Goal: Task Accomplishment & Management: Complete application form

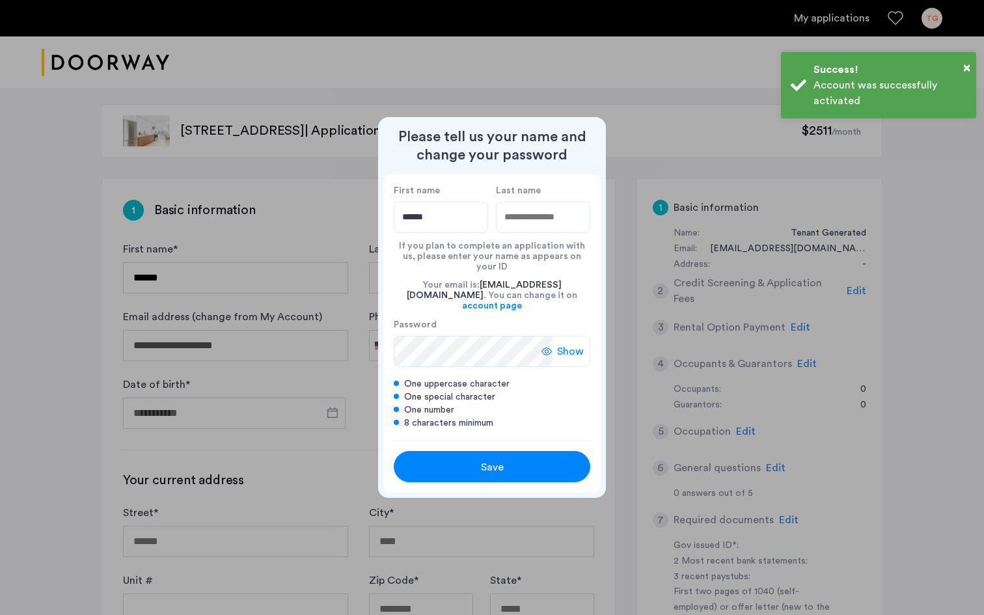
type input "******"
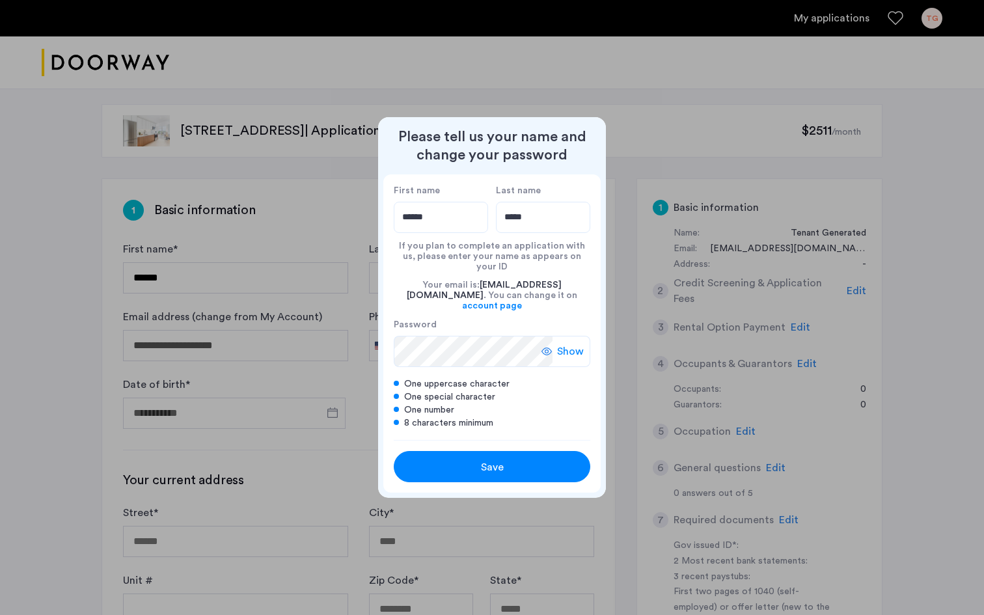
type input "*****"
click at [565, 344] on span "Show" at bounding box center [570, 352] width 27 height 16
click at [532, 459] on div "Save" at bounding box center [491, 467] width 125 height 16
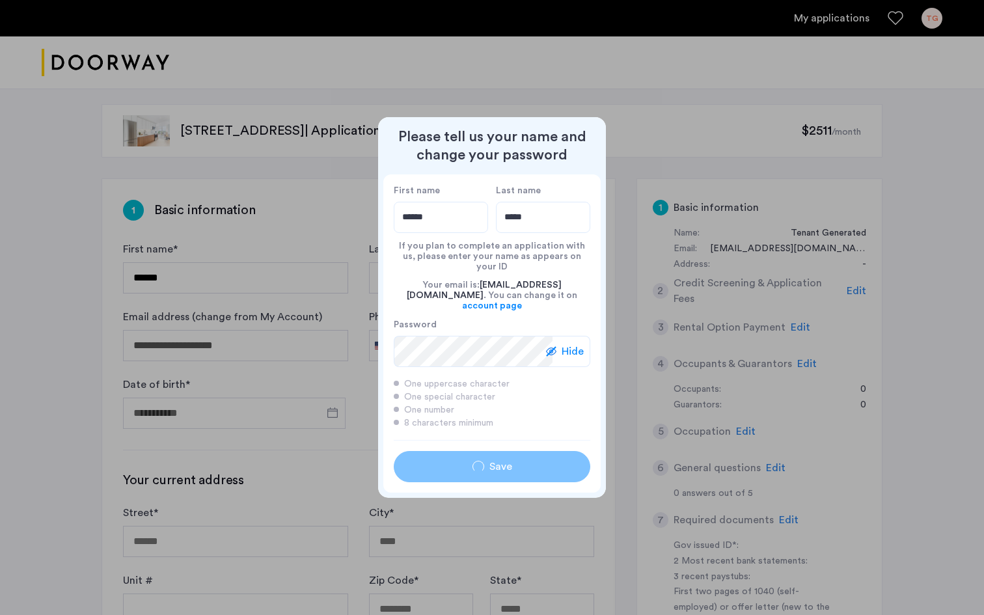
type input "******"
type input "*****"
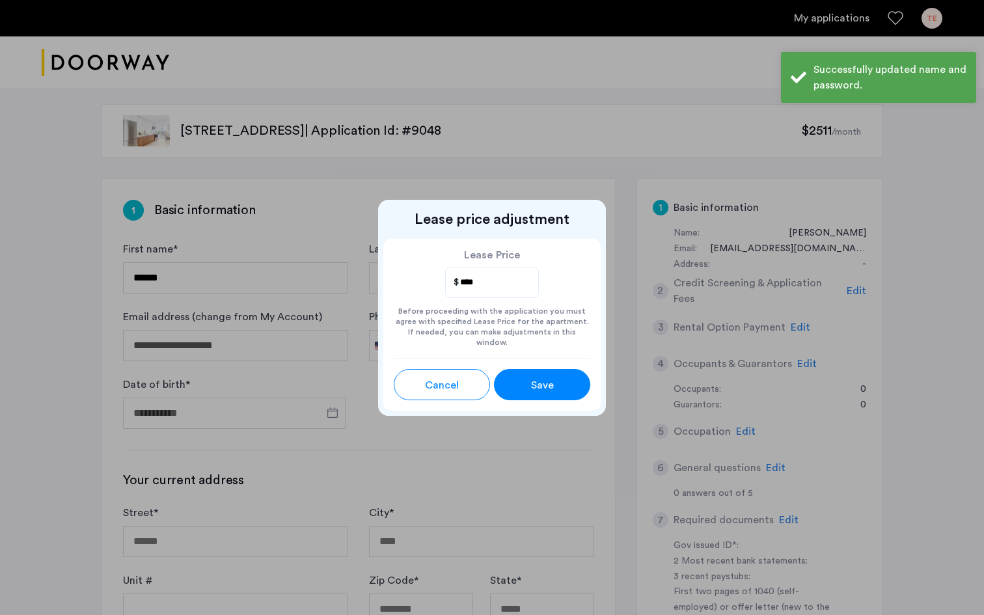
click at [558, 379] on div "Save" at bounding box center [542, 385] width 43 height 16
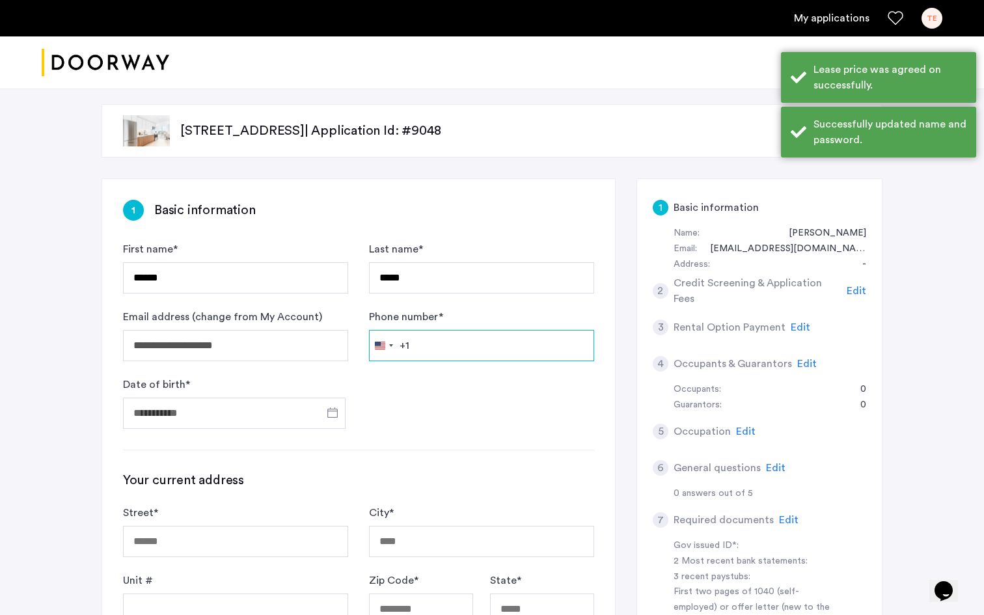
click at [422, 347] on input "Phone number *" at bounding box center [481, 345] width 225 height 31
type input "*"
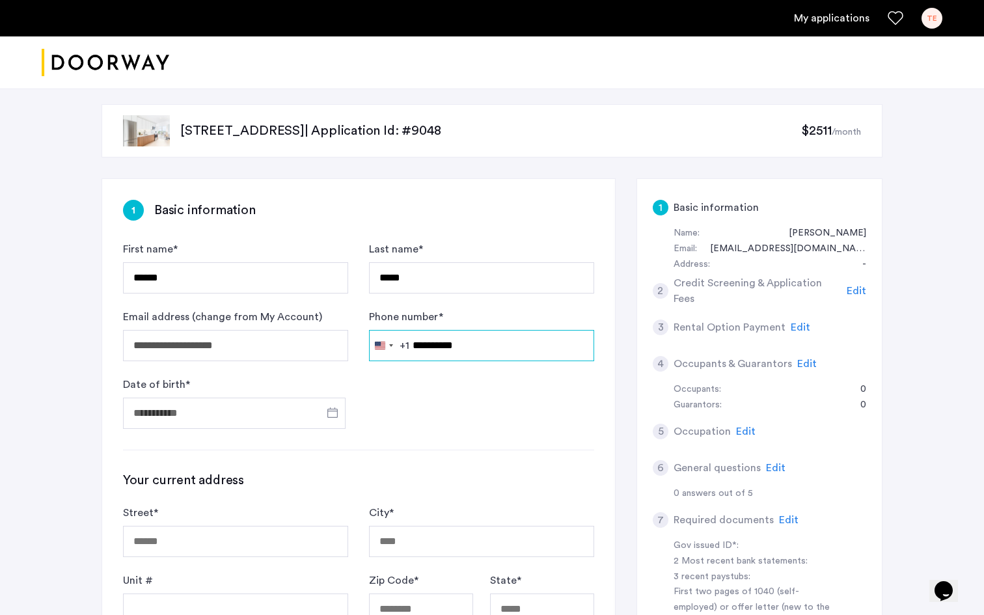
type input "**********"
click at [218, 407] on input "Date of birth *" at bounding box center [234, 413] width 223 height 31
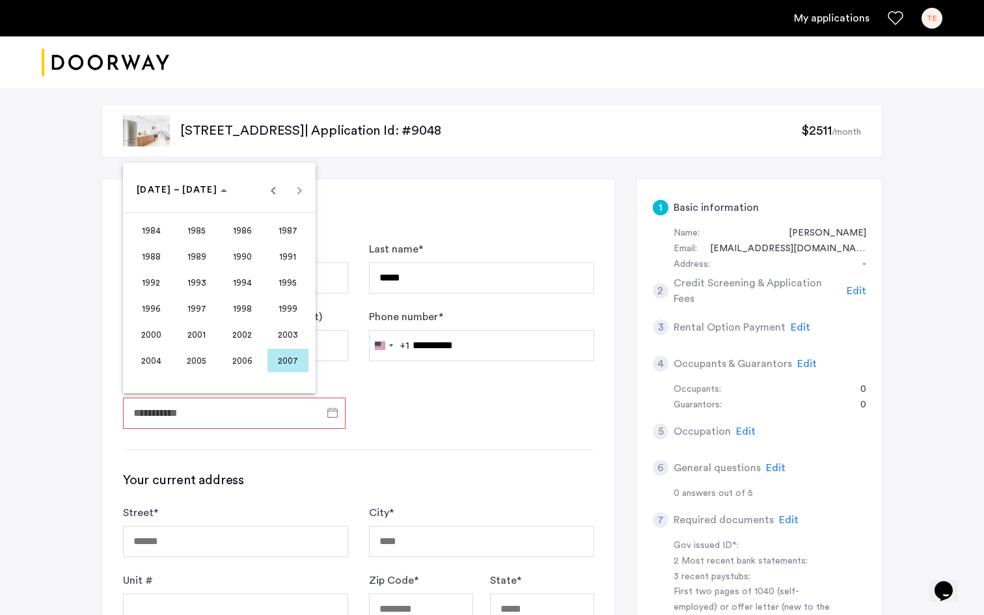
click at [168, 338] on span "2000" at bounding box center [151, 334] width 41 height 23
click at [159, 284] on span "MAY" at bounding box center [151, 282] width 41 height 23
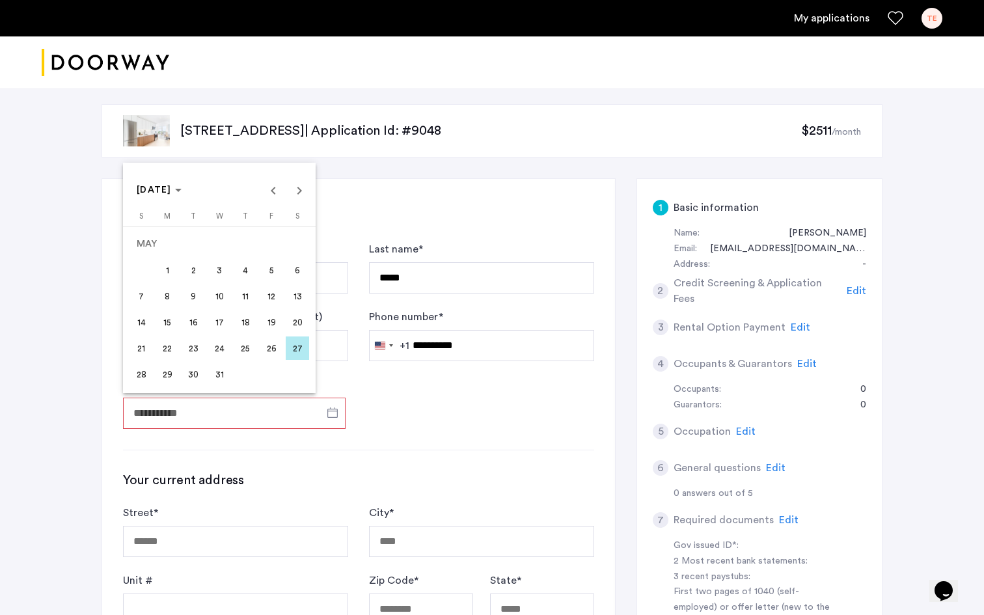
click at [187, 349] on span "23" at bounding box center [193, 347] width 23 height 23
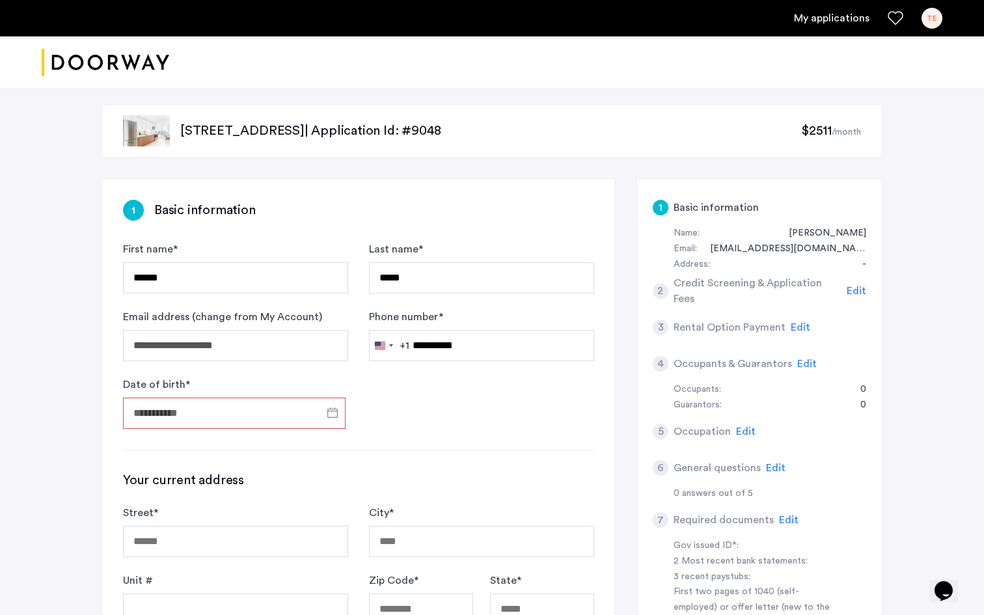
type input "**********"
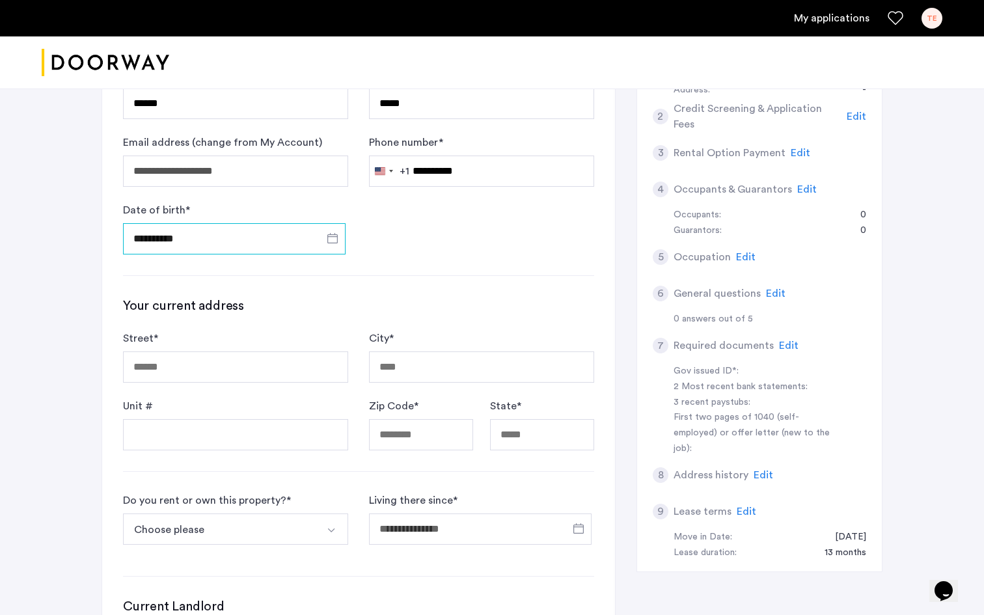
scroll to position [190, 0]
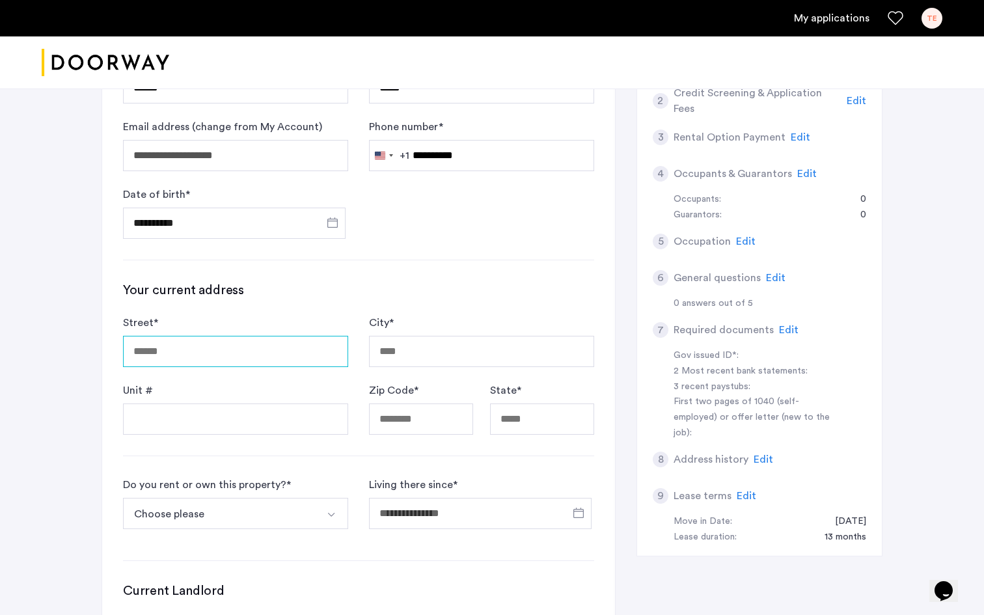
click at [272, 353] on input "Street *" at bounding box center [235, 351] width 225 height 31
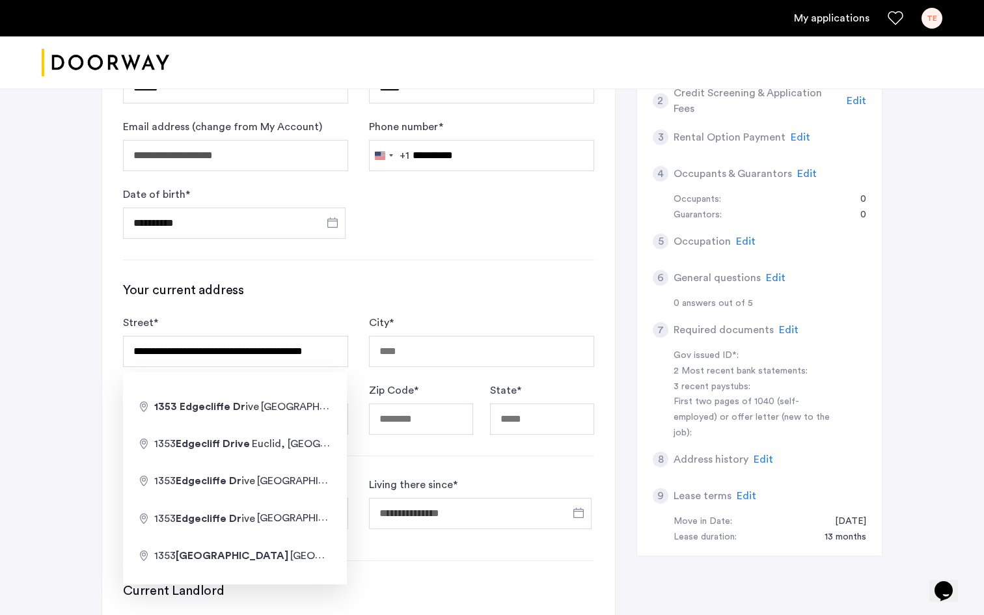
type input "**********"
type input "*****"
type input "**"
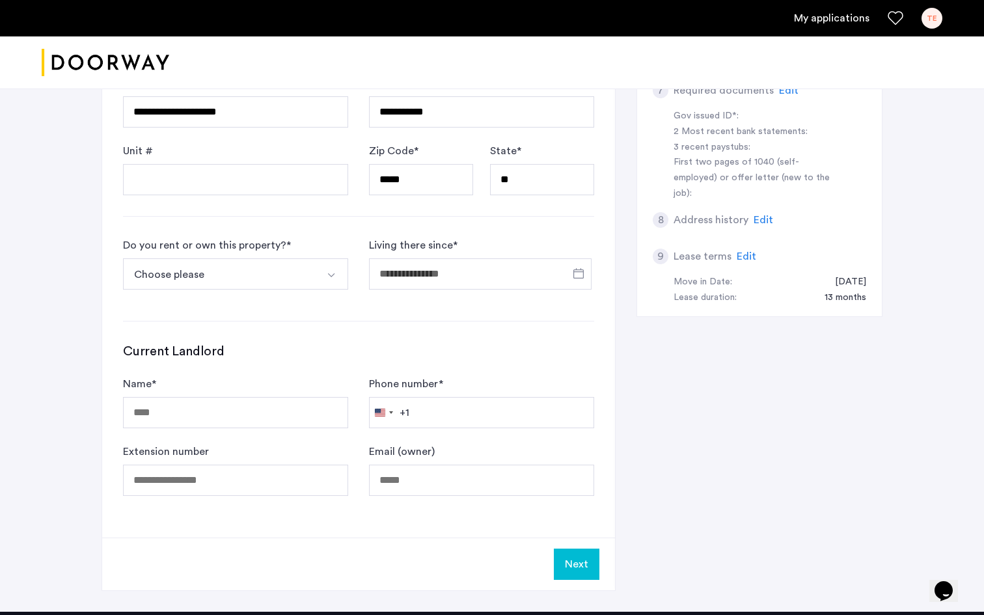
scroll to position [431, 0]
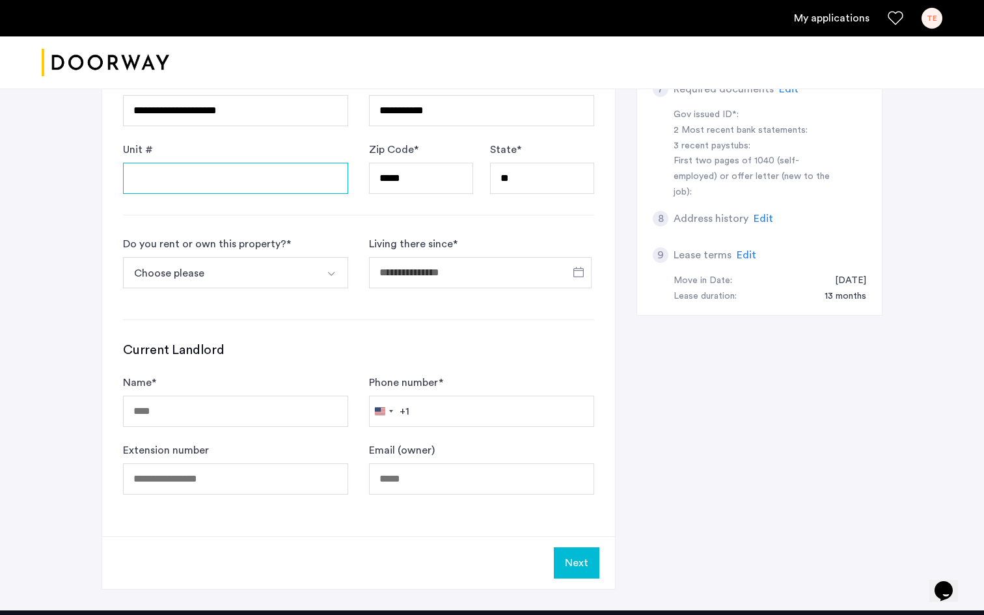
click at [226, 177] on input "Unit #" at bounding box center [235, 178] width 225 height 31
type input "*"
click at [247, 272] on button "Choose please" at bounding box center [220, 272] width 195 height 31
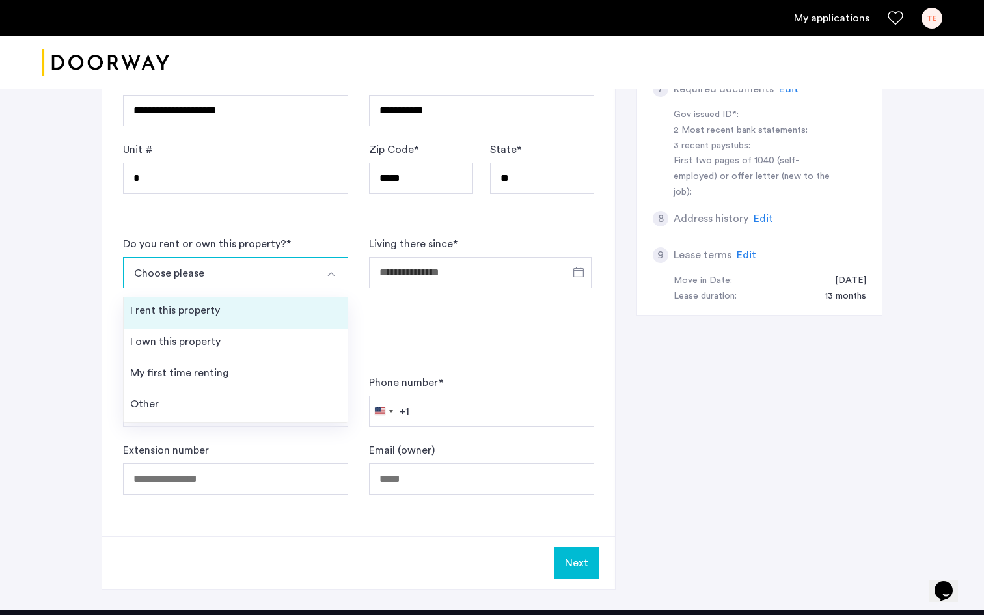
click at [234, 316] on li "I rent this property" at bounding box center [236, 312] width 224 height 31
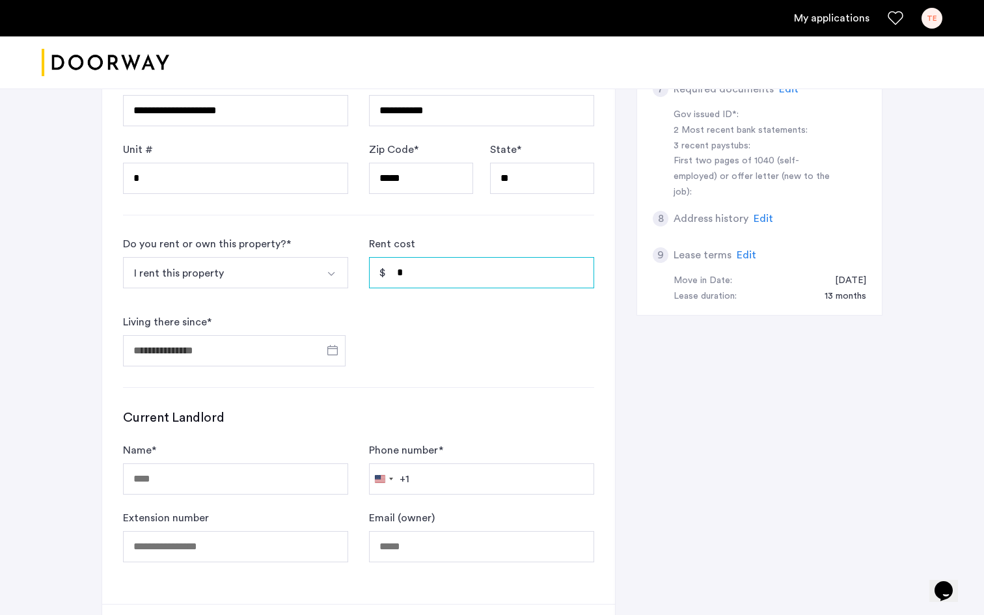
click at [486, 280] on input "*" at bounding box center [481, 272] width 225 height 31
type input "*"
type input "*****"
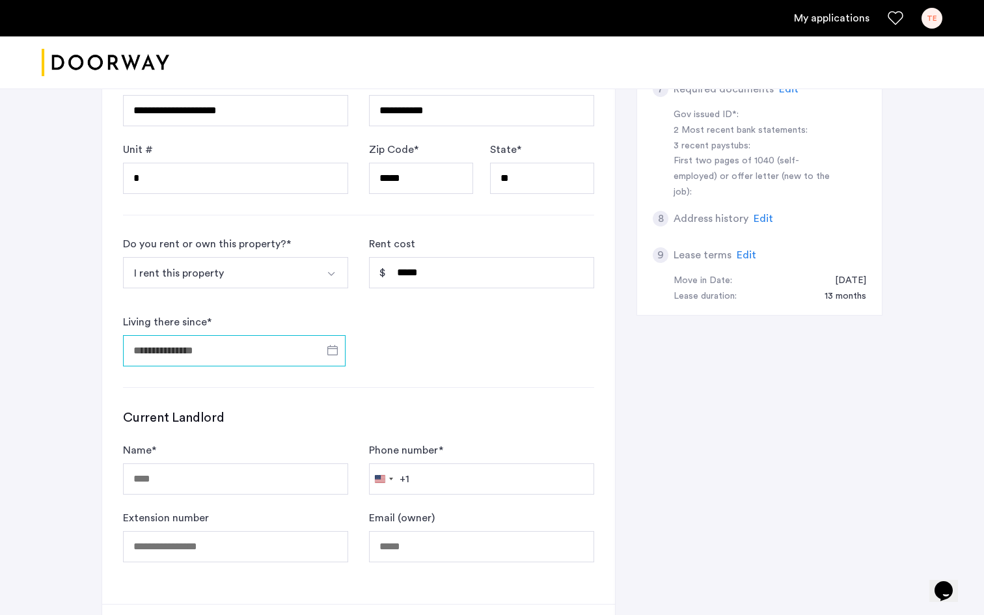
click at [288, 357] on input "Living there since *" at bounding box center [234, 350] width 223 height 31
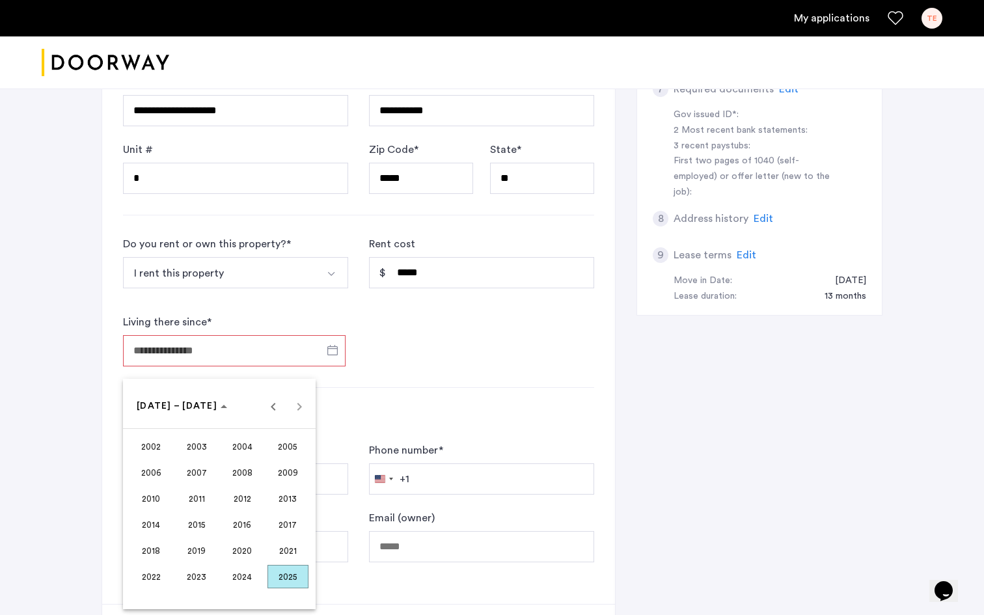
click at [207, 581] on span "2023" at bounding box center [196, 576] width 41 height 23
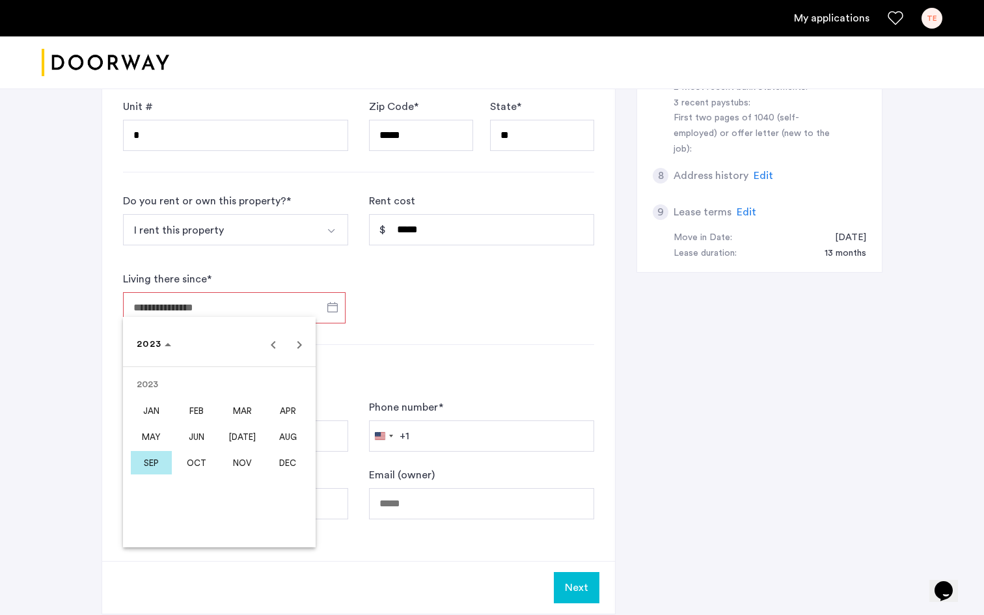
scroll to position [493, 0]
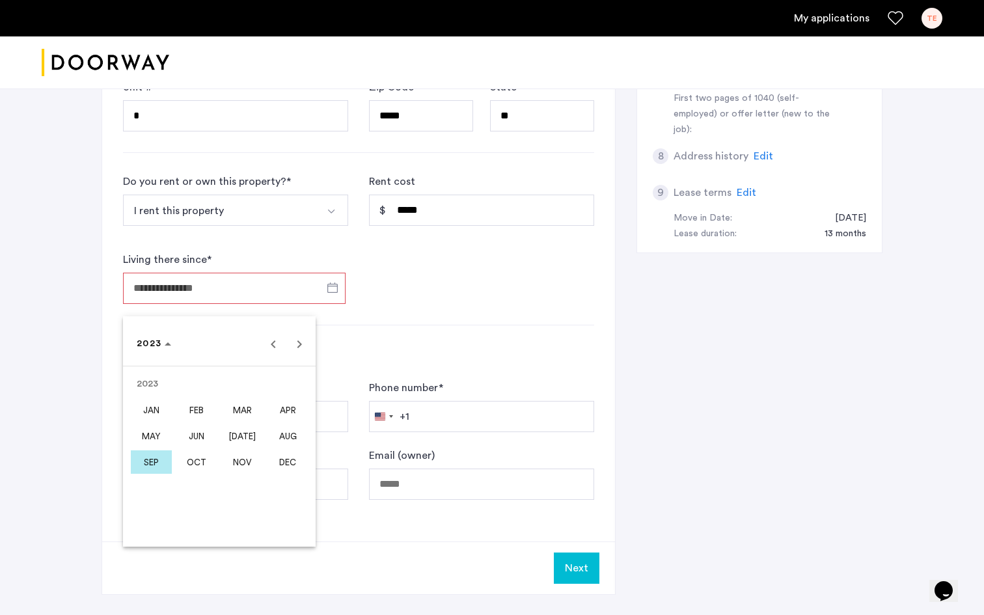
click at [197, 470] on span "OCT" at bounding box center [196, 461] width 41 height 23
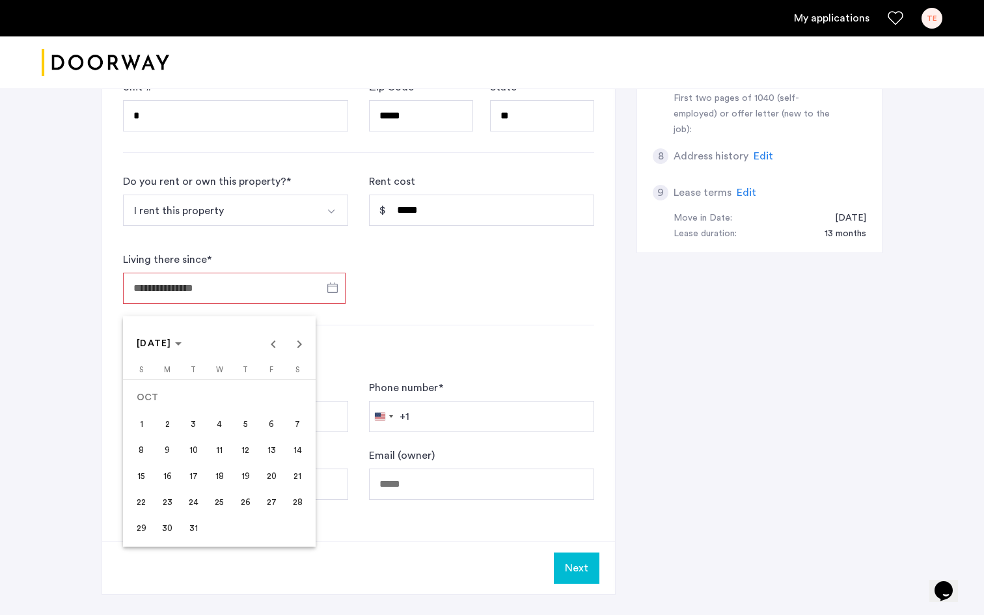
click at [506, 312] on div at bounding box center [492, 307] width 984 height 615
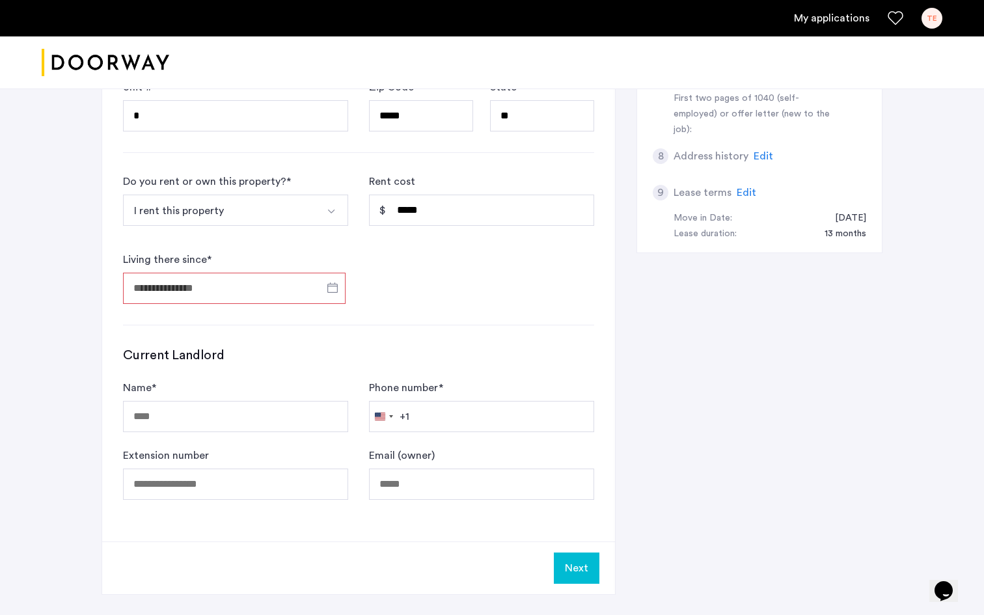
click at [221, 288] on input "Living there since *" at bounding box center [234, 288] width 223 height 31
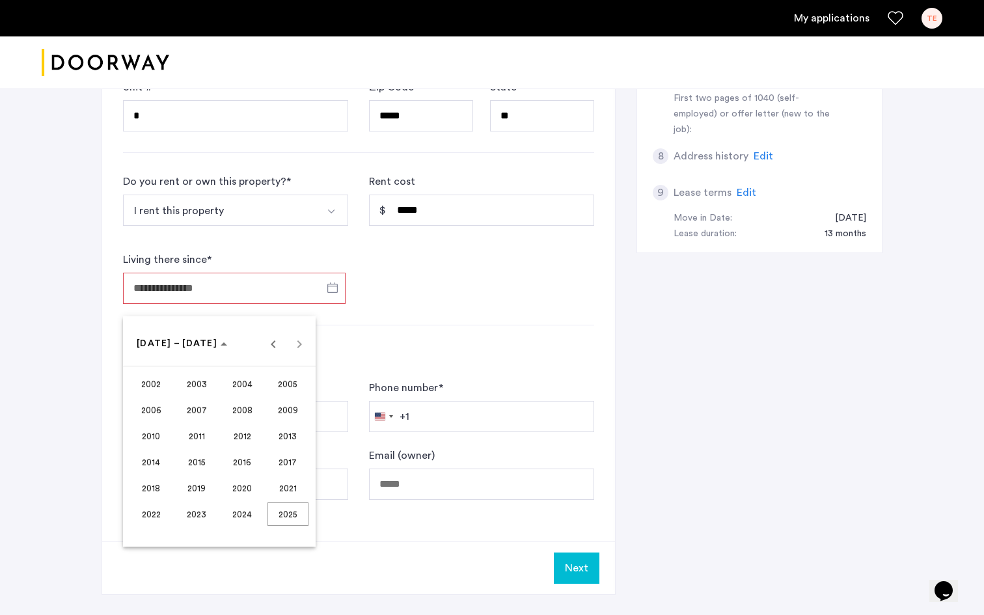
click at [204, 517] on span "2023" at bounding box center [196, 513] width 41 height 23
click at [145, 468] on span "SEP" at bounding box center [151, 461] width 41 height 23
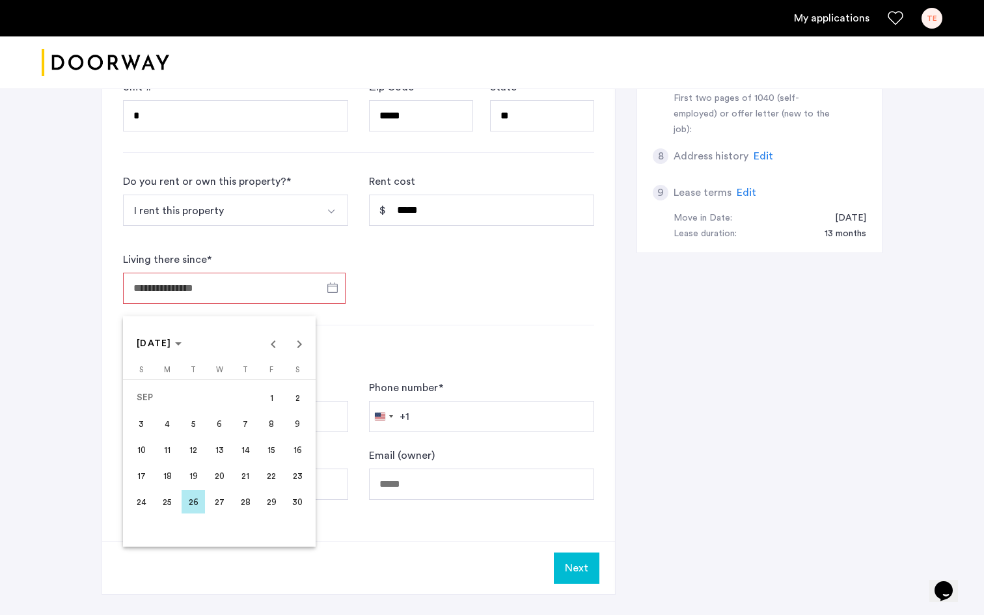
click at [435, 314] on div at bounding box center [492, 307] width 984 height 615
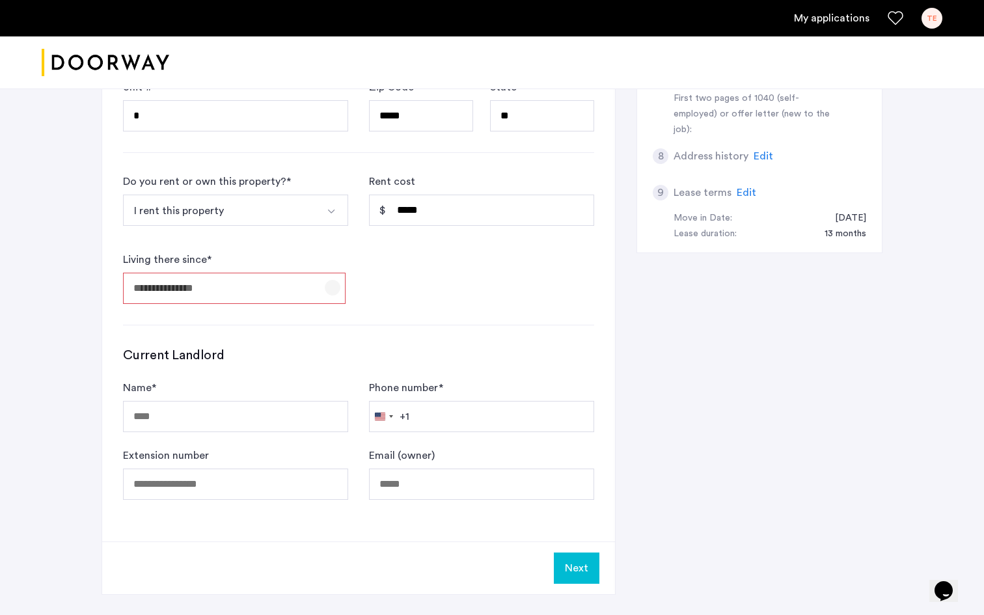
click at [332, 285] on span "Open calendar" at bounding box center [332, 287] width 31 height 31
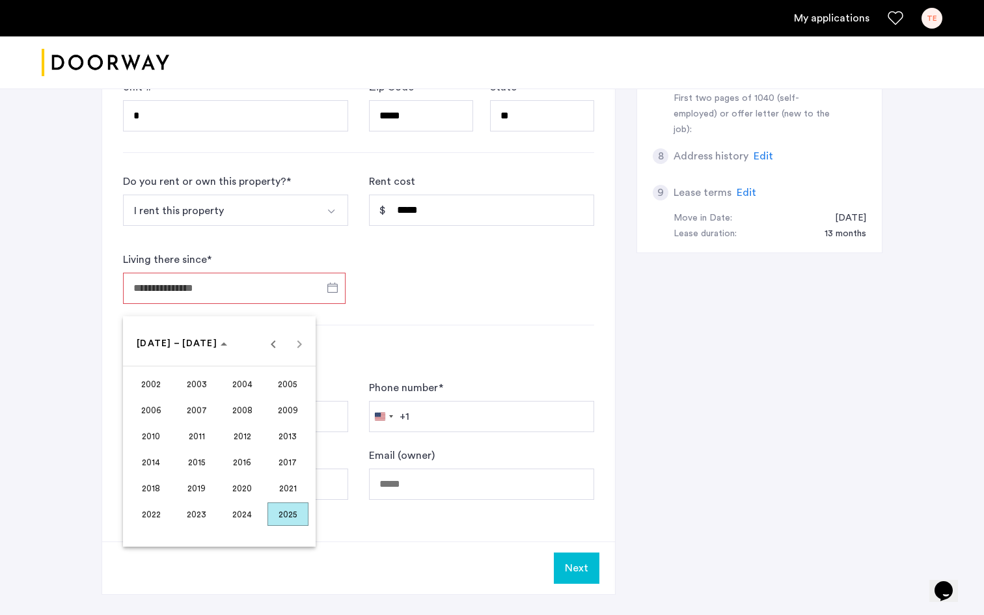
click at [195, 518] on span "2023" at bounding box center [196, 513] width 41 height 23
click at [196, 470] on span "OCT" at bounding box center [196, 461] width 41 height 23
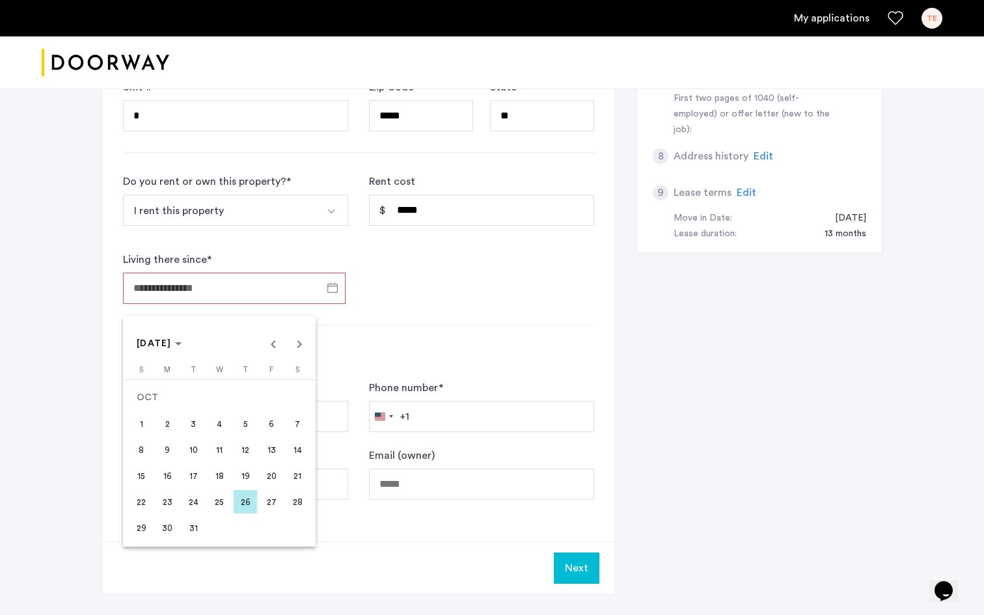
click at [172, 501] on span "23" at bounding box center [166, 501] width 23 height 23
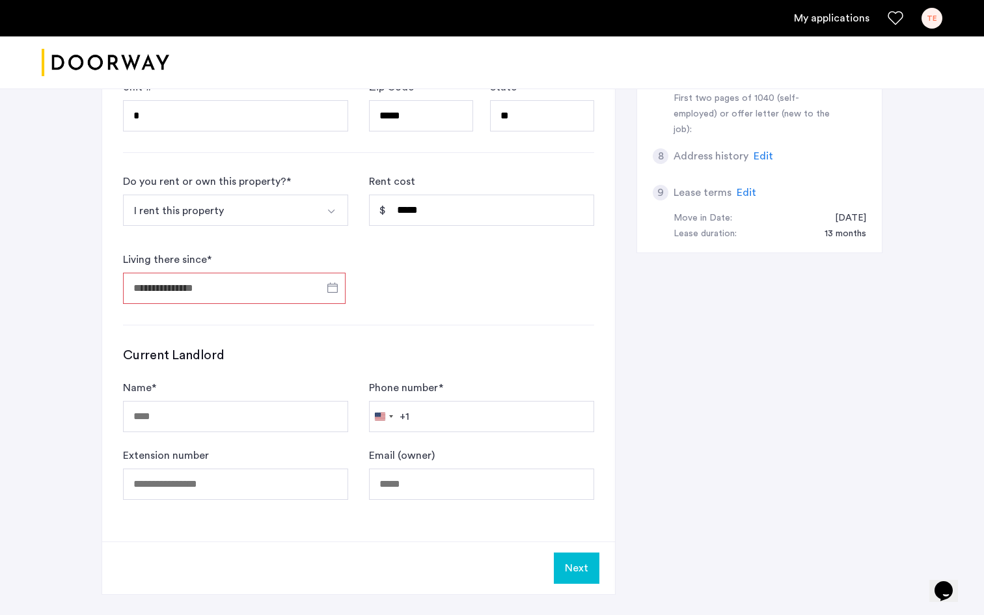
type input "**********"
click at [186, 418] on input "Name *" at bounding box center [235, 416] width 225 height 31
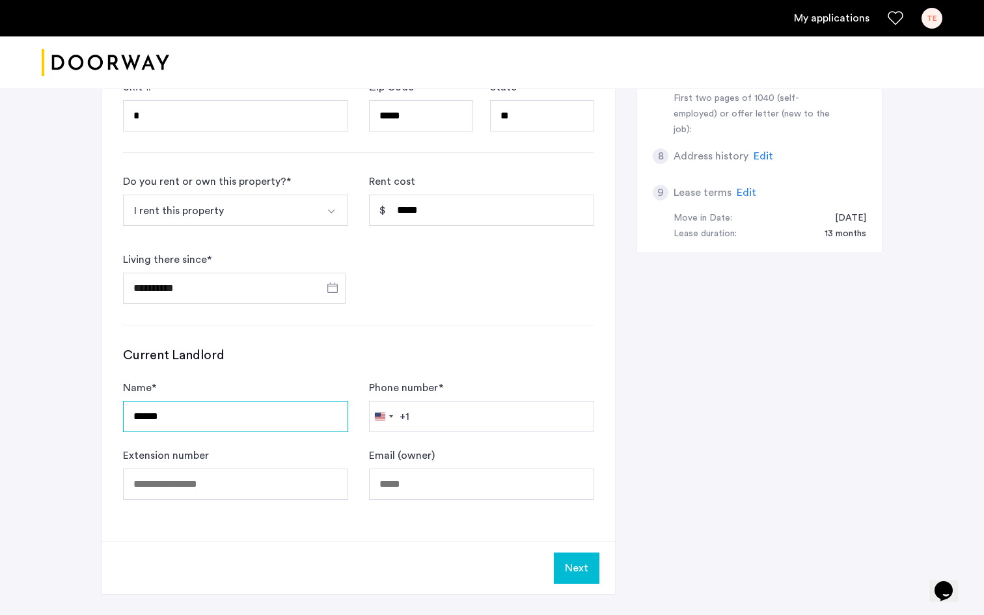
type input "******"
click at [456, 425] on input "Phone number *" at bounding box center [481, 416] width 225 height 31
type input "**********"
click at [250, 482] on input "Extension number" at bounding box center [235, 483] width 225 height 31
click at [476, 473] on input "Email (owner)" at bounding box center [481, 483] width 225 height 31
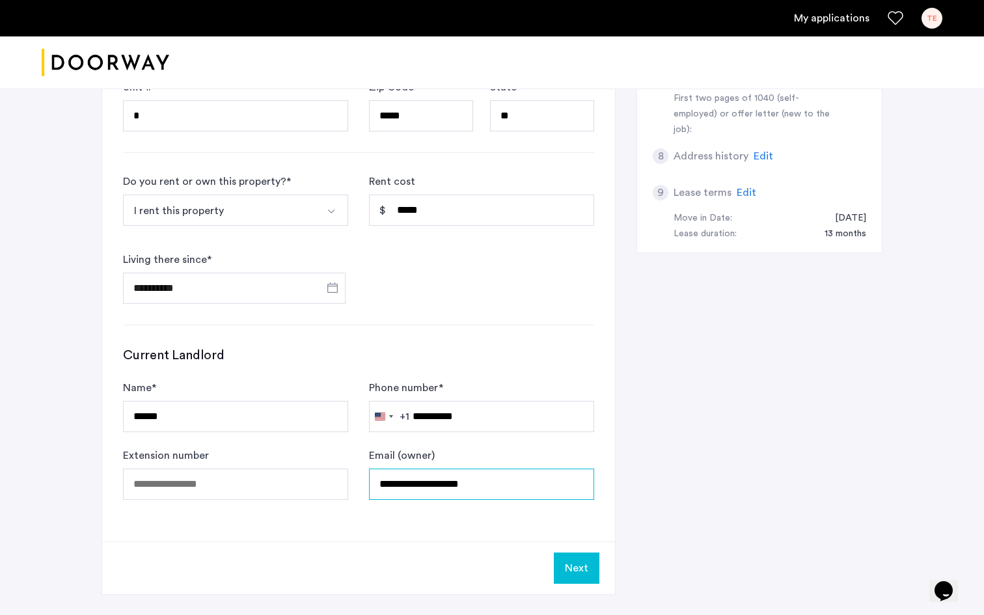
type input "**********"
click at [582, 575] on button "Next" at bounding box center [577, 567] width 46 height 31
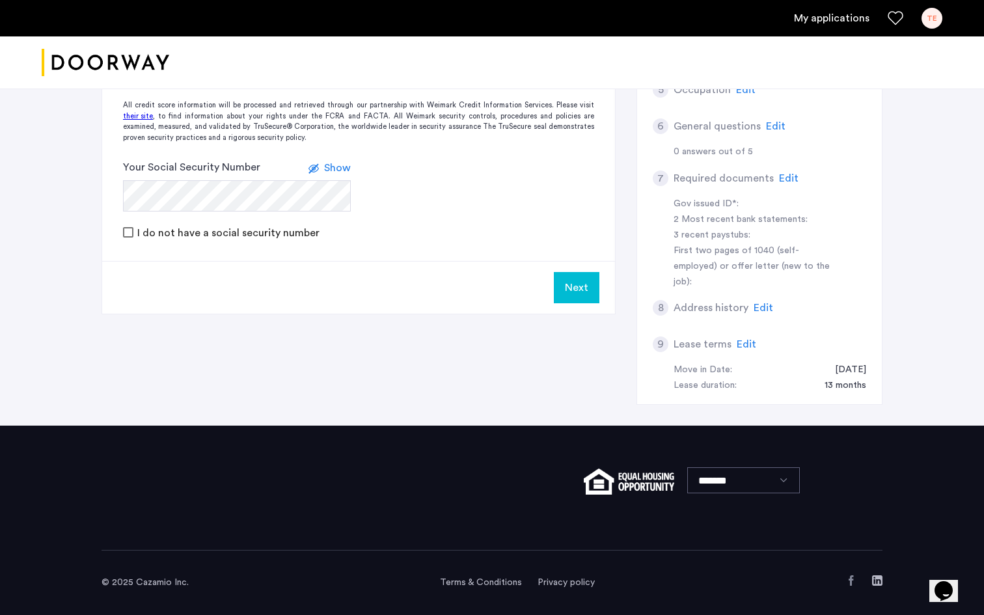
scroll to position [0, 0]
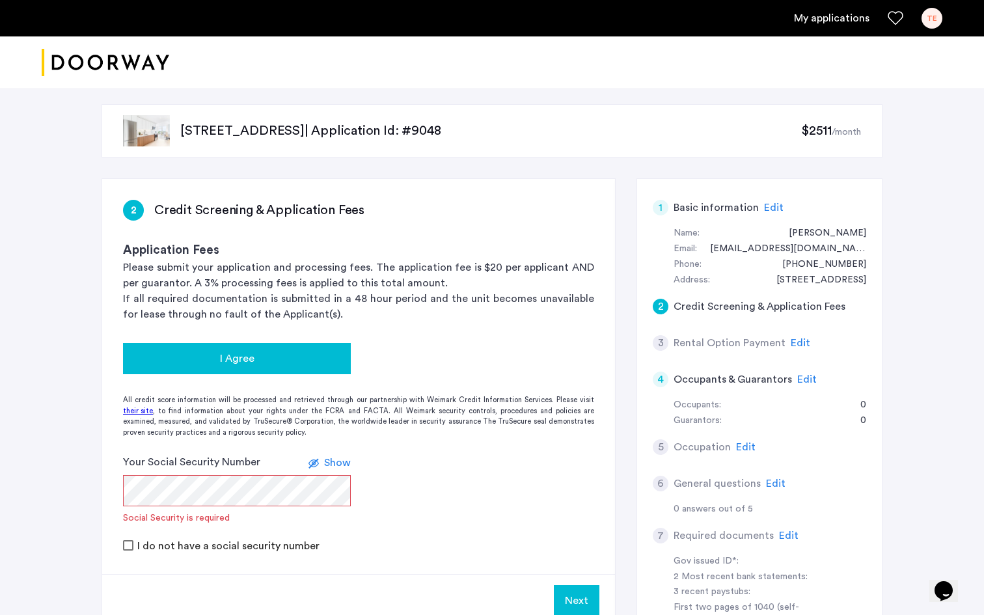
click at [294, 354] on div "I Agree" at bounding box center [236, 359] width 207 height 16
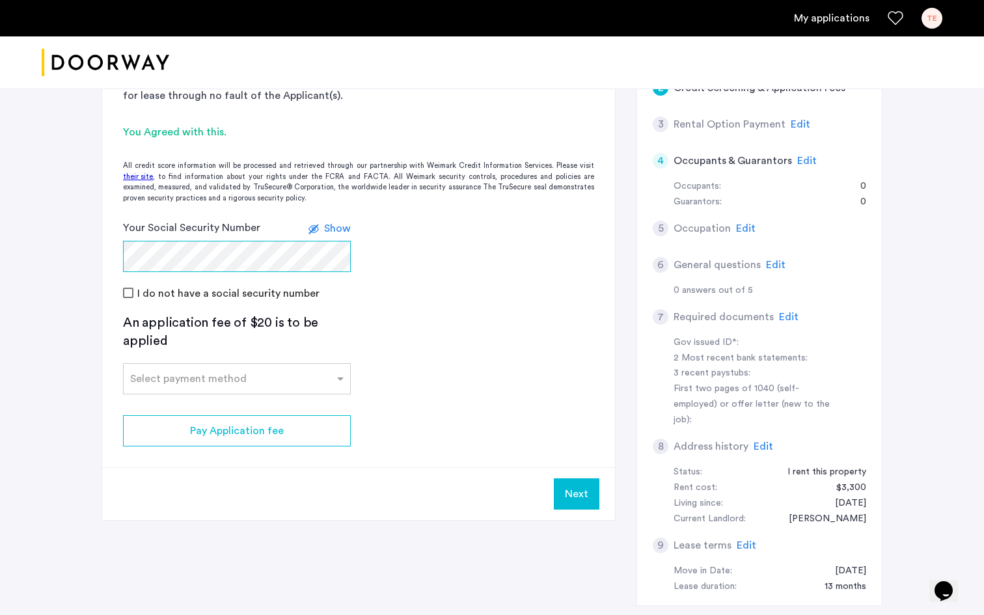
scroll to position [221, 0]
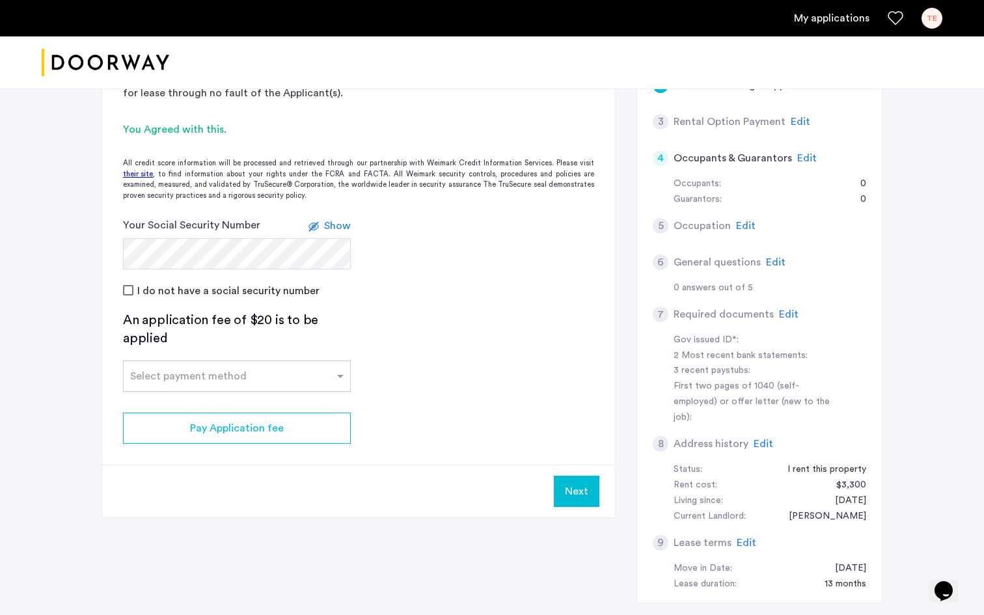
click at [275, 377] on input "text" at bounding box center [223, 373] width 187 height 9
click at [260, 404] on div "Credit Card" at bounding box center [237, 405] width 226 height 26
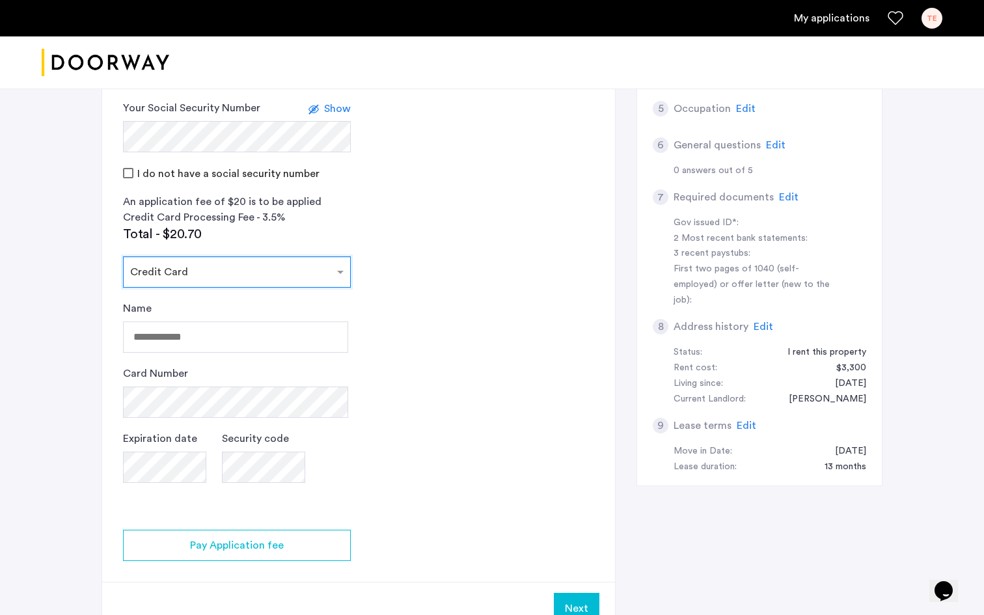
scroll to position [342, 0]
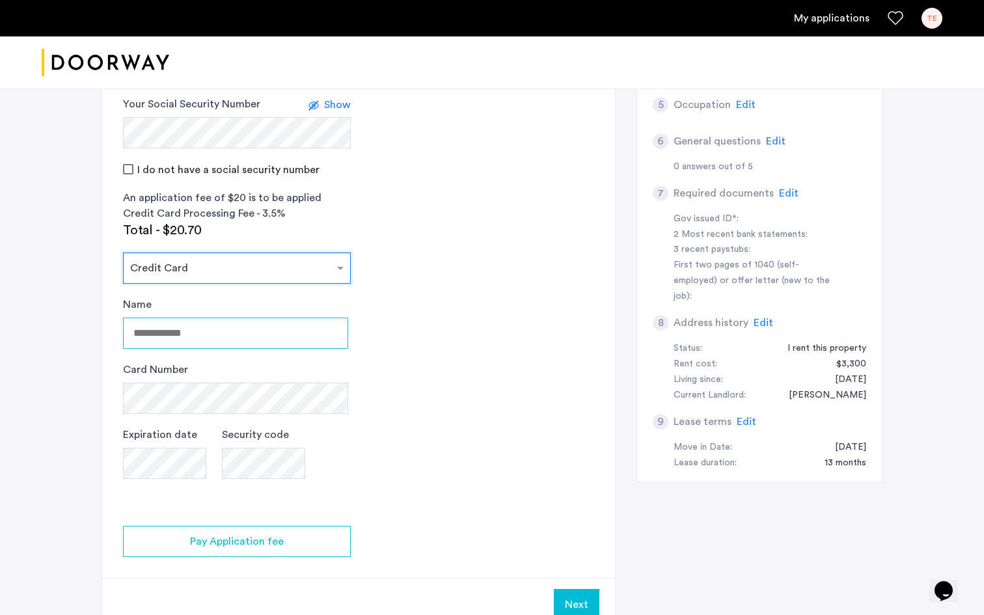
click at [286, 328] on input "Name" at bounding box center [235, 333] width 225 height 31
click at [231, 323] on input "******" at bounding box center [235, 333] width 225 height 31
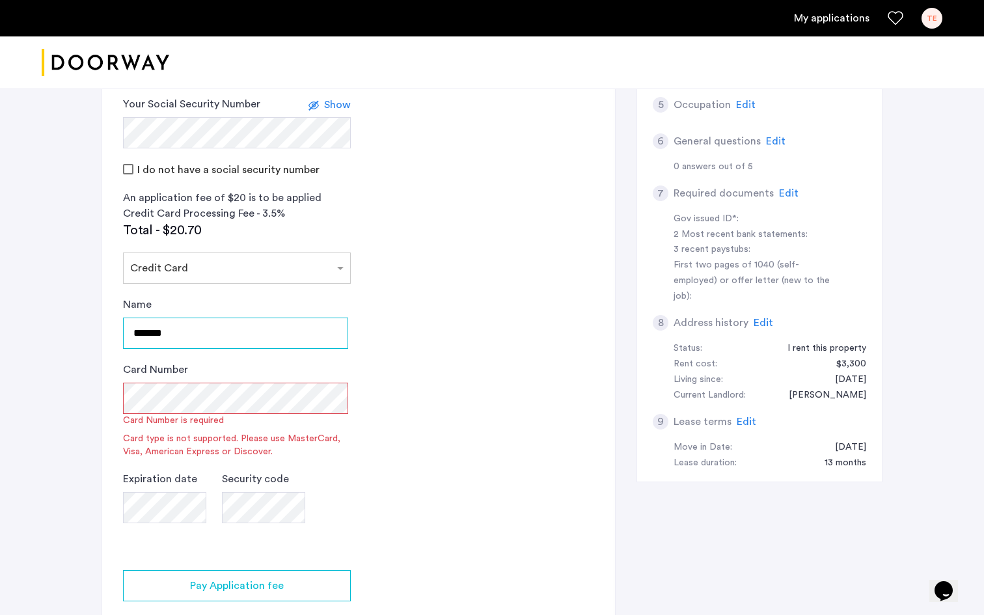
click at [249, 328] on input "******" at bounding box center [235, 333] width 225 height 31
type input "**********"
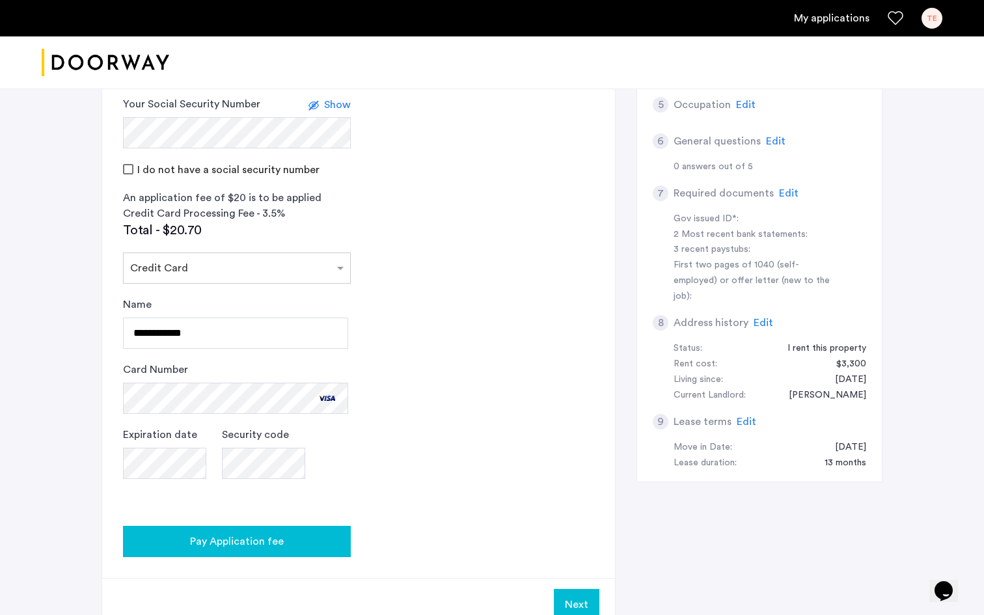
click at [237, 547] on span "Pay Application fee" at bounding box center [237, 542] width 94 height 16
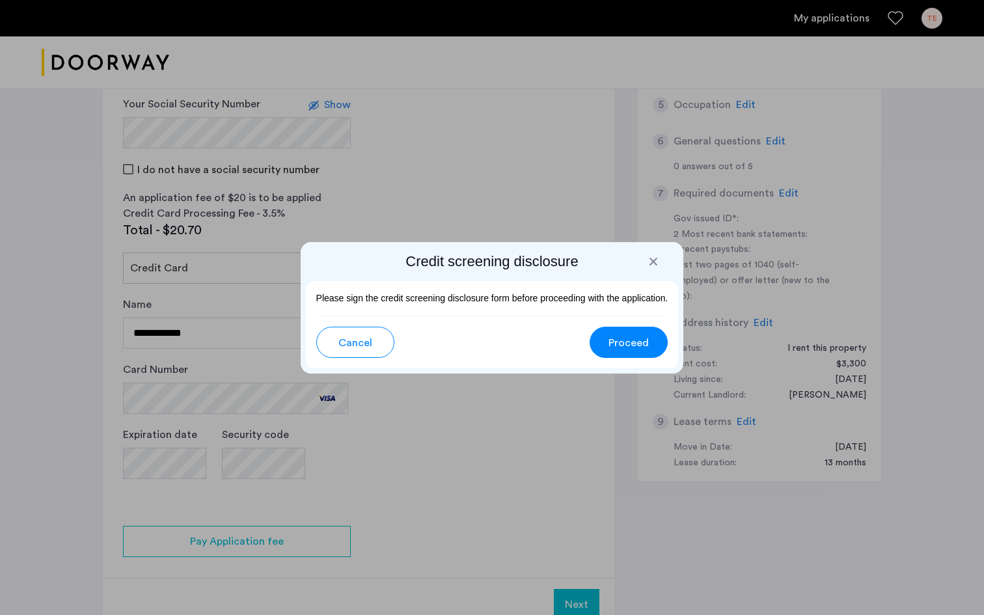
click at [612, 346] on span "Proceed" at bounding box center [628, 343] width 40 height 16
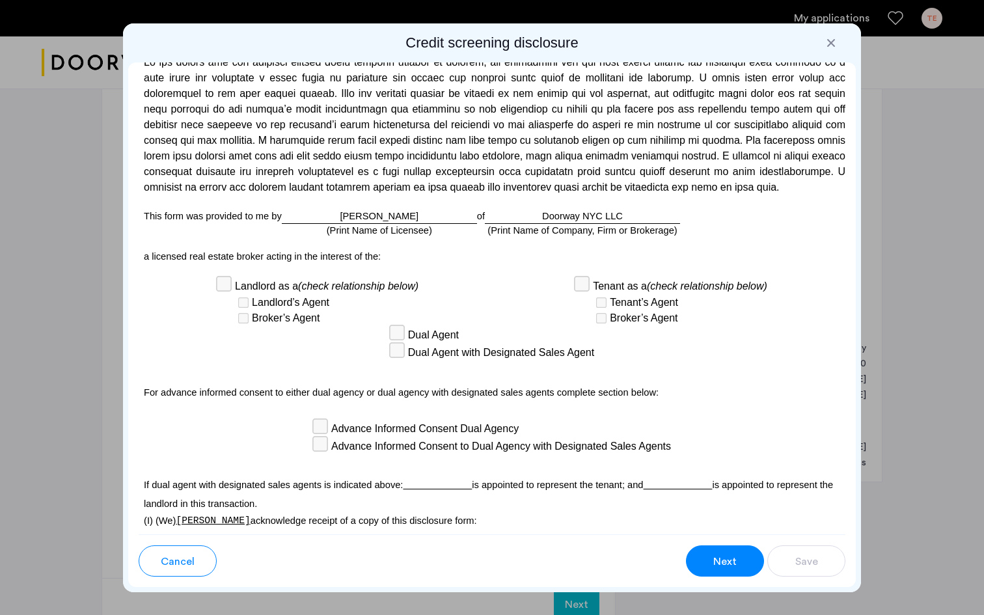
scroll to position [3631, 0]
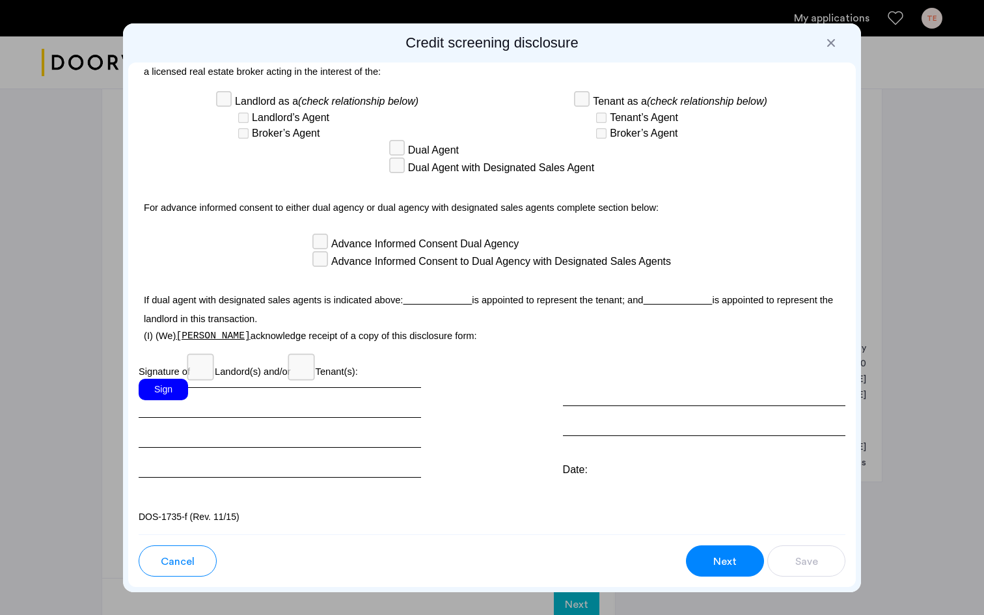
click at [164, 383] on div "Sign" at bounding box center [163, 389] width 49 height 21
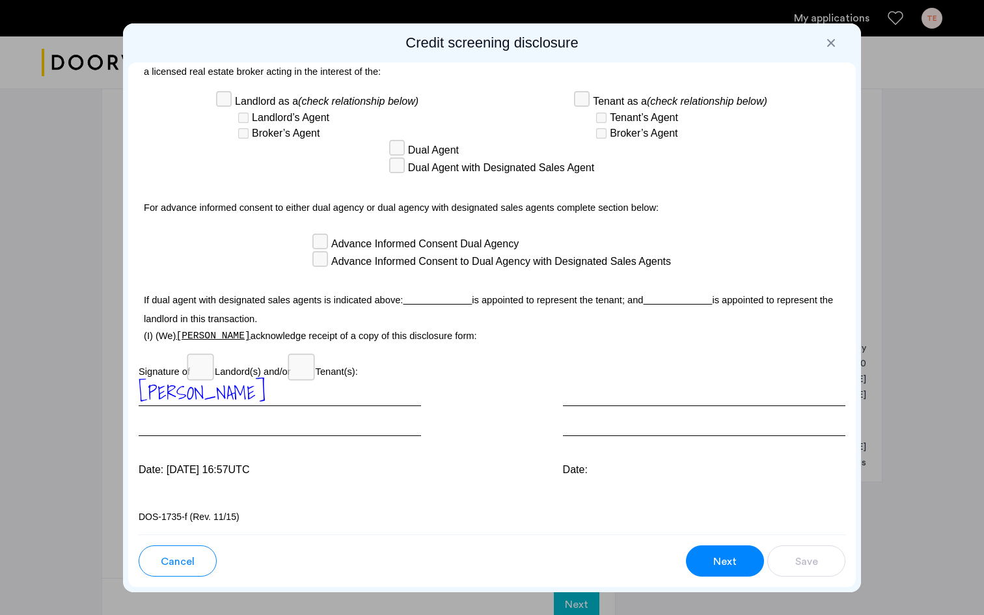
click at [711, 558] on button "Next" at bounding box center [725, 560] width 78 height 31
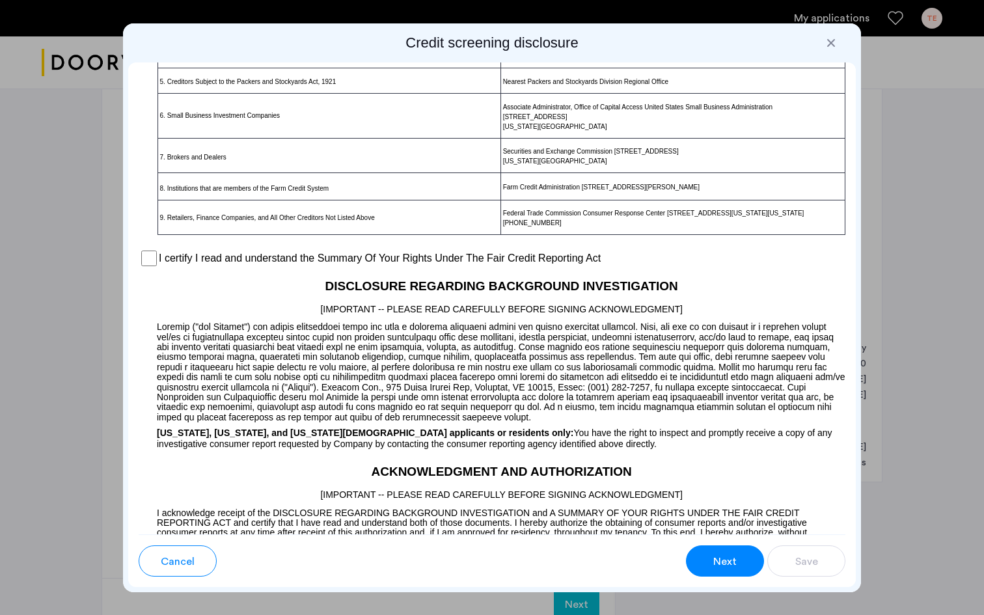
scroll to position [906, 0]
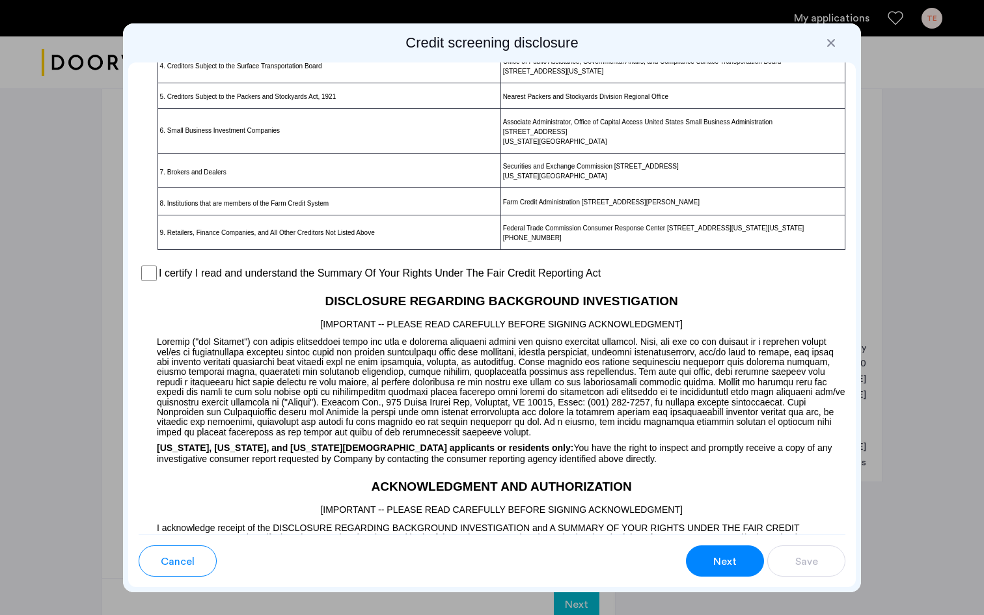
click at [140, 283] on div "I certify I read and understand the Summary Of Your Rights Under The Fair Credi…" at bounding box center [492, 274] width 707 height 20
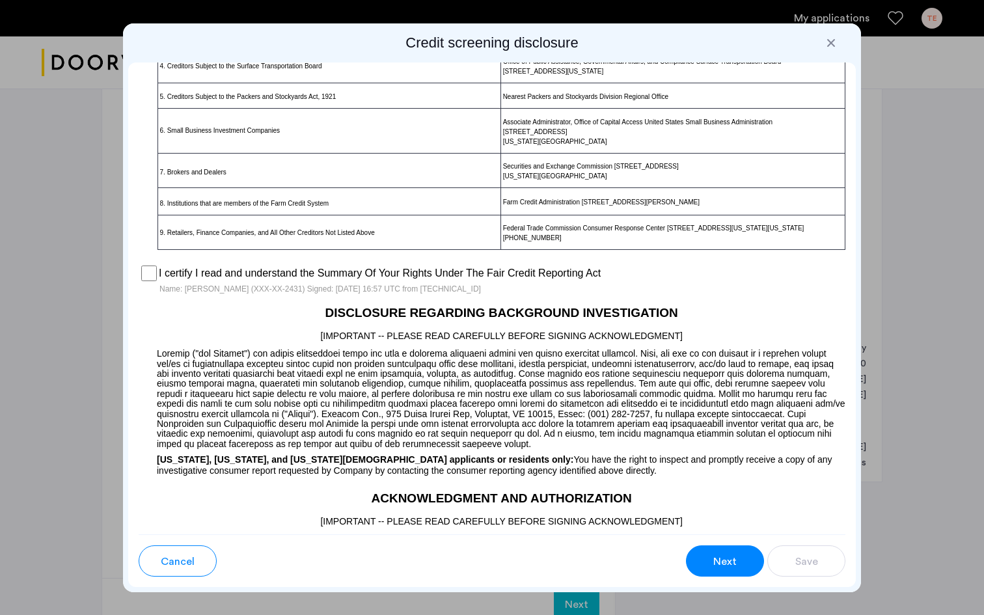
click at [745, 563] on button "Next" at bounding box center [725, 560] width 78 height 31
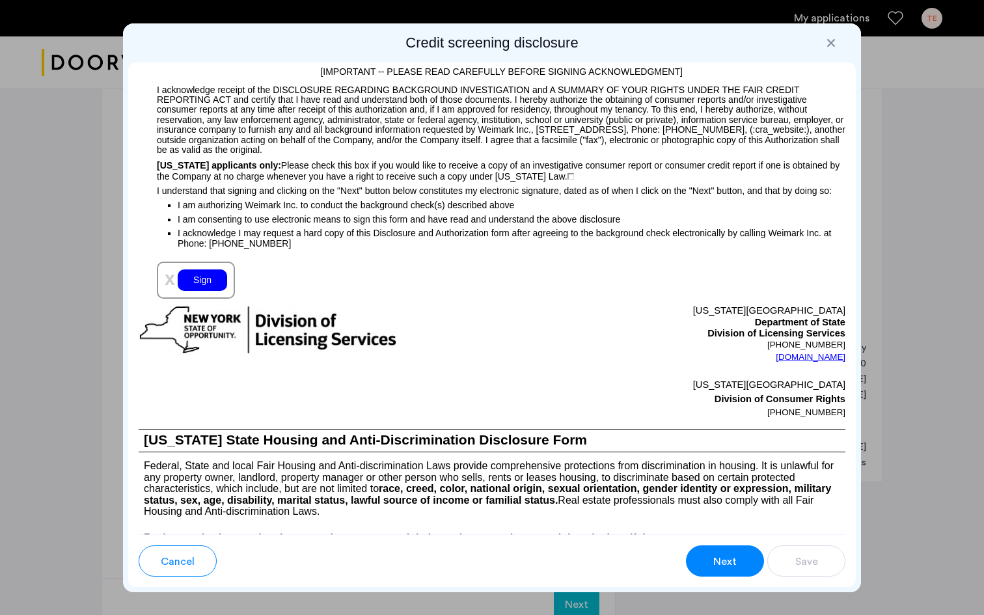
scroll to position [1362, 0]
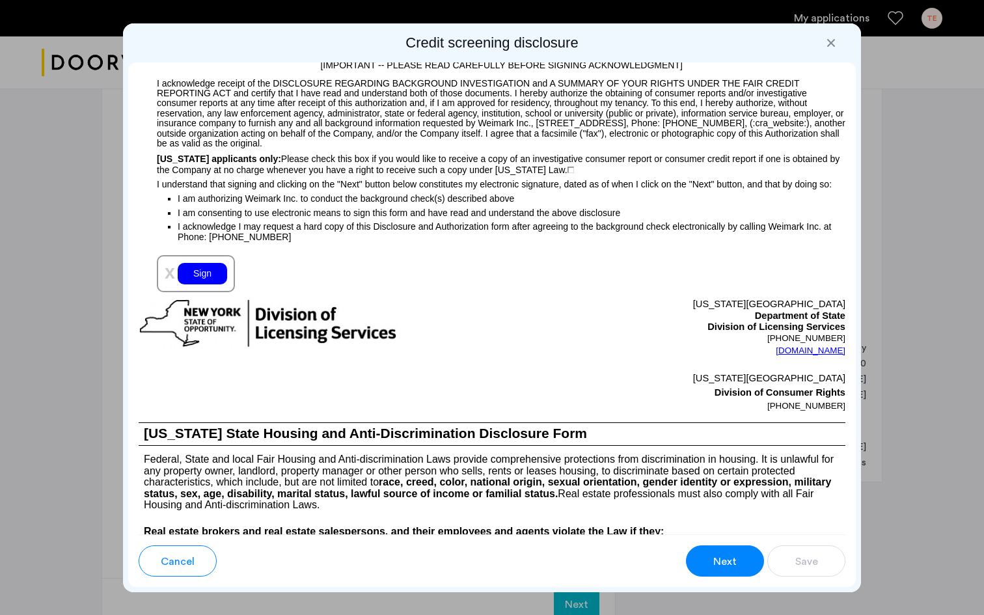
click at [197, 284] on div "Sign" at bounding box center [202, 273] width 49 height 21
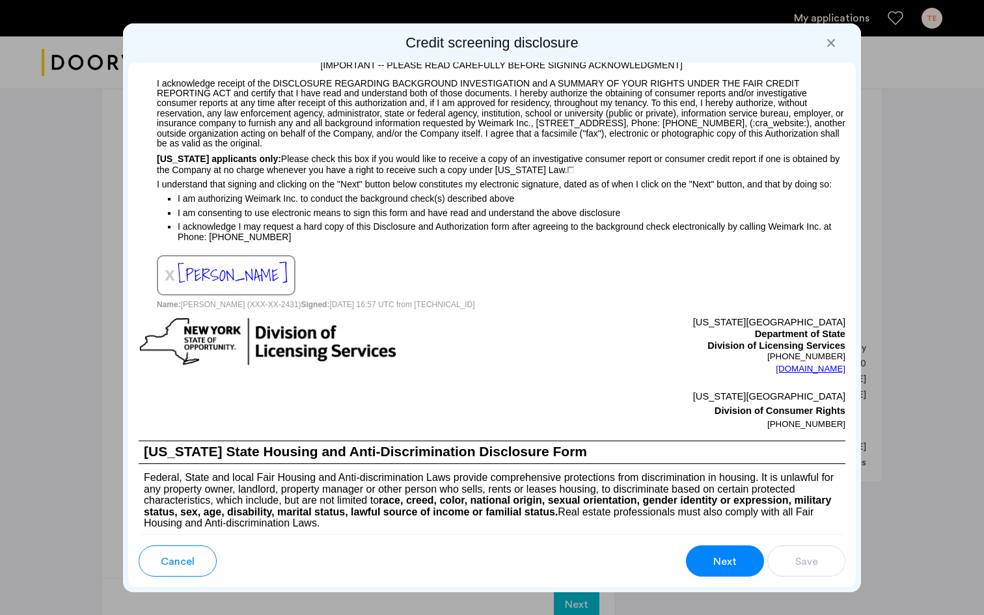
click at [720, 563] on span "Next" at bounding box center [724, 562] width 23 height 16
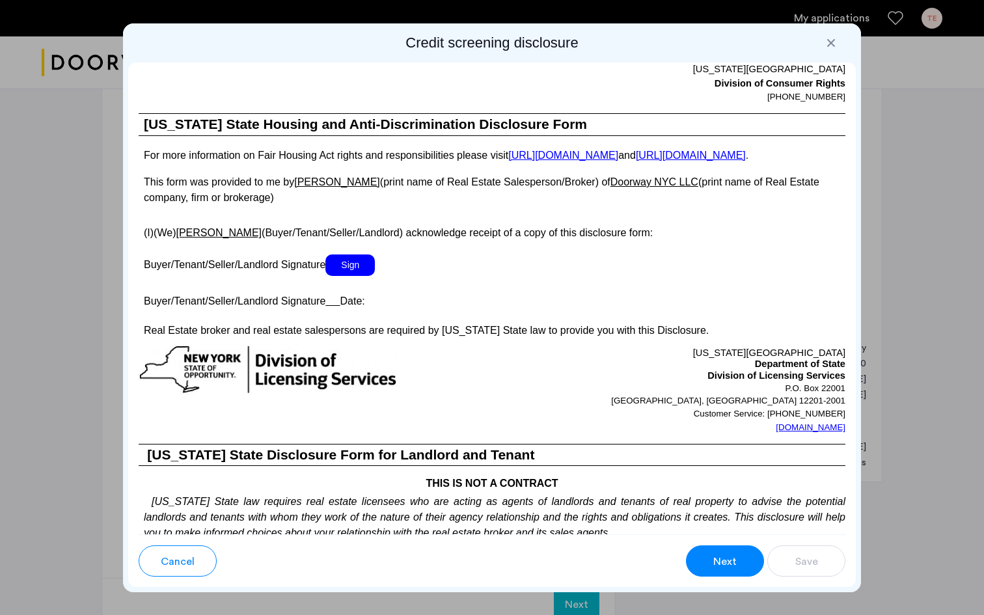
scroll to position [2305, 0]
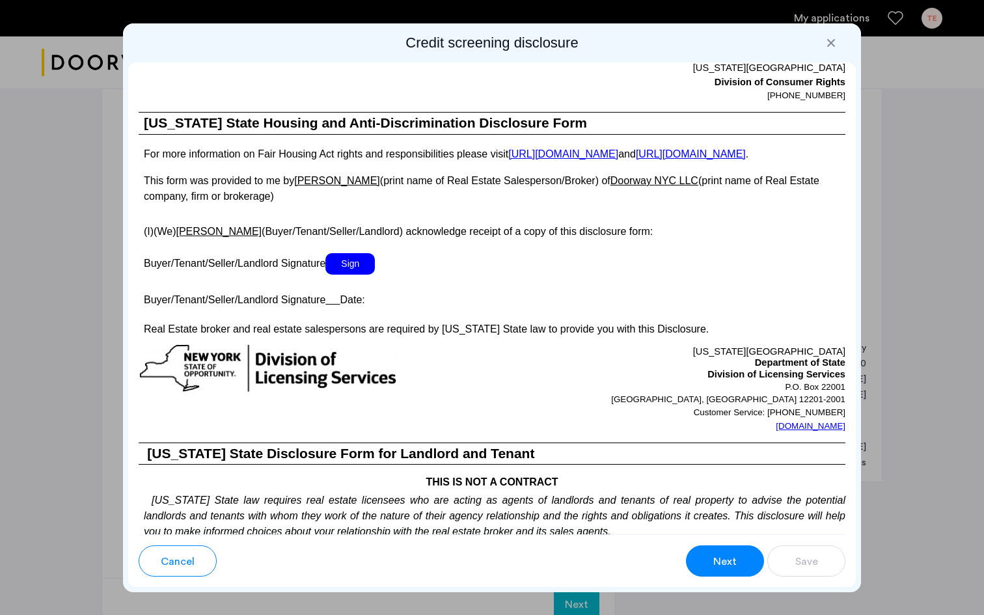
click at [368, 275] on span "Sign" at bounding box center [349, 263] width 49 height 21
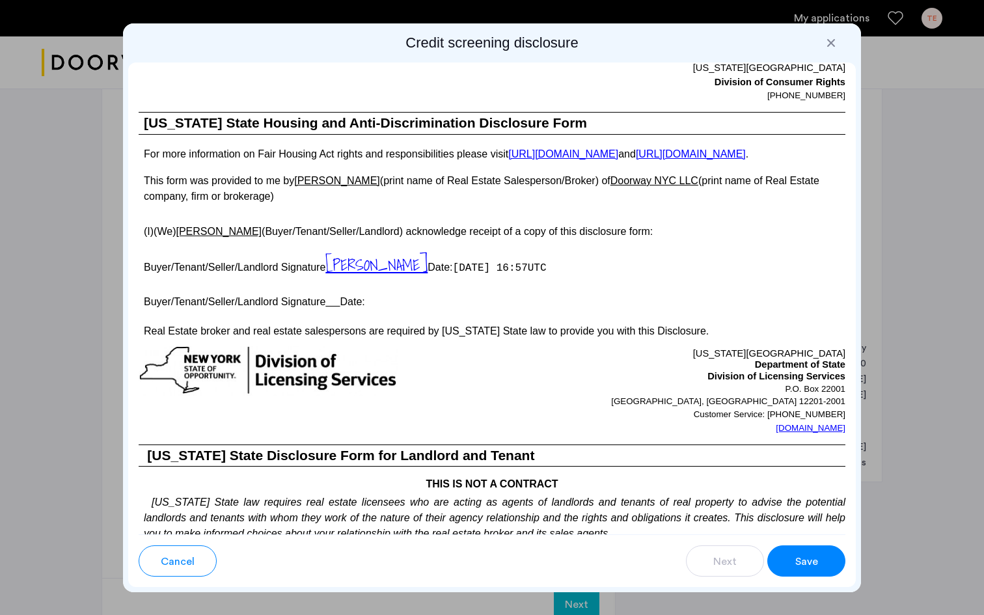
click at [809, 560] on span "Save" at bounding box center [806, 562] width 23 height 16
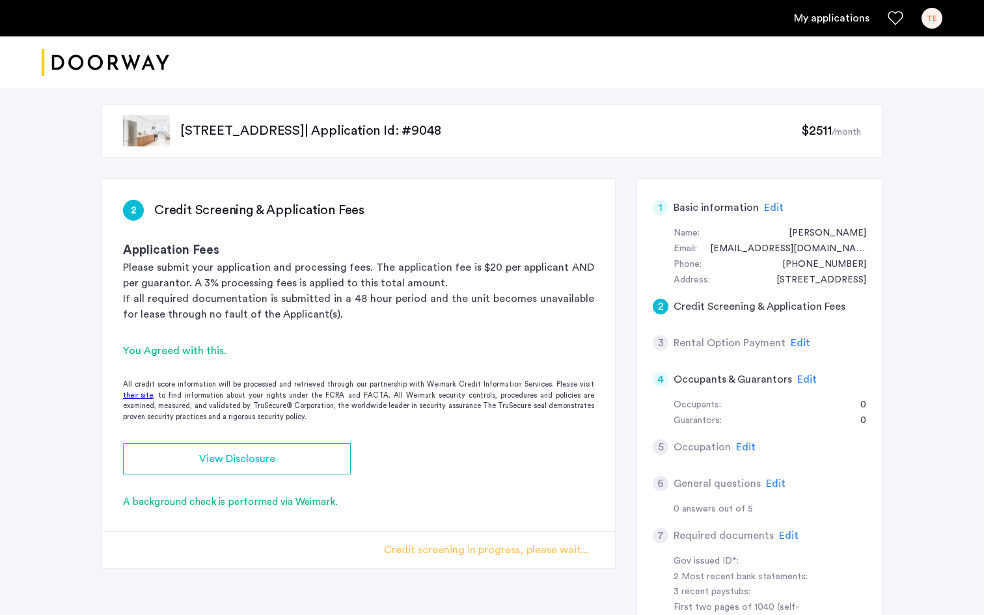
scroll to position [0, 0]
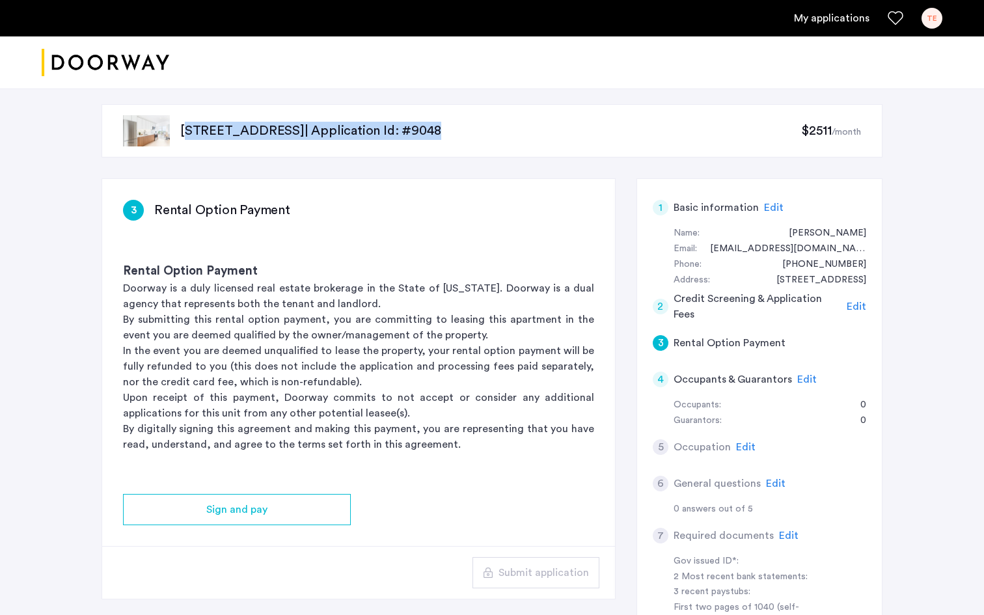
drag, startPoint x: 631, startPoint y: 128, endPoint x: 180, endPoint y: 126, distance: 451.5
click at [180, 126] on div "123 Linden Boulevard, Unit 9P, Brooklyn, NY 11226 | Application Id: #9048 $2511…" at bounding box center [491, 130] width 781 height 53
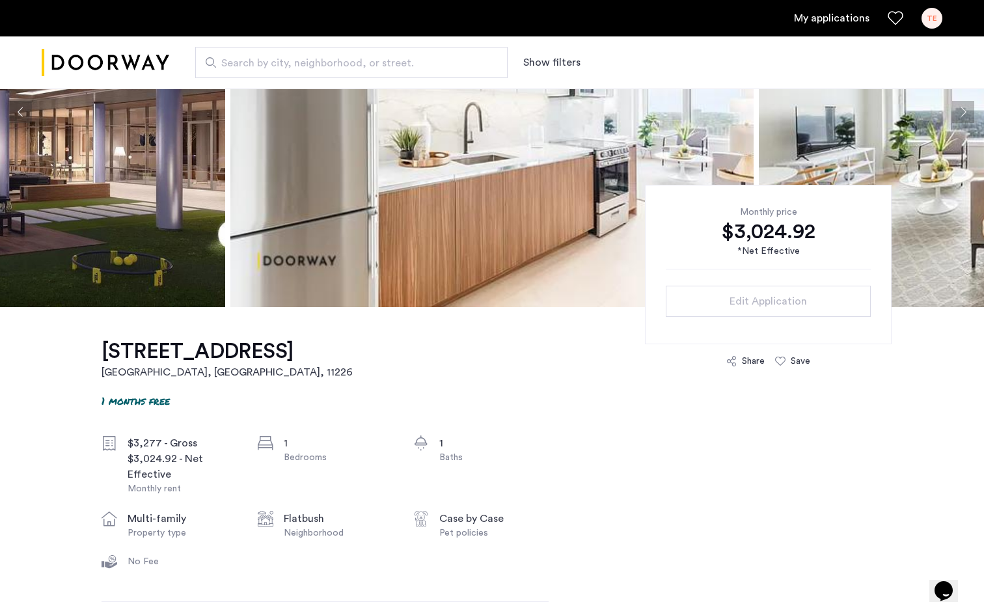
scroll to position [182, 0]
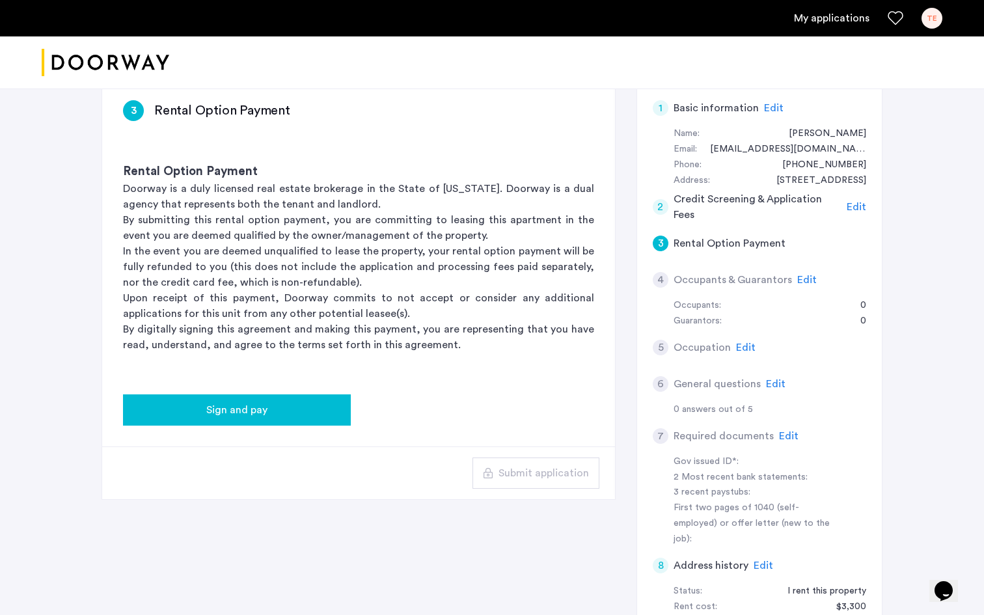
scroll to position [81, 0]
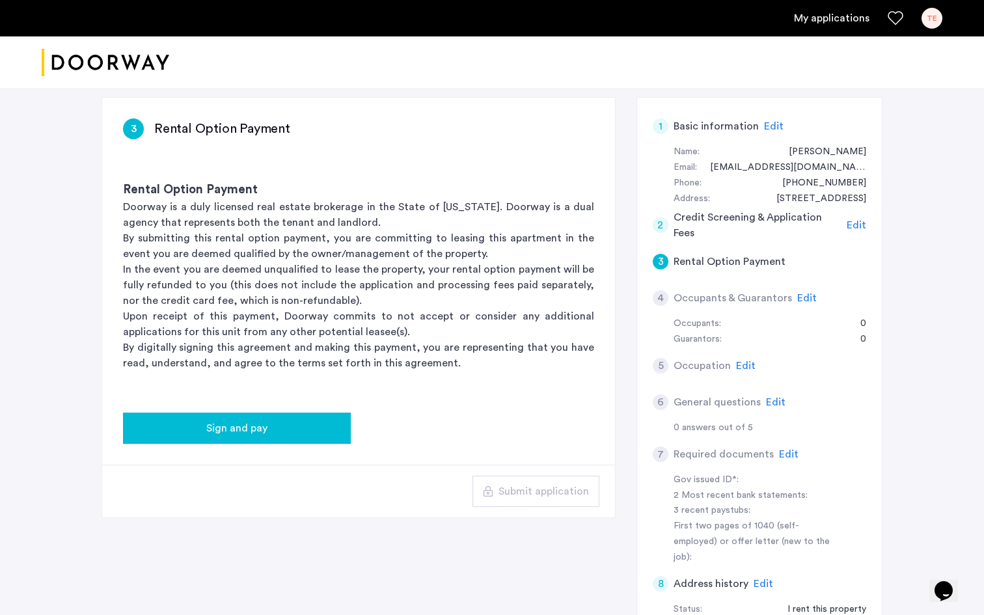
click at [282, 416] on button "Sign and pay" at bounding box center [237, 427] width 228 height 31
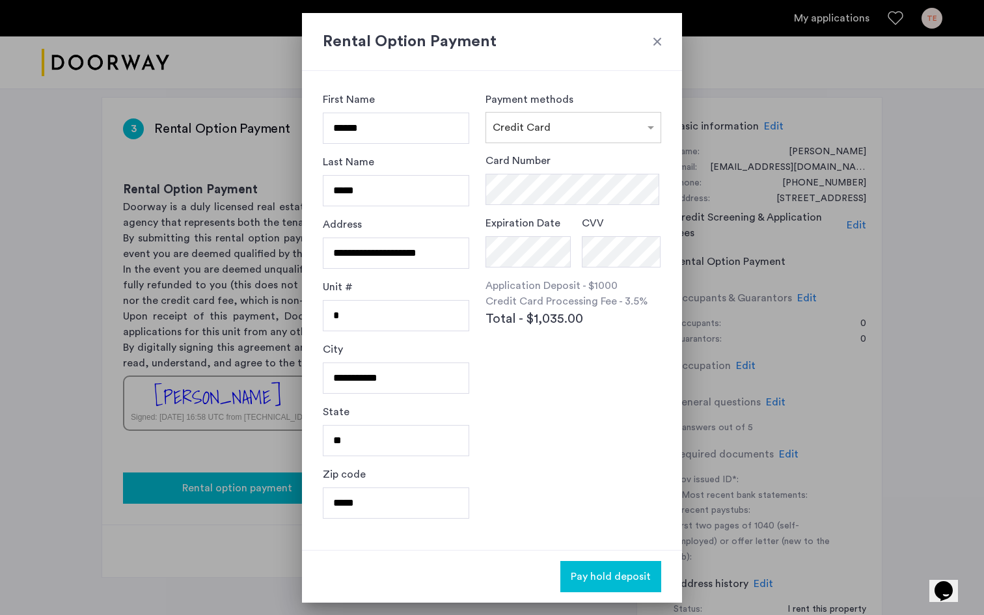
scroll to position [0, 0]
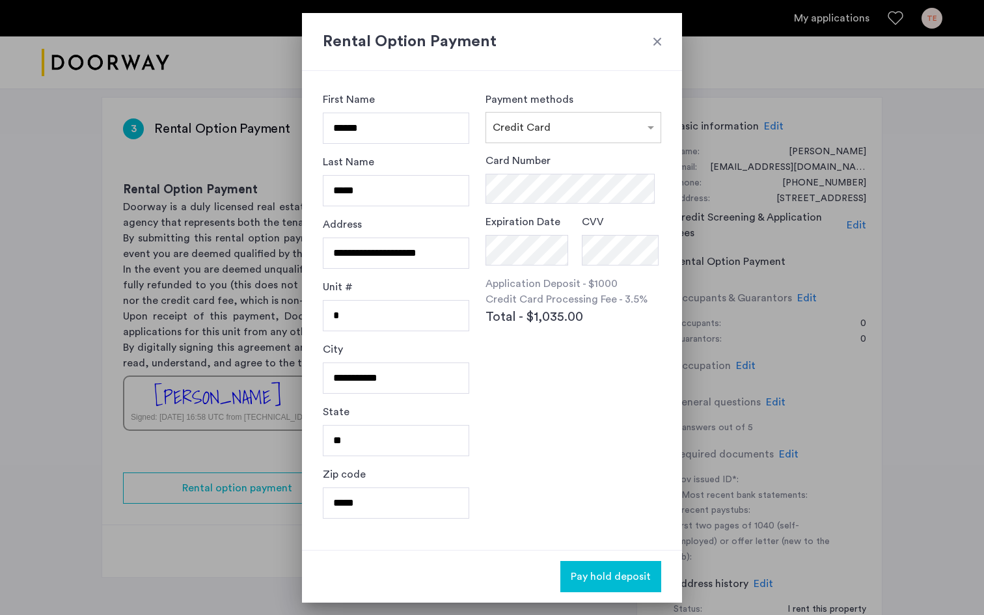
click at [651, 40] on div at bounding box center [657, 41] width 13 height 13
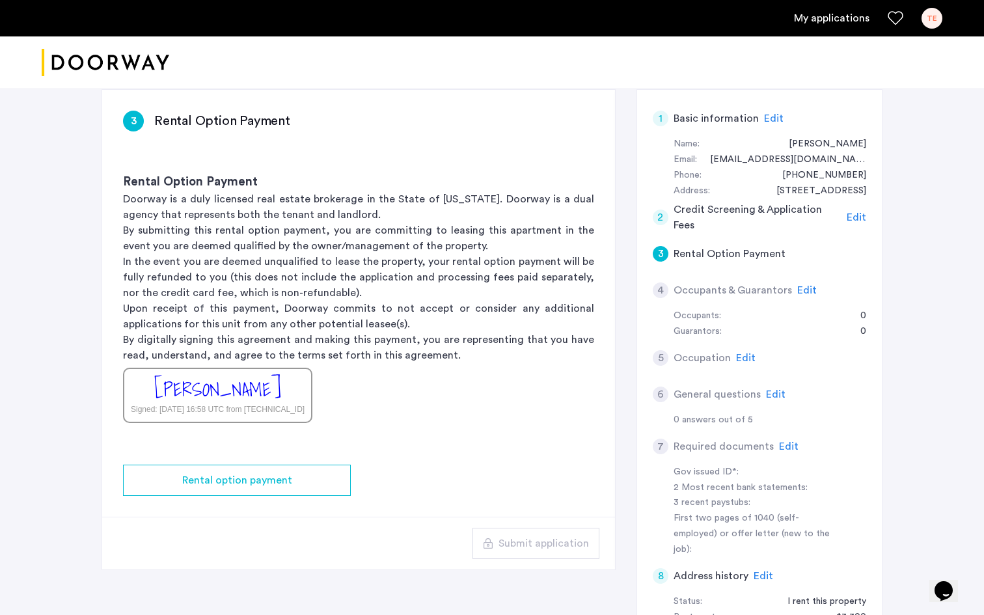
scroll to position [90, 0]
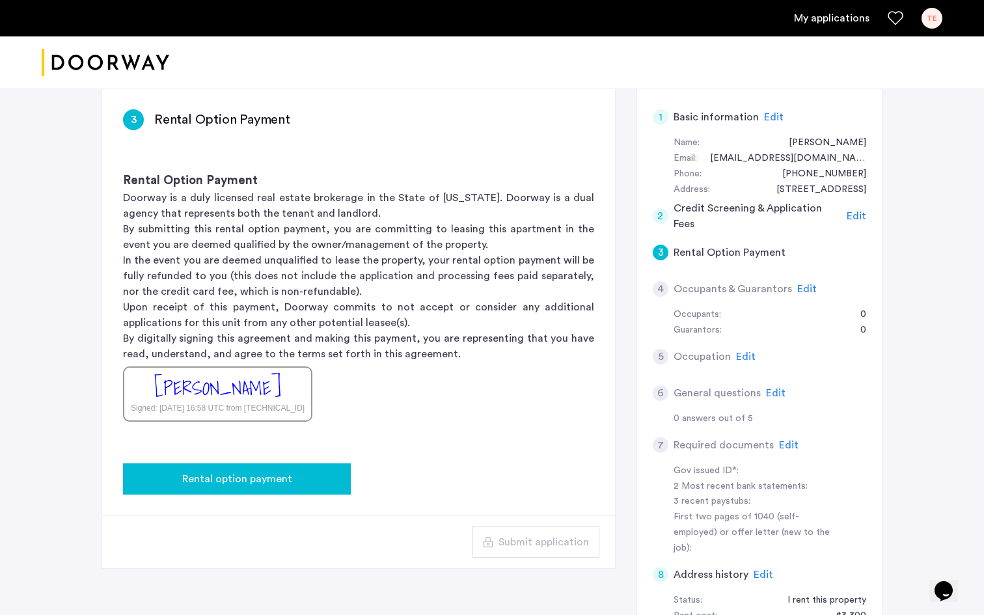
click at [305, 472] on div "Rental option payment" at bounding box center [236, 479] width 207 height 16
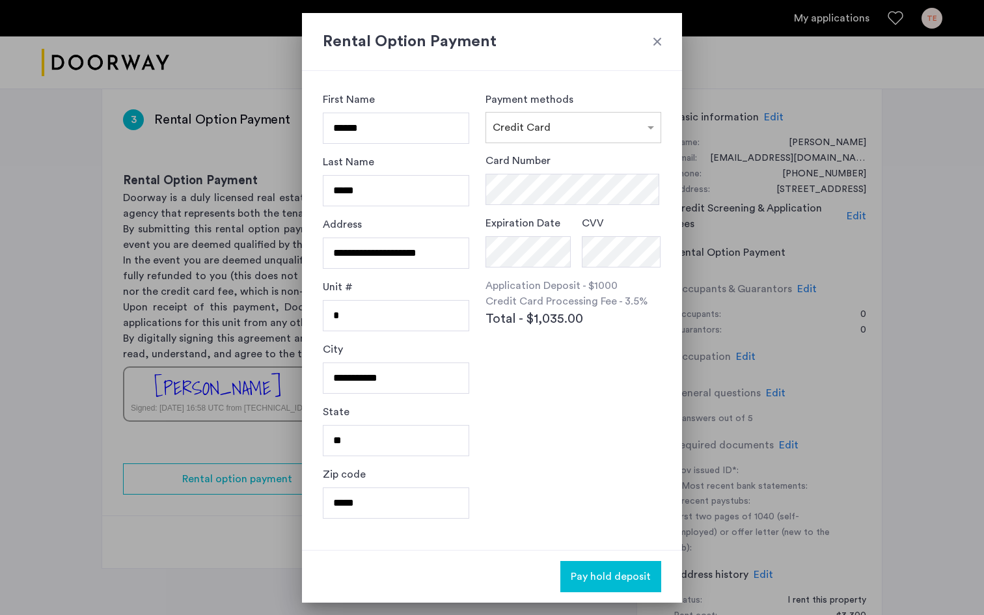
click at [660, 37] on div at bounding box center [657, 41] width 13 height 13
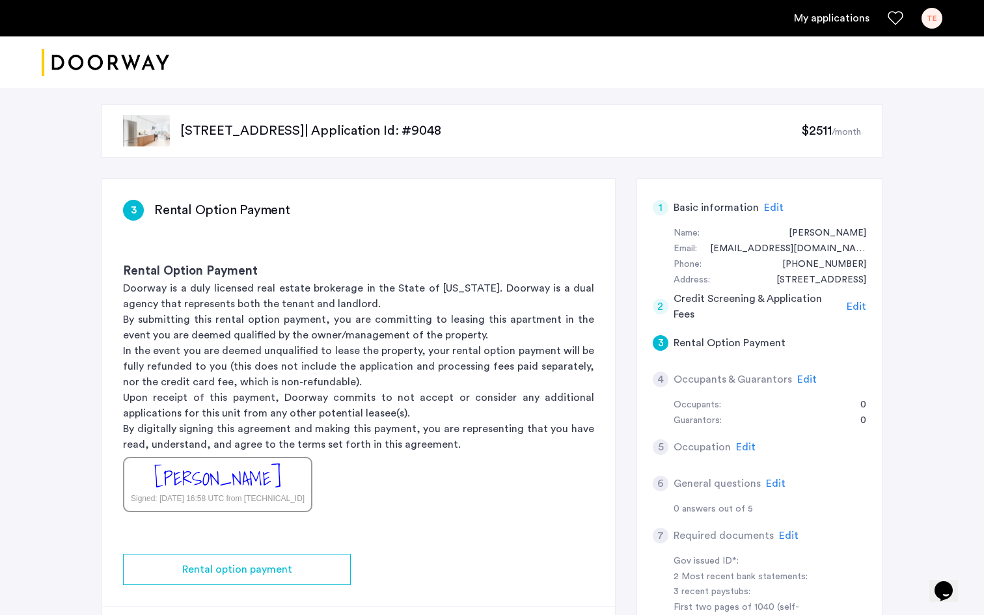
click at [662, 208] on div "1" at bounding box center [661, 208] width 16 height 16
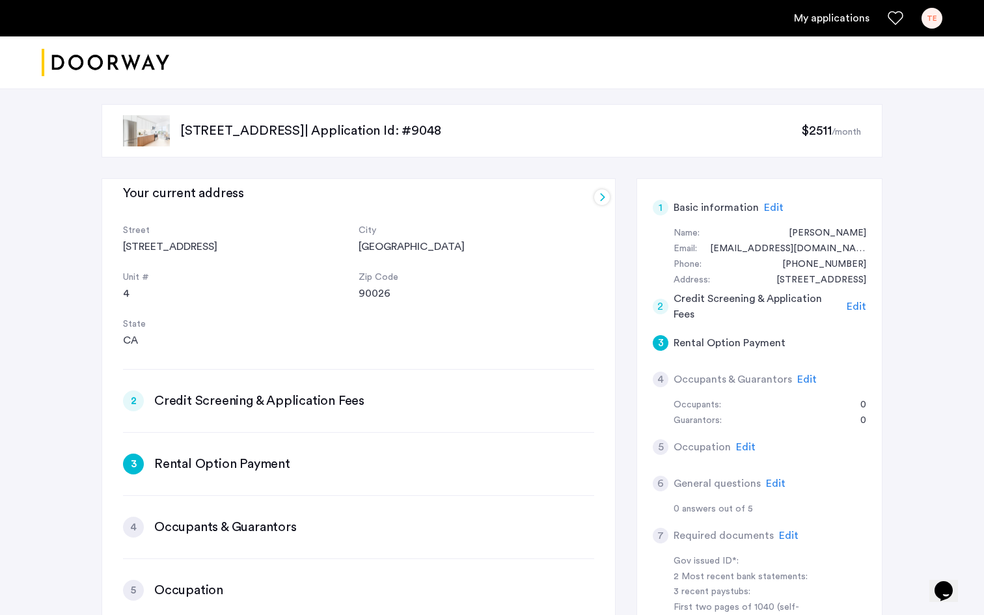
click at [641, 262] on div "1 Basic information Edit Name: Thomas Eblen Email: tommyeblen@gmail.com Phone: …" at bounding box center [759, 501] width 246 height 646
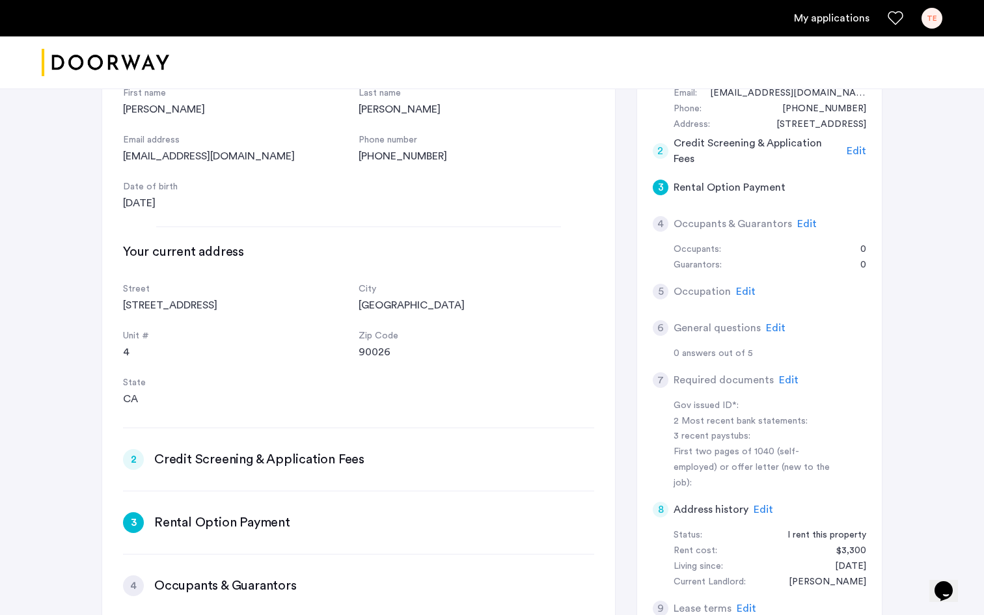
scroll to position [128, 0]
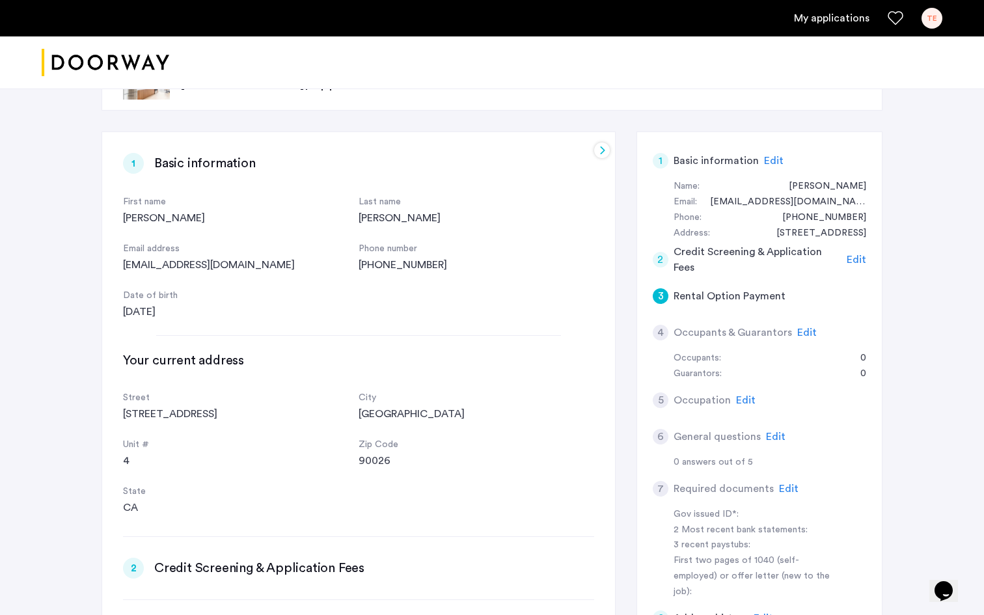
click at [662, 258] on div "2" at bounding box center [661, 260] width 16 height 16
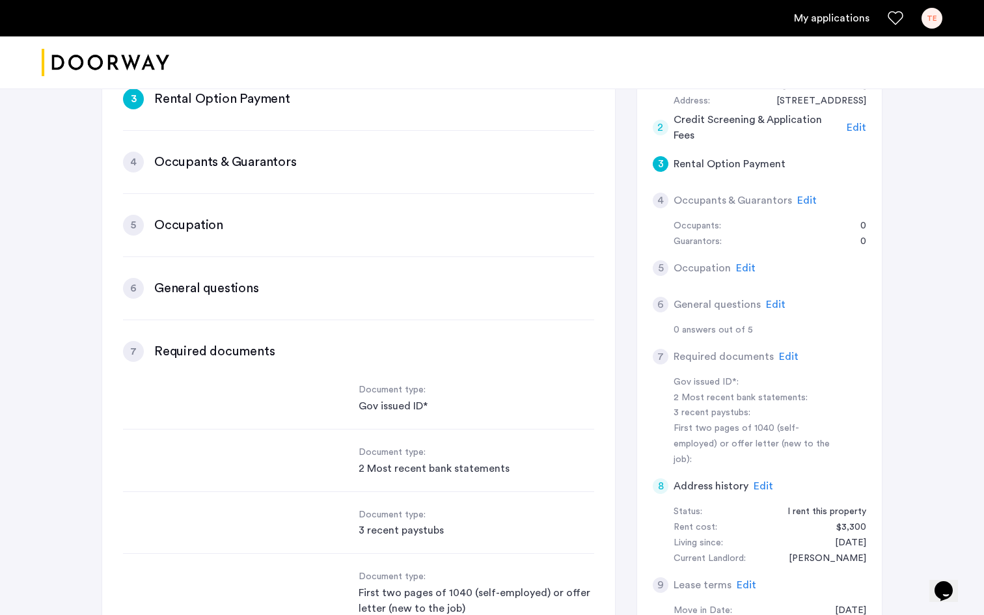
scroll to position [403, 0]
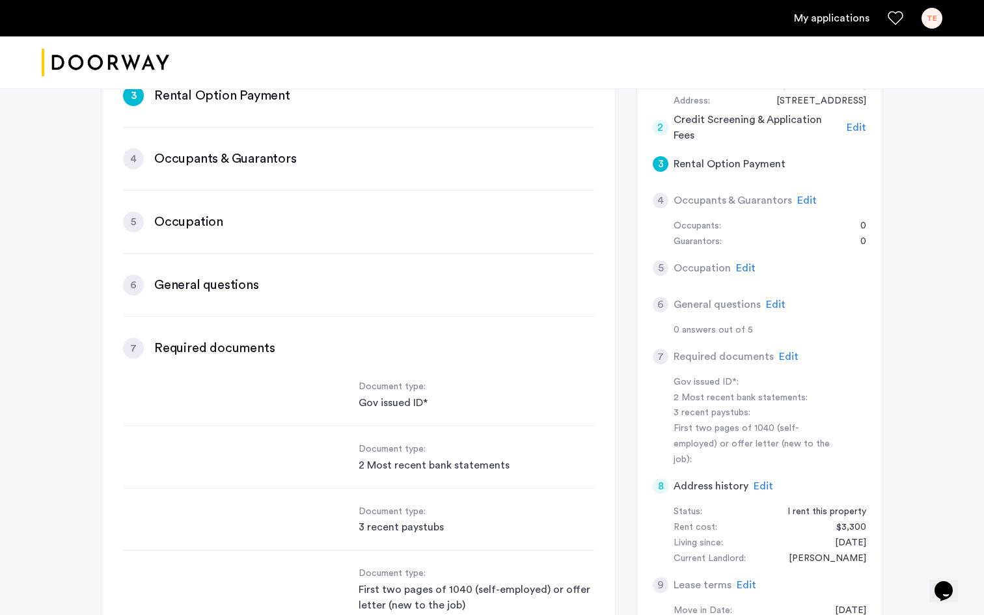
click at [131, 162] on div "4" at bounding box center [133, 158] width 21 height 21
click at [658, 201] on div "4" at bounding box center [661, 201] width 16 height 16
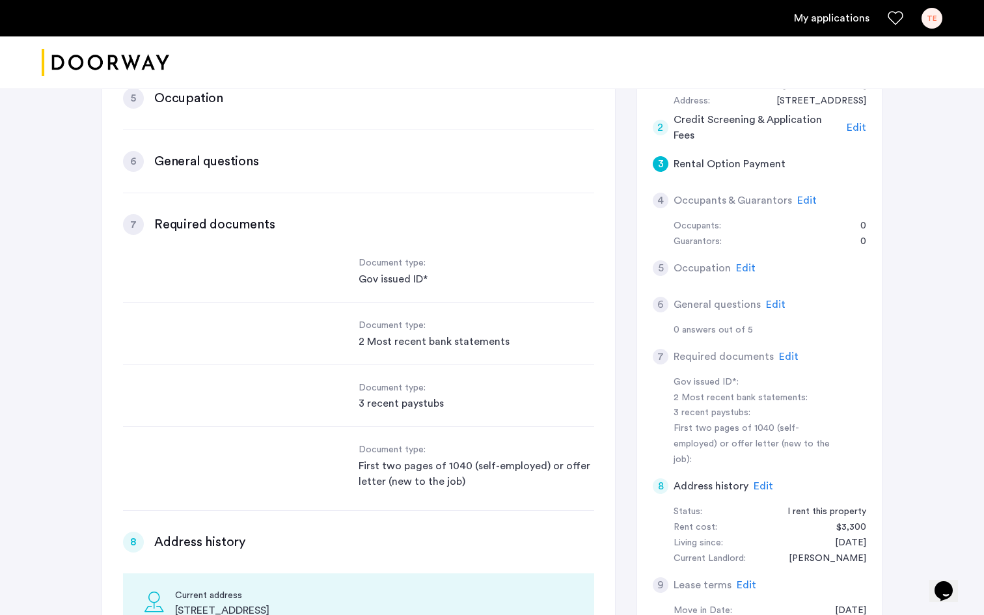
scroll to position [530, 0]
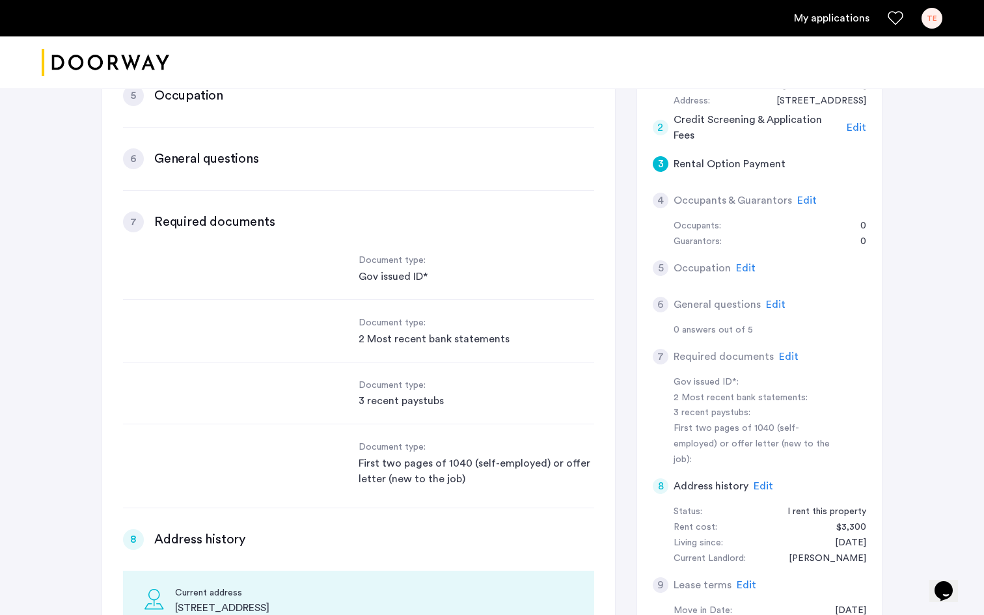
click at [407, 270] on div "Gov issued ID*" at bounding box center [476, 277] width 236 height 16
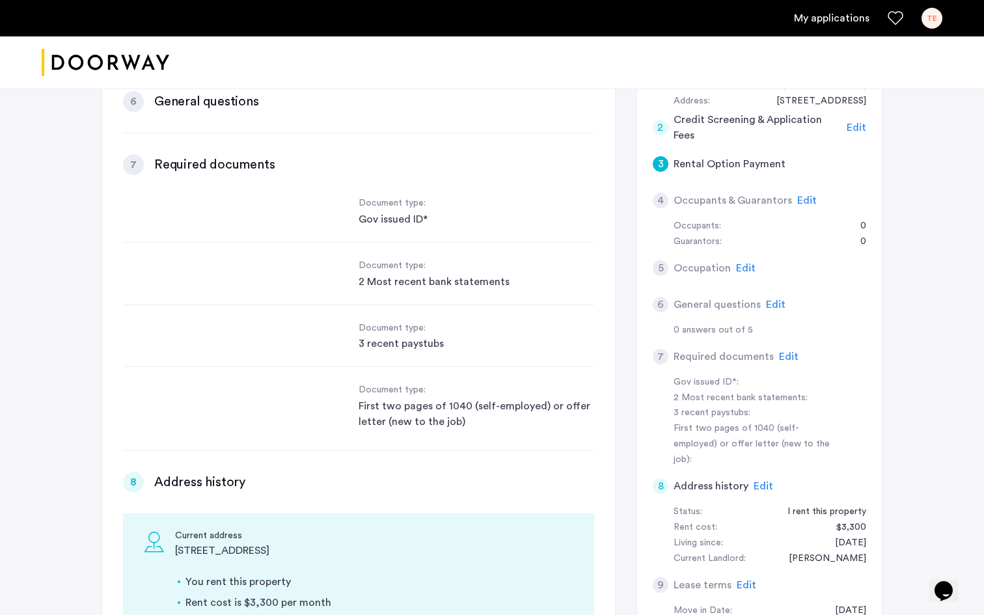
scroll to position [0, 0]
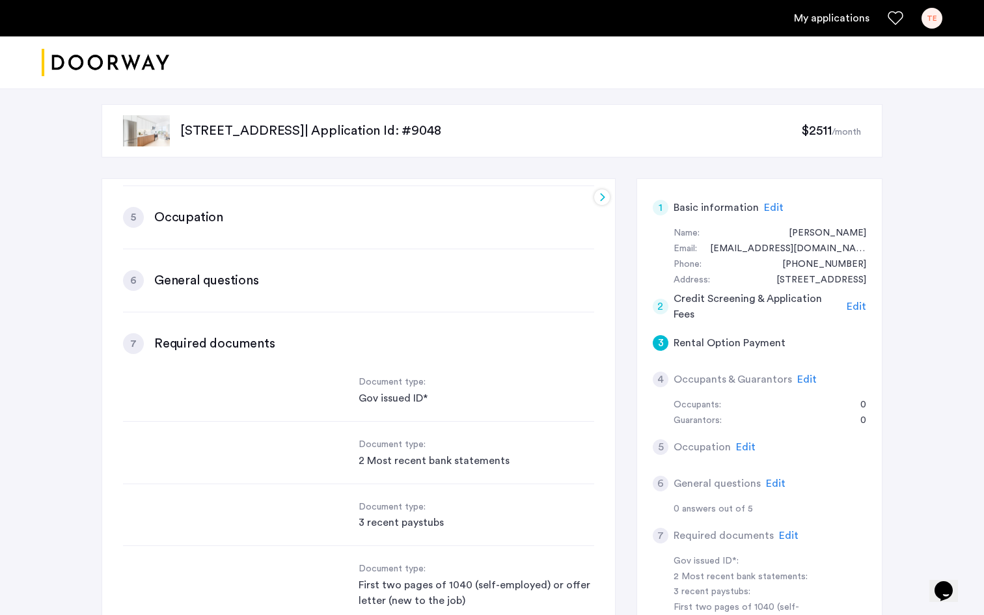
click at [662, 376] on div "4" at bounding box center [661, 380] width 16 height 16
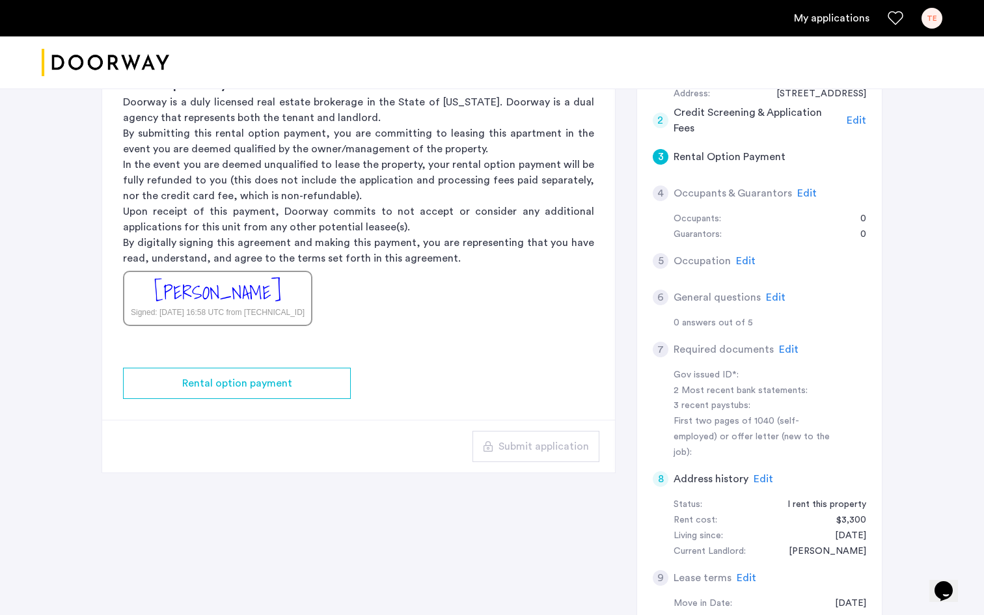
scroll to position [154, 0]
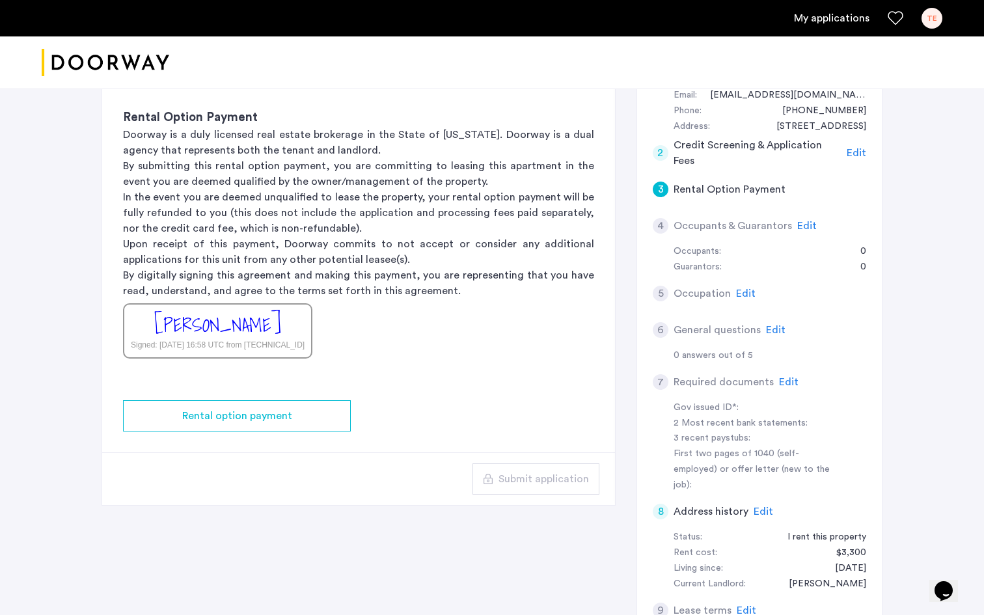
click at [662, 224] on div "4" at bounding box center [661, 226] width 16 height 16
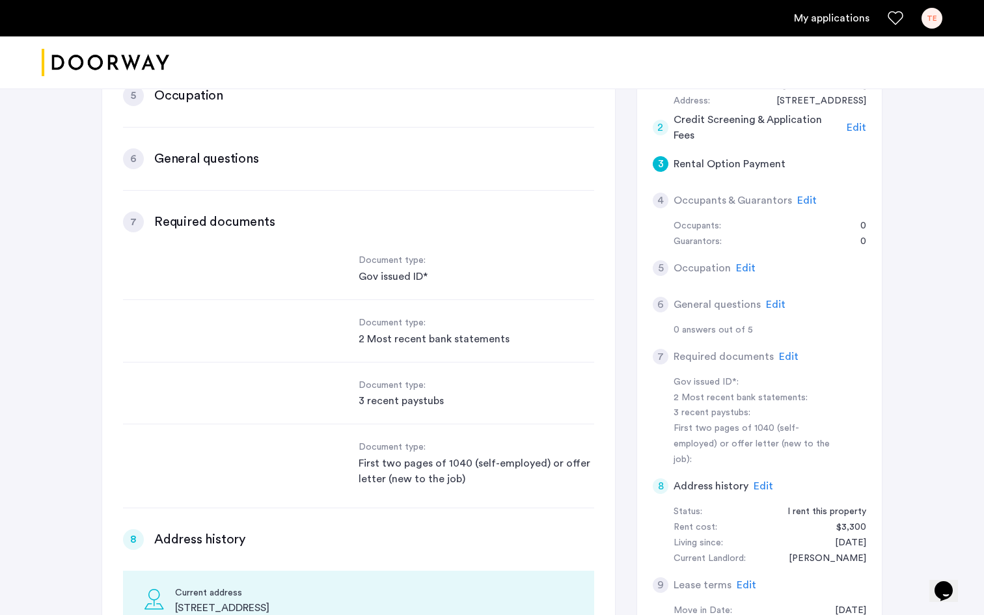
scroll to position [0, 0]
click at [401, 275] on div "Gov issued ID*" at bounding box center [476, 277] width 236 height 16
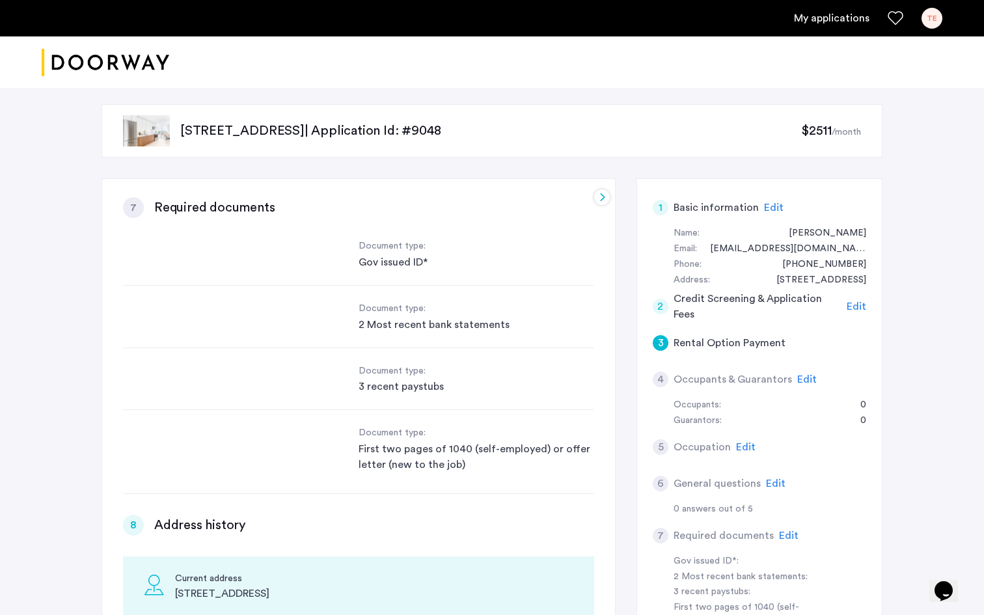
click at [800, 376] on span "Edit" at bounding box center [807, 379] width 20 height 10
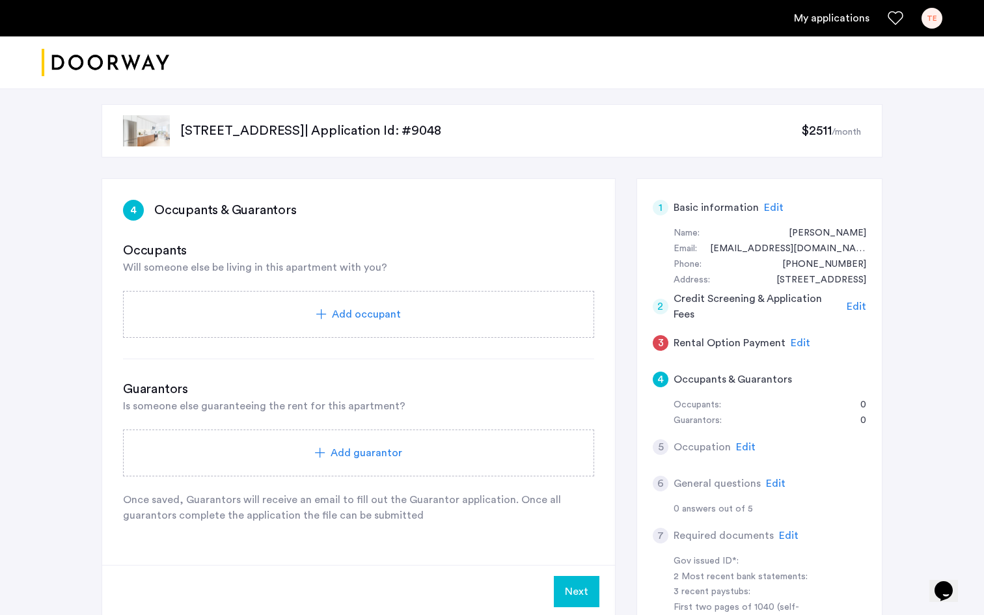
scroll to position [833, 0]
click at [406, 315] on div "Add occupant" at bounding box center [359, 314] width 440 height 16
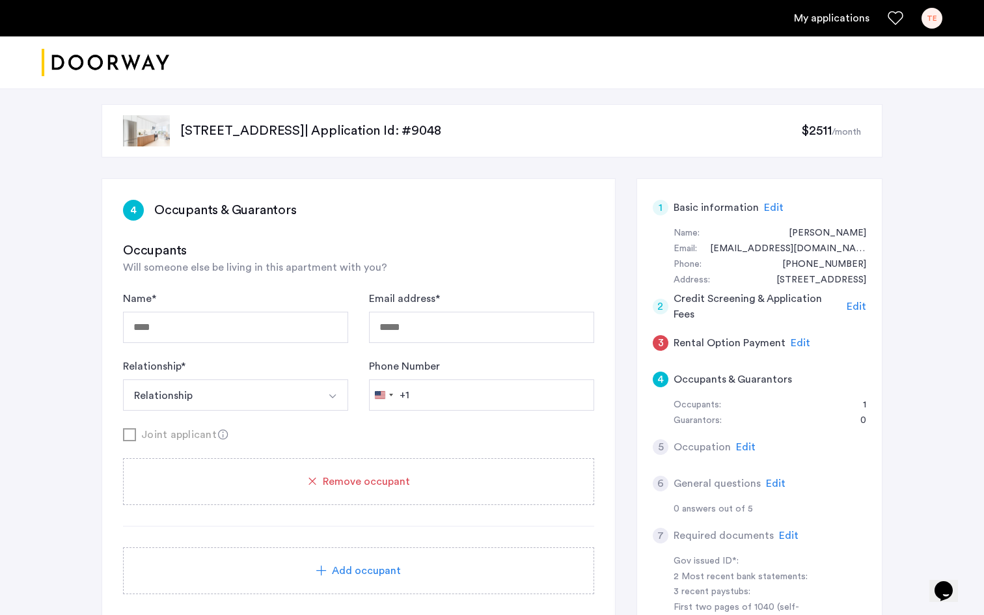
click at [433, 260] on div "Occupants Will someone else be living in this apartment with you?" at bounding box center [358, 258] width 471 height 34
click at [414, 484] on div "Remove occupant" at bounding box center [359, 482] width 440 height 16
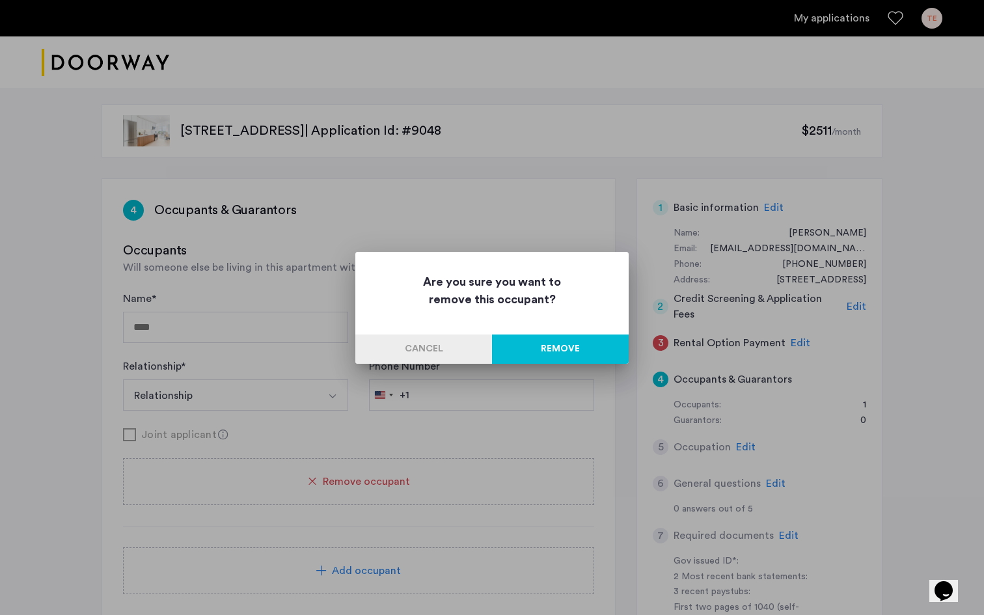
click at [541, 353] on button "Remove" at bounding box center [560, 348] width 137 height 29
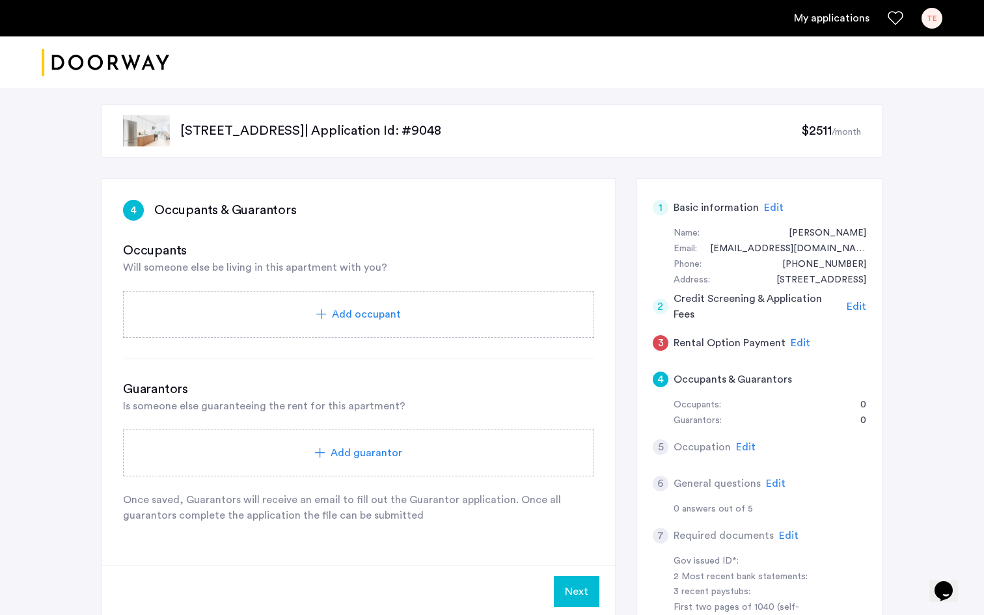
click at [794, 342] on span "Edit" at bounding box center [801, 343] width 20 height 10
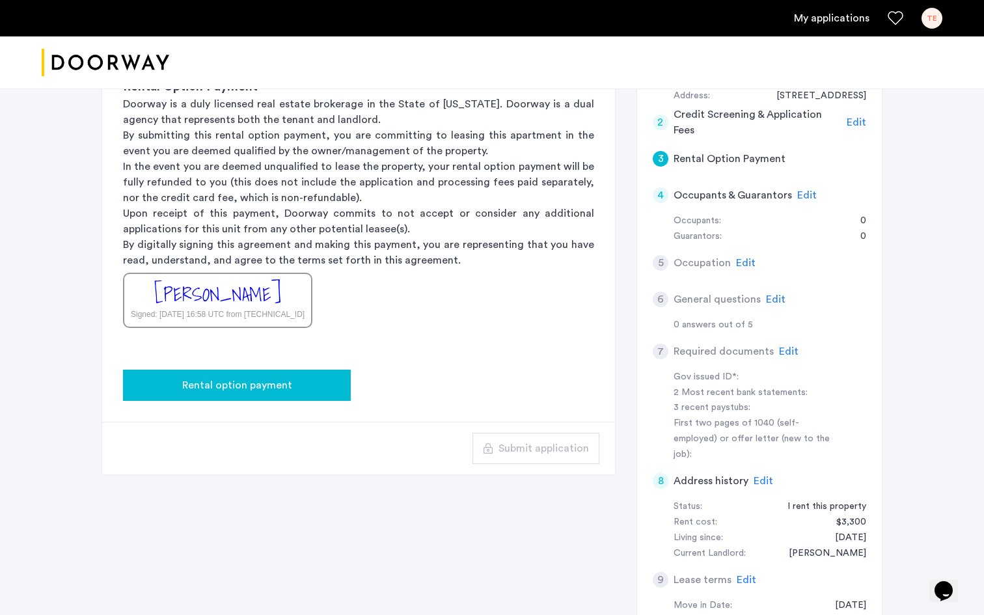
click at [321, 398] on button "Rental option payment" at bounding box center [237, 385] width 228 height 31
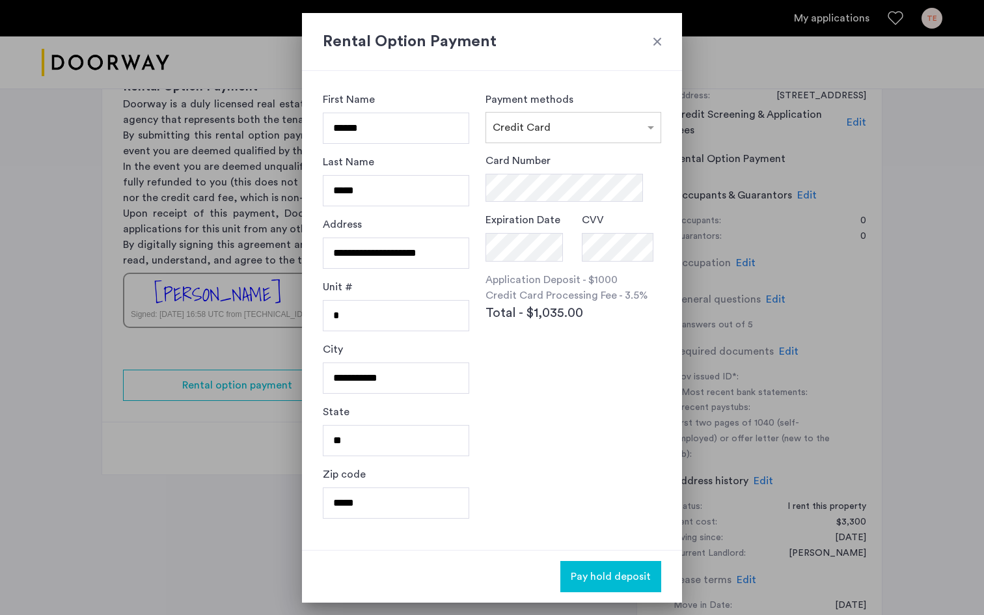
click at [655, 35] on div at bounding box center [657, 41] width 13 height 13
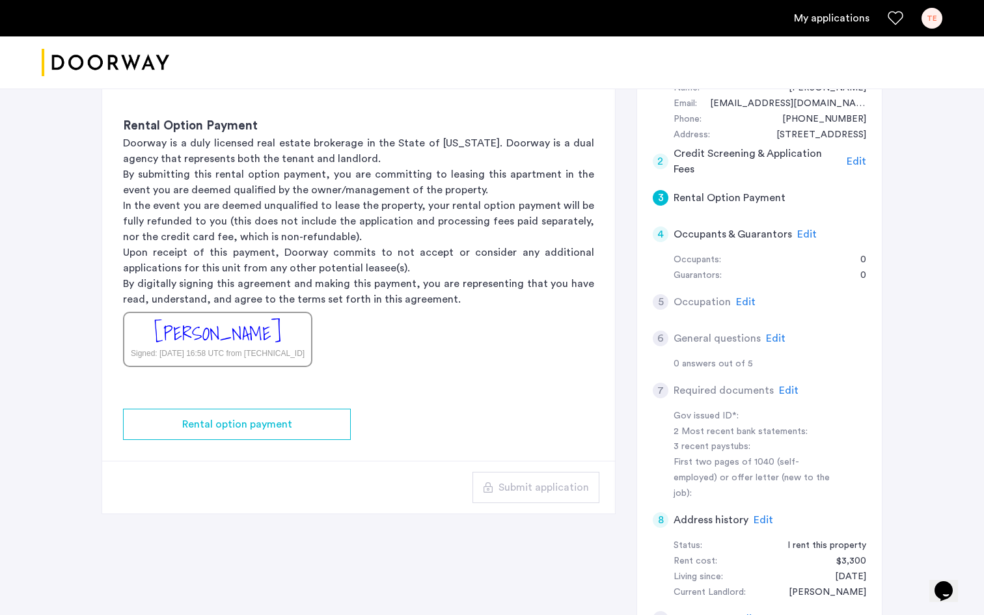
click at [746, 299] on span "Edit" at bounding box center [746, 302] width 20 height 10
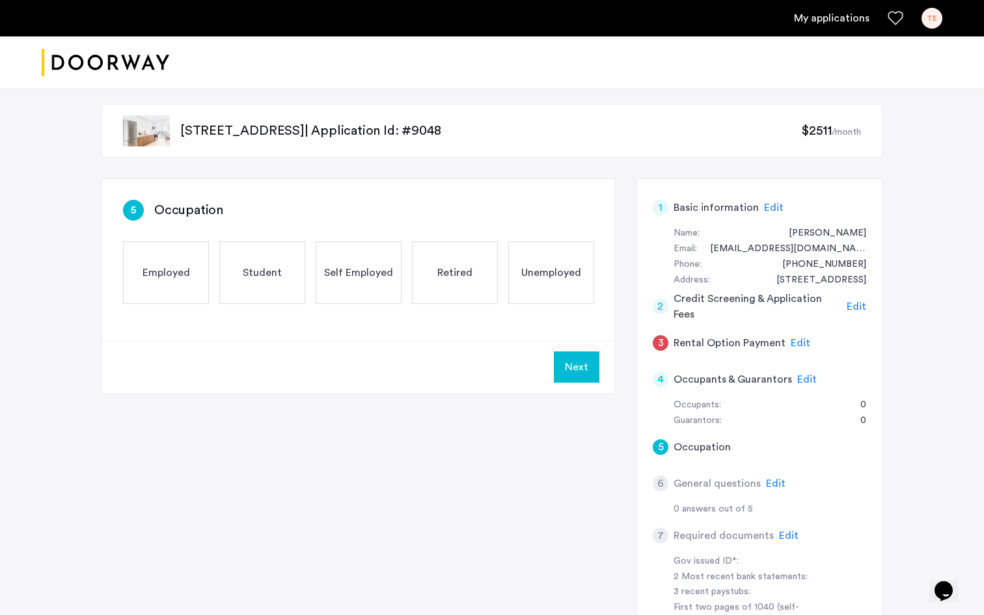
click at [165, 256] on div "Employed" at bounding box center [166, 272] width 86 height 62
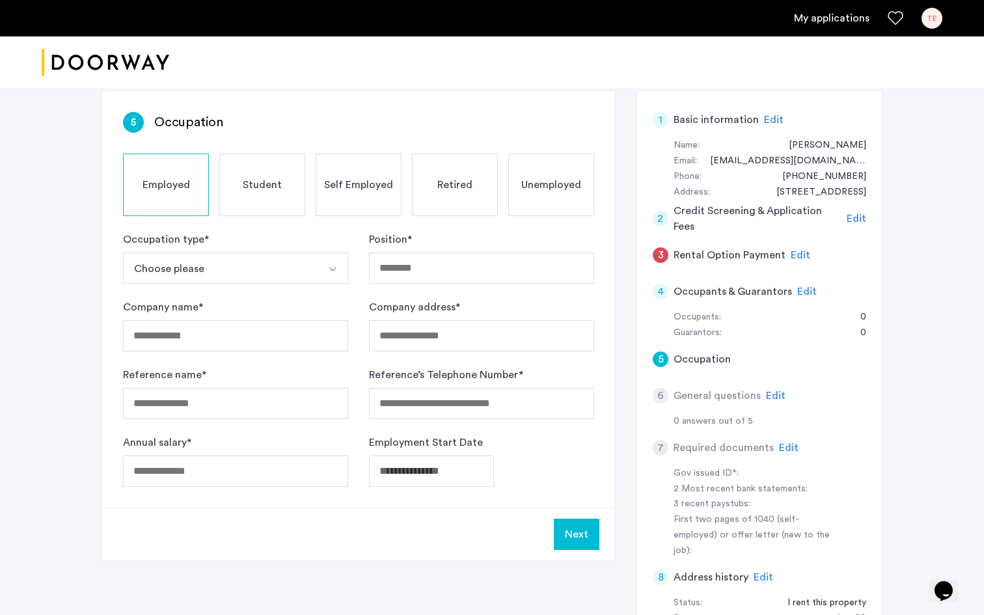
click at [298, 276] on button "Choose please" at bounding box center [220, 267] width 195 height 31
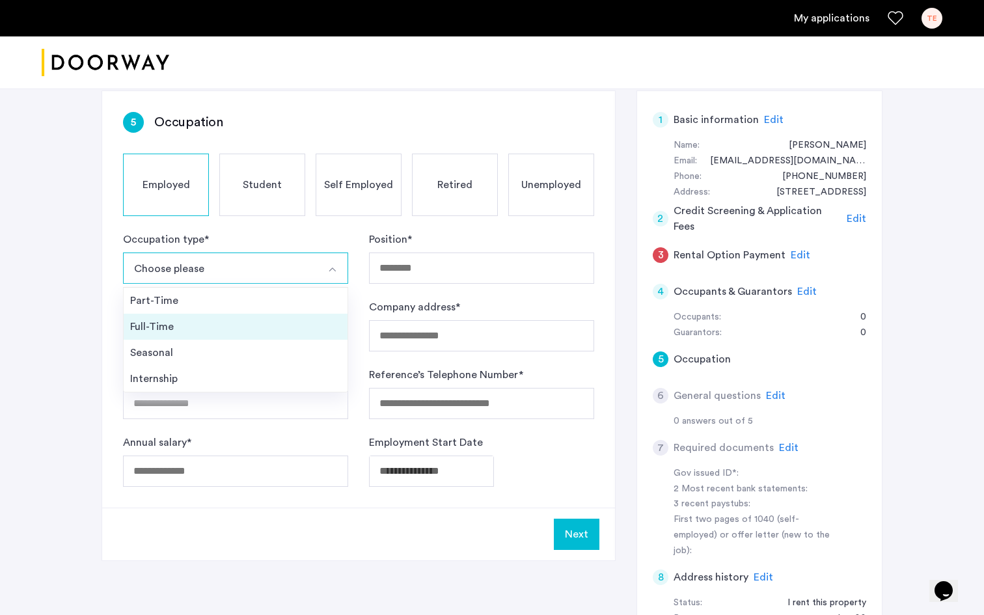
click at [305, 318] on li "Full-Time" at bounding box center [236, 327] width 224 height 26
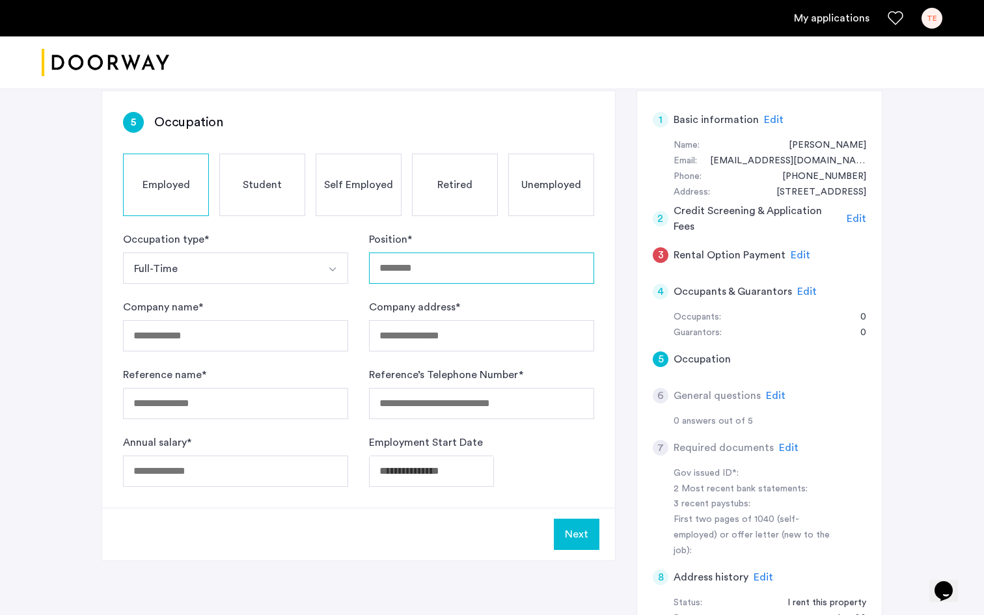
click at [498, 265] on input "Position *" at bounding box center [481, 267] width 225 height 31
type input "**********"
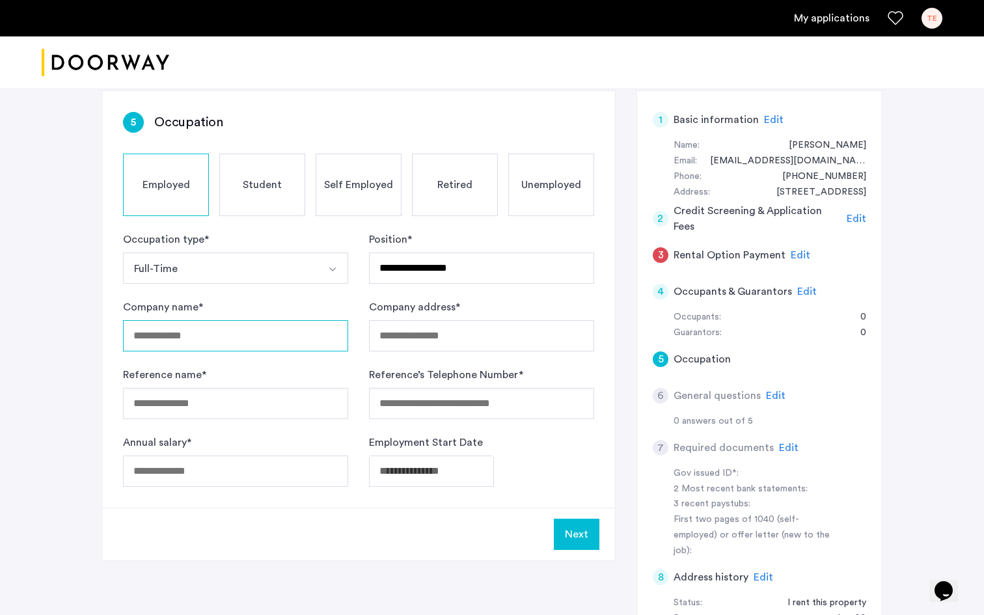
click at [323, 325] on input "Company name *" at bounding box center [235, 335] width 225 height 31
type input "*****"
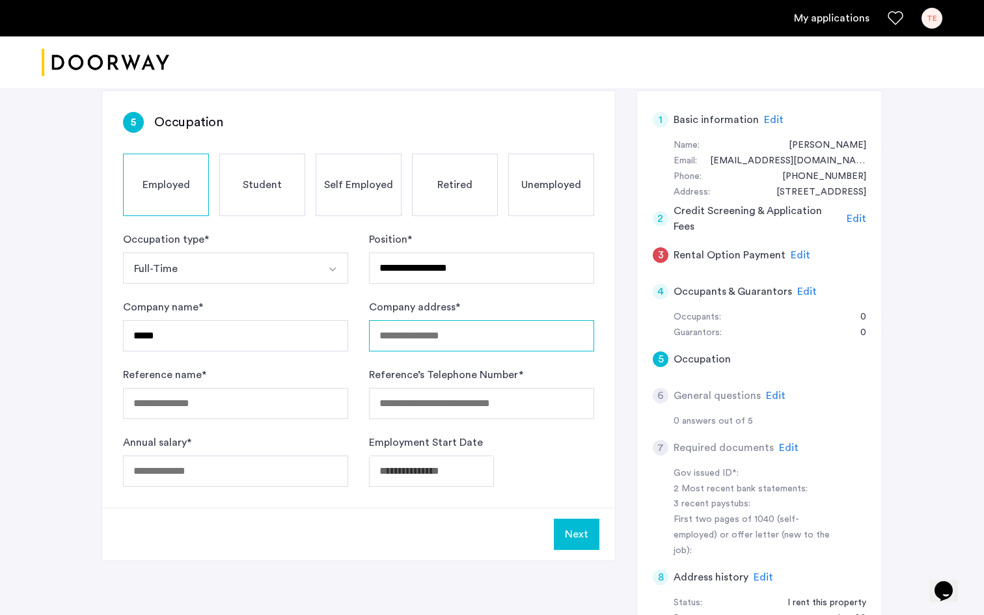
click at [499, 345] on input "Company address *" at bounding box center [481, 335] width 225 height 31
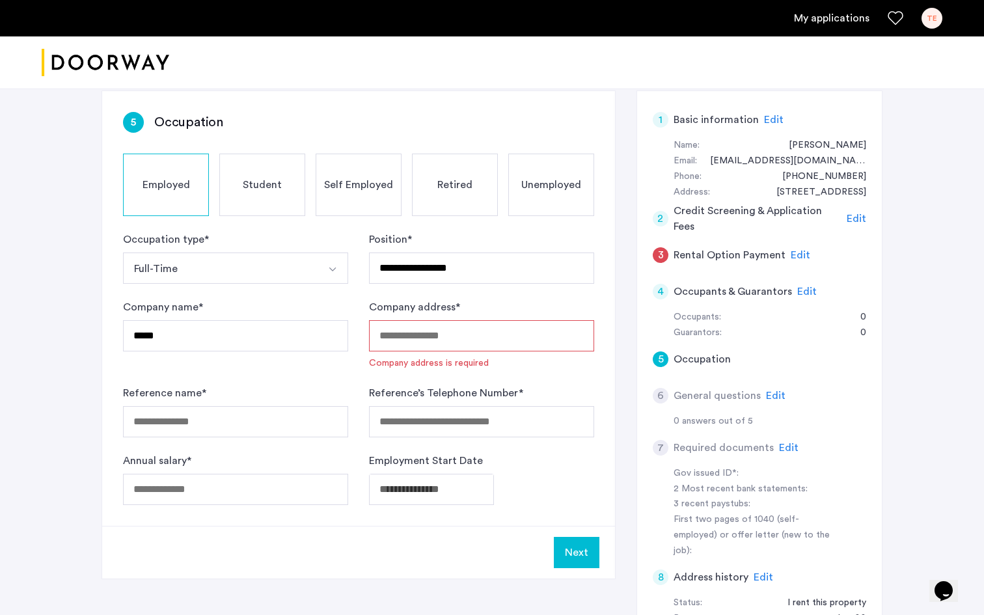
click at [405, 331] on input "Company address *" at bounding box center [481, 335] width 225 height 31
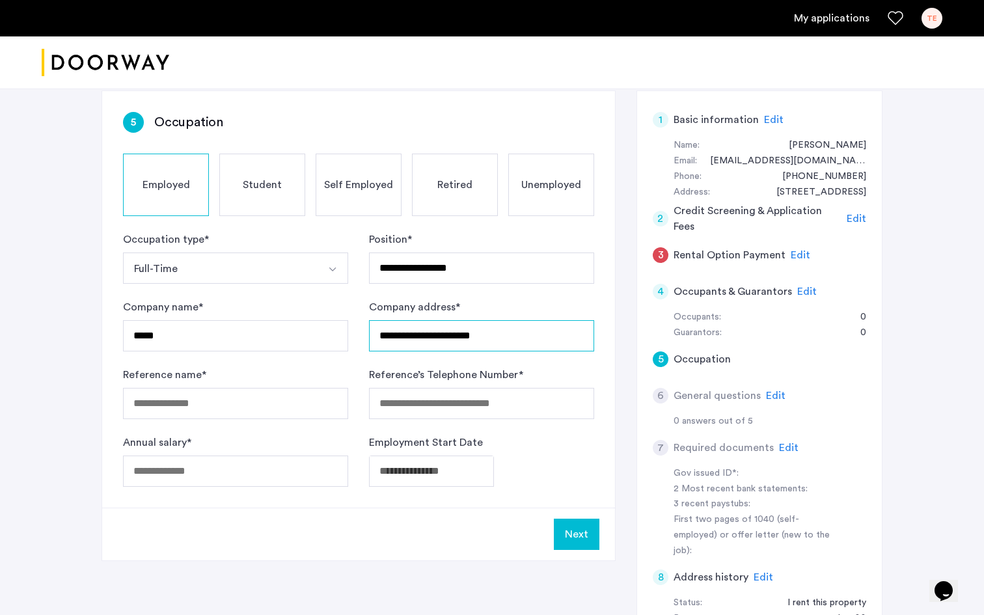
type input "**********"
click at [229, 409] on input "Reference name *" at bounding box center [235, 403] width 225 height 31
type input "**********"
click at [384, 409] on input "Reference’s Telephone Number *" at bounding box center [481, 403] width 225 height 31
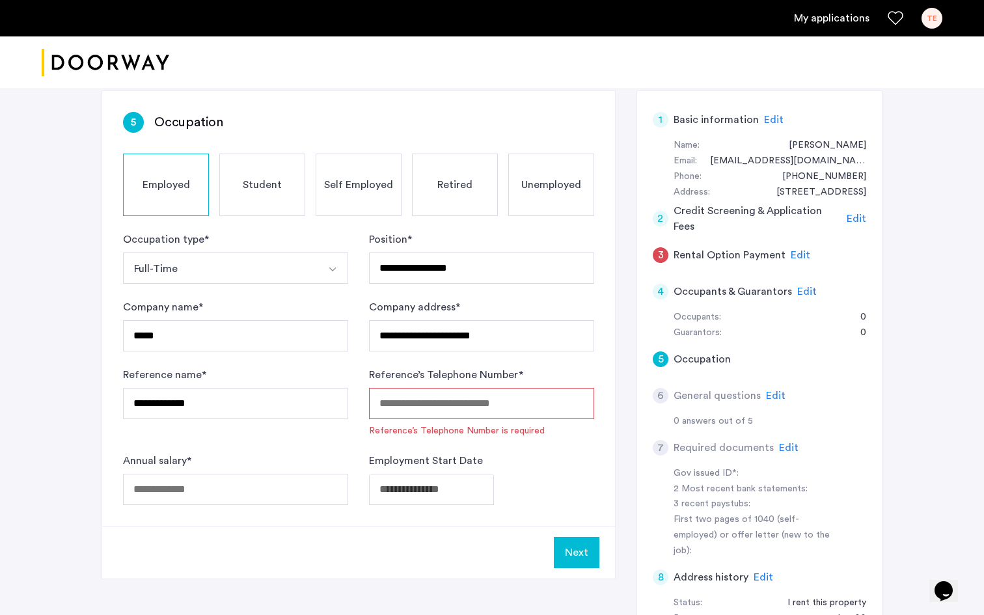
paste input "**********"
type input "******"
type input "*"
type input "***"
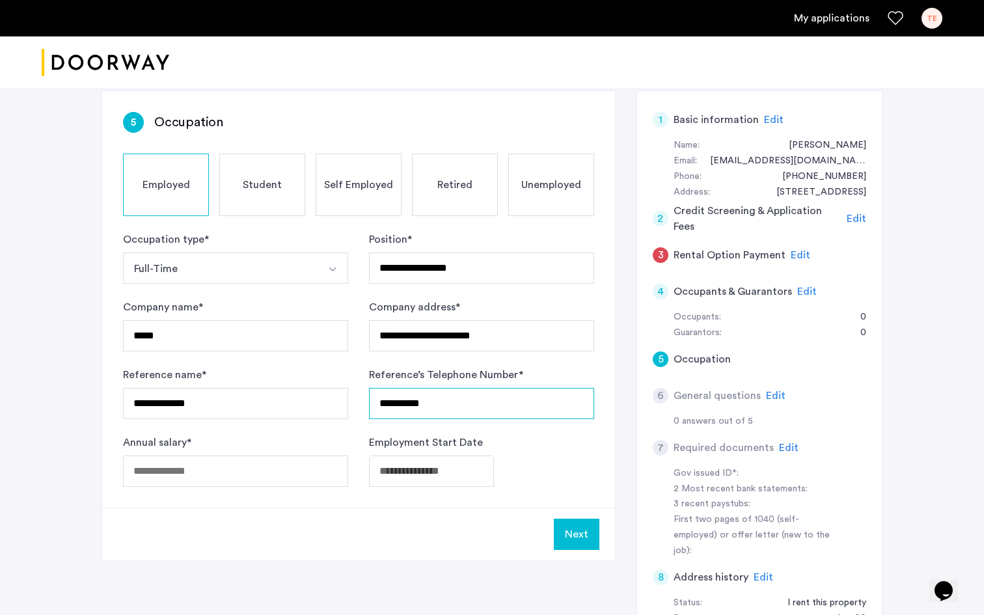
type input "**********"
click at [264, 473] on input "Annual salary *" at bounding box center [235, 470] width 225 height 31
type input "******"
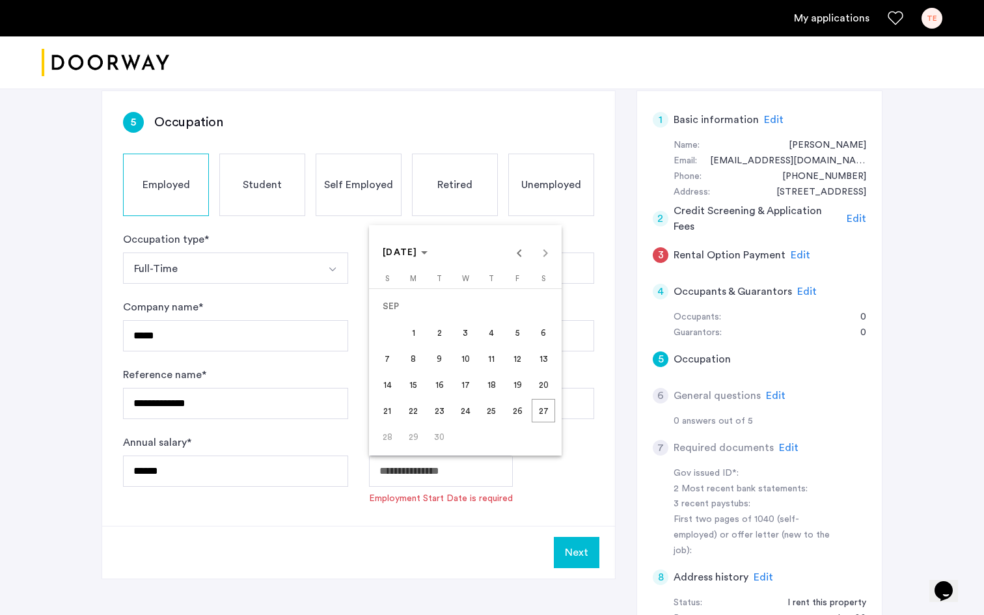
click at [399, 474] on body "**********" at bounding box center [492, 219] width 984 height 615
click at [518, 250] on span "Previous month" at bounding box center [519, 252] width 26 height 26
click at [416, 392] on span "16" at bounding box center [412, 384] width 23 height 23
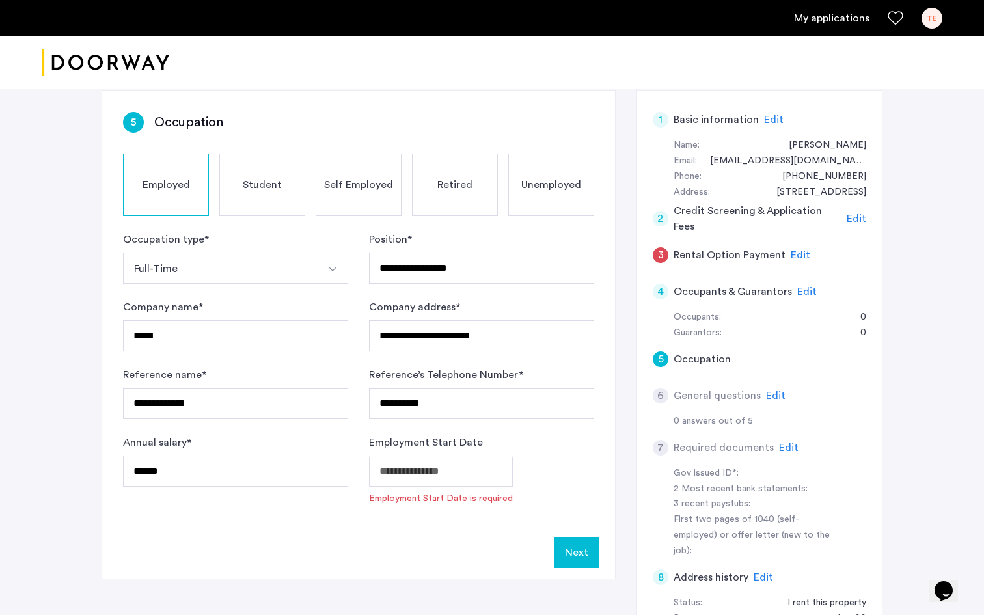
type input "**********"
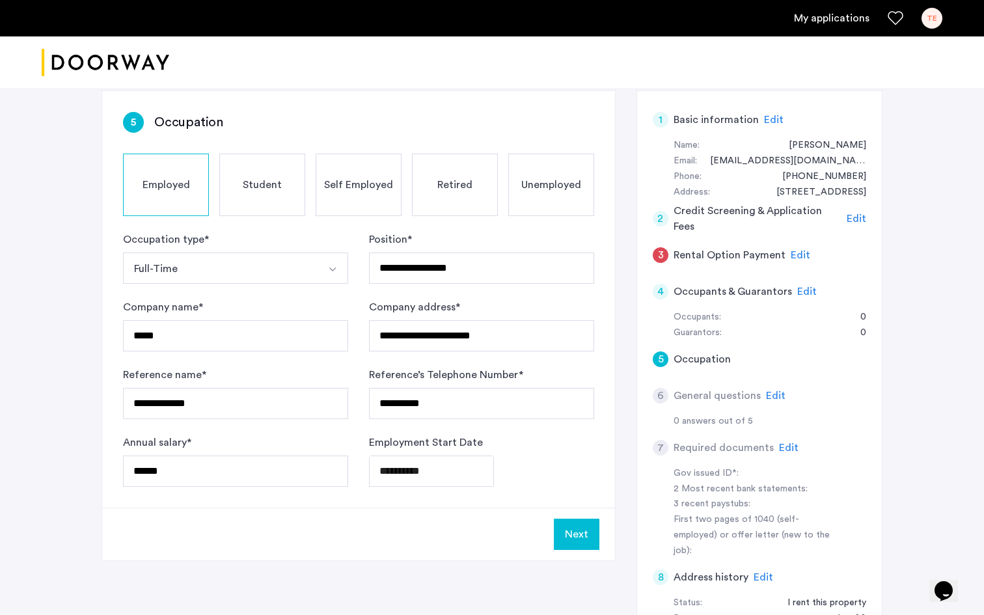
click at [576, 531] on button "Next" at bounding box center [577, 534] width 46 height 31
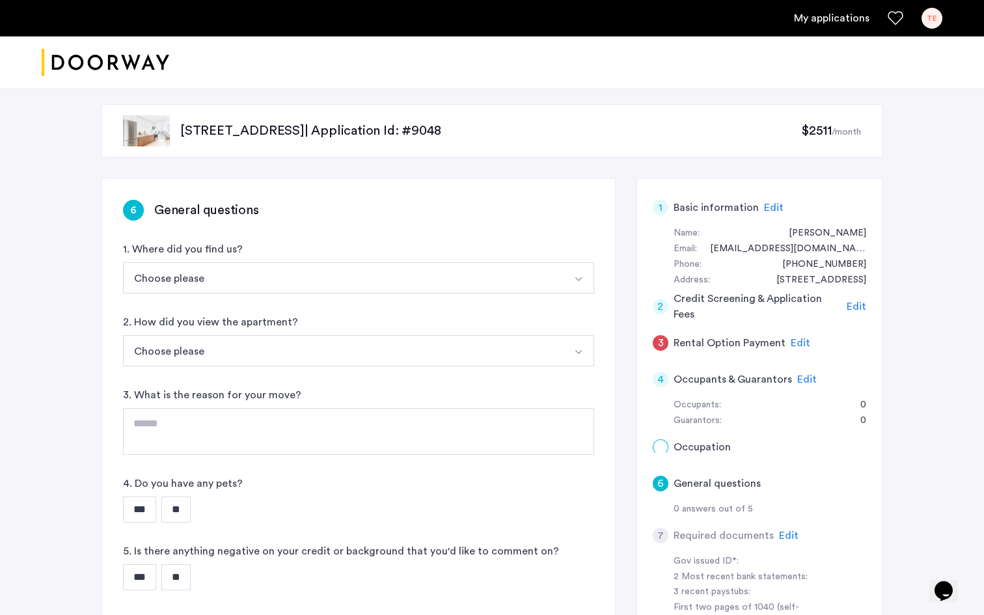
scroll to position [988, 0]
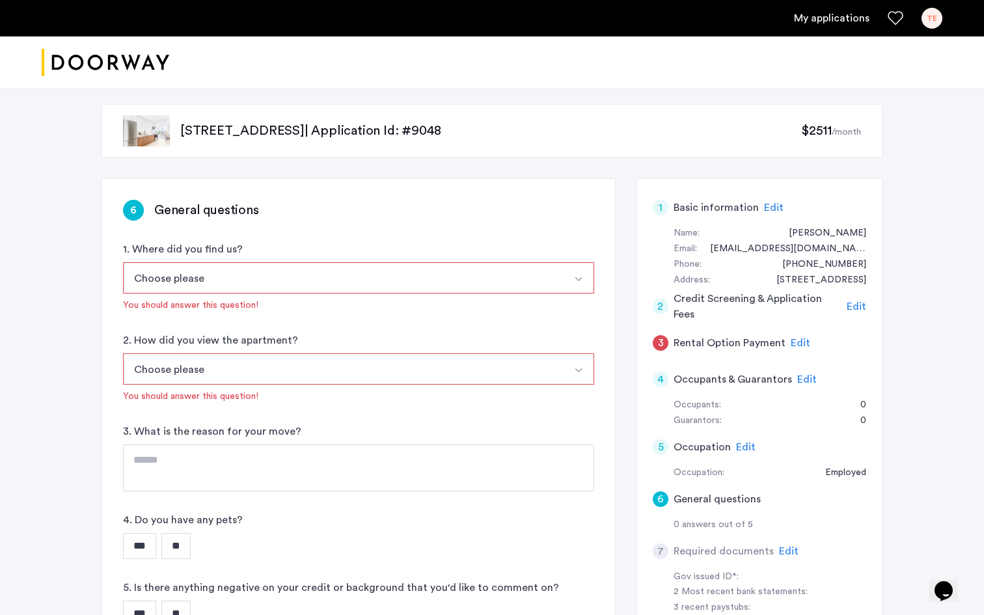
click at [350, 278] on button "Choose please" at bounding box center [343, 277] width 440 height 31
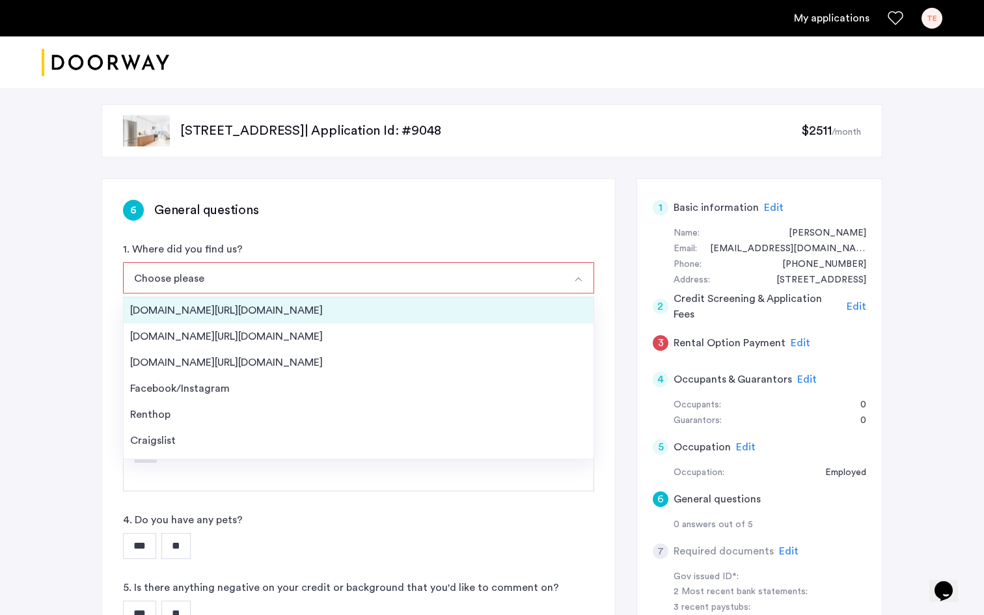
click at [359, 310] on div "[DOMAIN_NAME][URL][DOMAIN_NAME]" at bounding box center [358, 311] width 457 height 16
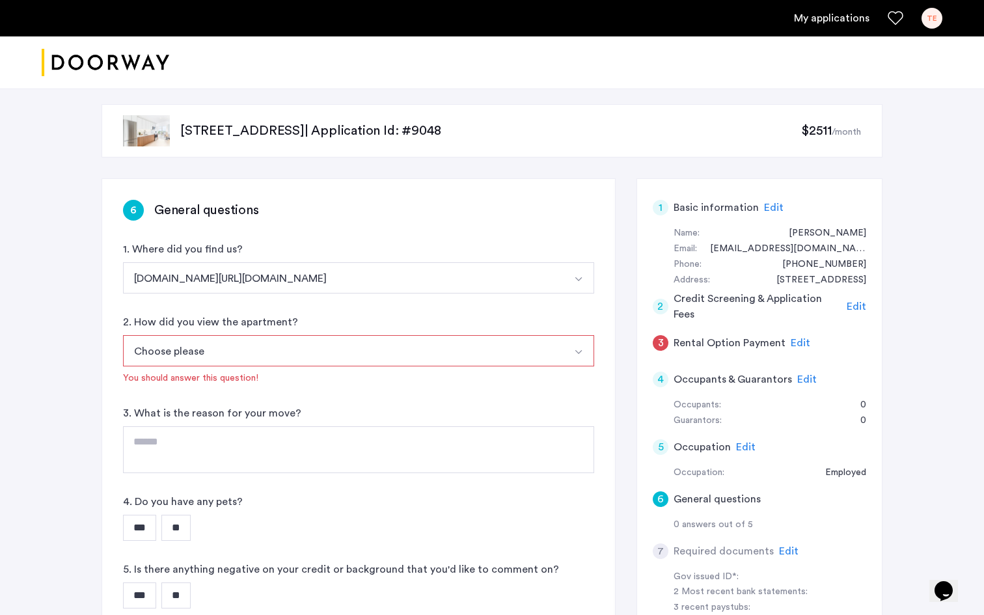
click at [353, 351] on button "Choose please" at bounding box center [343, 350] width 440 height 31
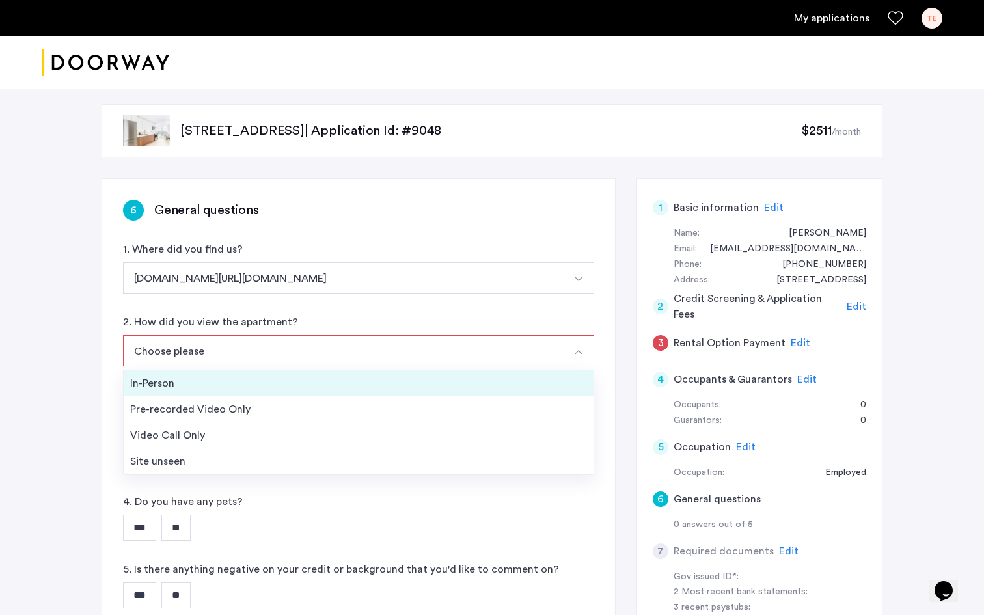
click at [348, 388] on div "In-Person" at bounding box center [358, 383] width 457 height 16
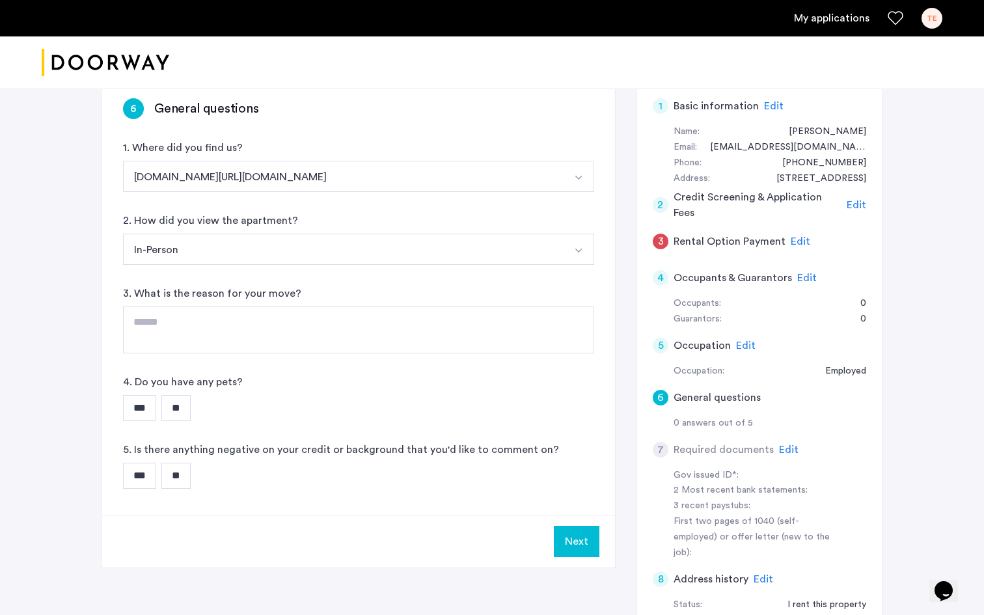
scroll to position [116, 0]
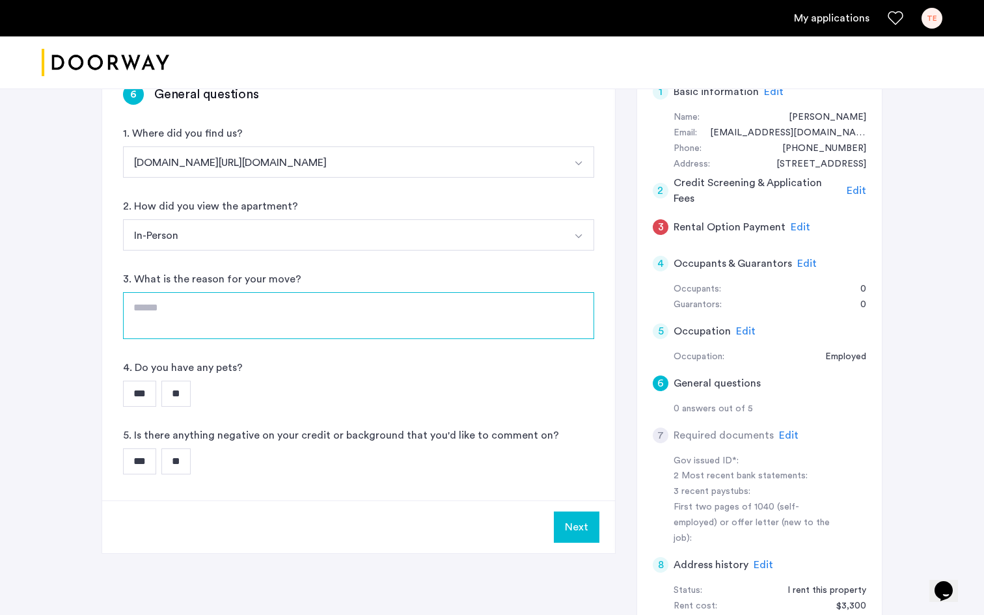
click at [316, 296] on textarea at bounding box center [358, 315] width 471 height 47
type textarea "**********"
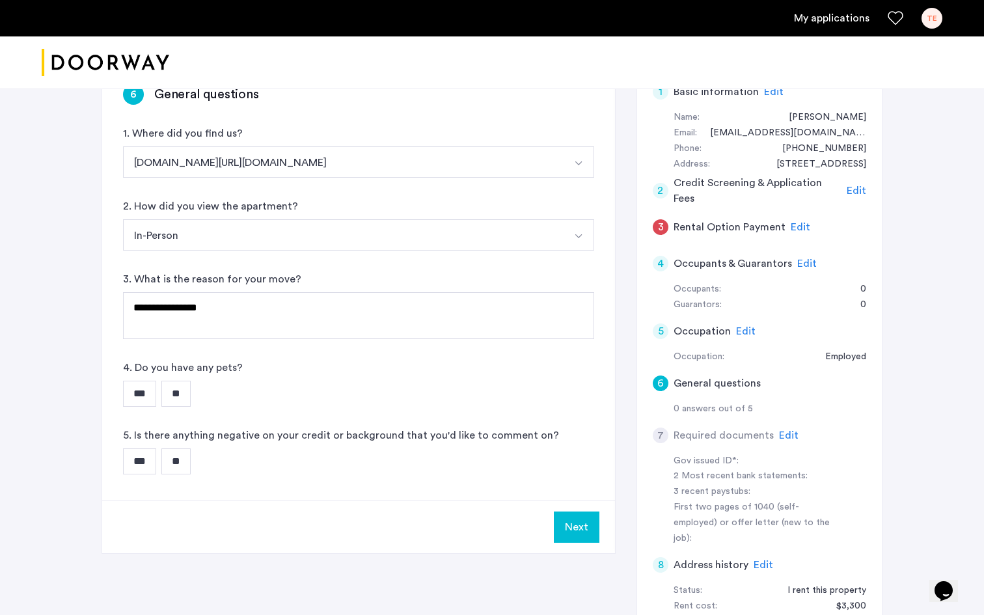
click at [189, 386] on input "**" at bounding box center [175, 394] width 29 height 26
click at [185, 469] on input "**" at bounding box center [175, 461] width 29 height 26
click at [582, 528] on button "Next" at bounding box center [577, 526] width 46 height 31
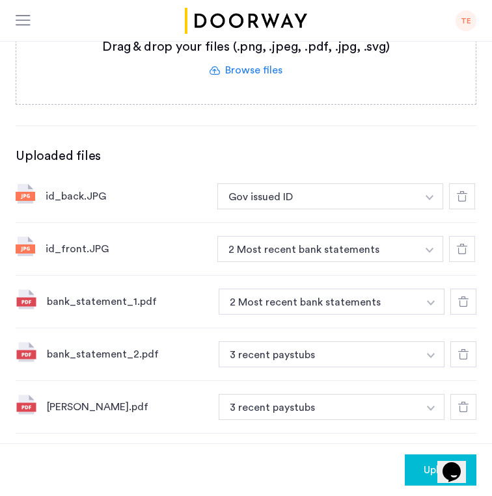
scroll to position [278, 0]
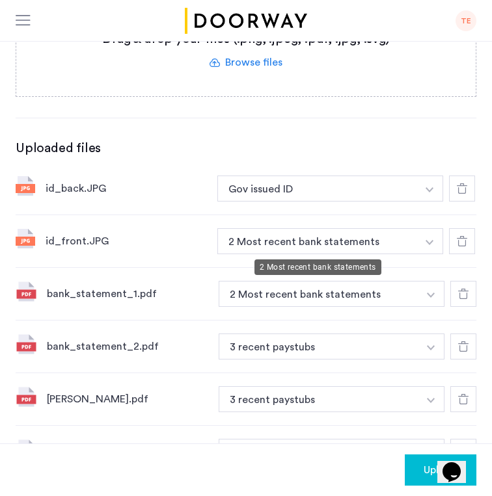
click at [280, 237] on button "2 Most recent bank statements" at bounding box center [317, 241] width 200 height 26
click at [414, 239] on button "2 Most recent bank statements" at bounding box center [317, 241] width 200 height 26
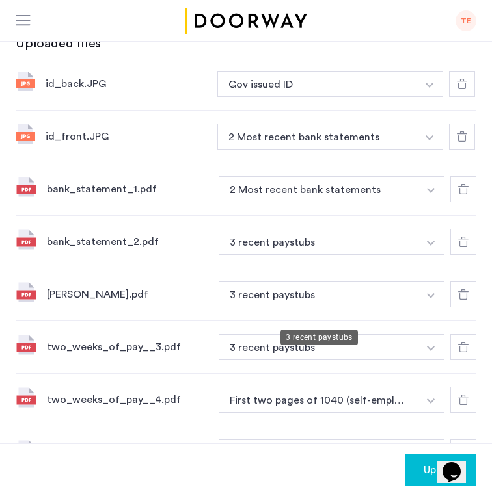
scroll to position [402, 0]
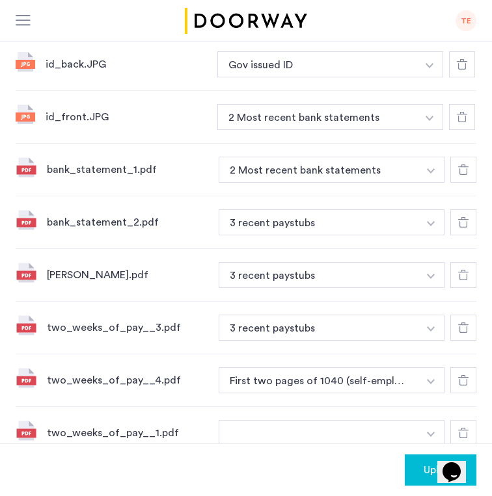
click at [431, 381] on button "button" at bounding box center [431, 381] width 27 height 26
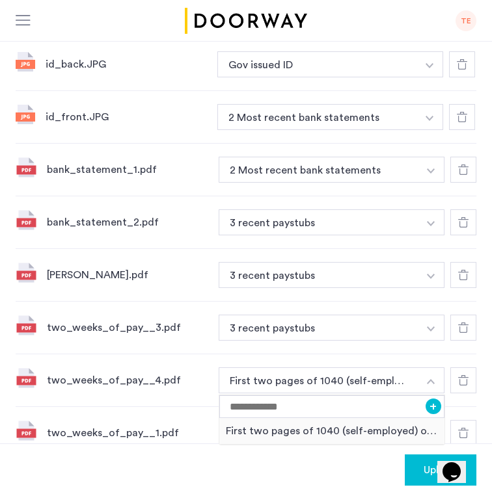
click at [433, 120] on img "button" at bounding box center [430, 118] width 8 height 5
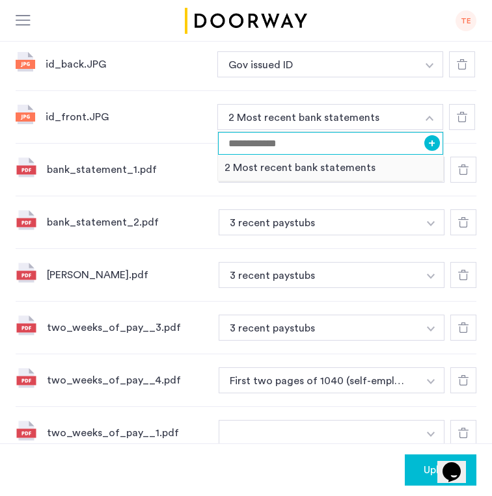
click at [375, 144] on input at bounding box center [330, 143] width 225 height 23
type input "*"
type input "**********"
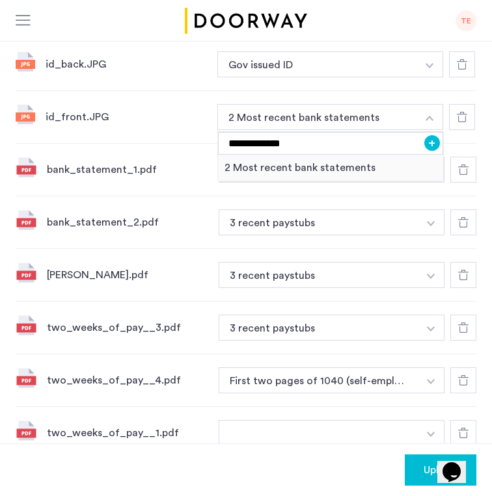
click at [433, 146] on button "+" at bounding box center [432, 143] width 16 height 16
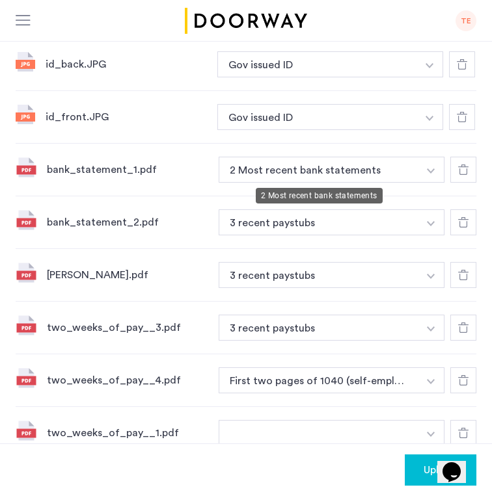
drag, startPoint x: 377, startPoint y: 167, endPoint x: 250, endPoint y: 166, distance: 127.5
click at [250, 166] on button "2 Most recent bank statements" at bounding box center [319, 170] width 200 height 26
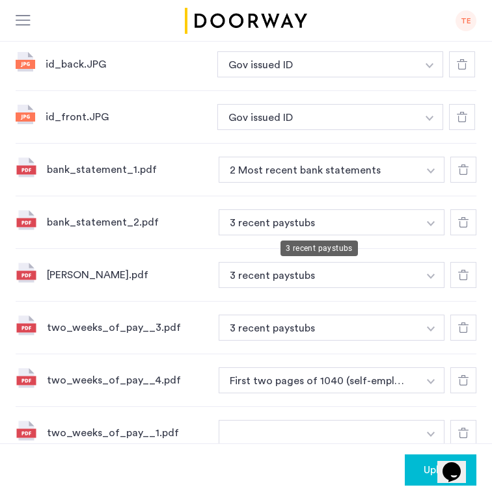
scroll to position [412, 0]
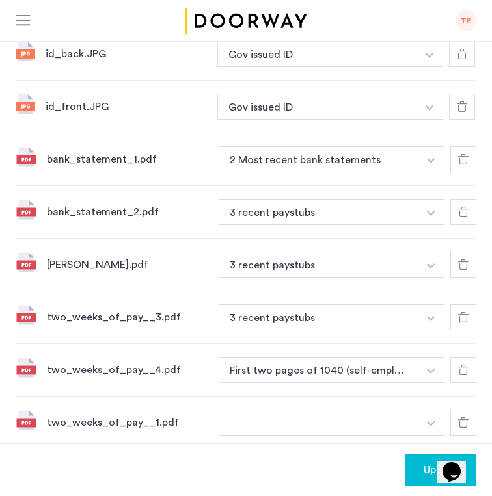
click at [433, 212] on img "button" at bounding box center [431, 213] width 8 height 5
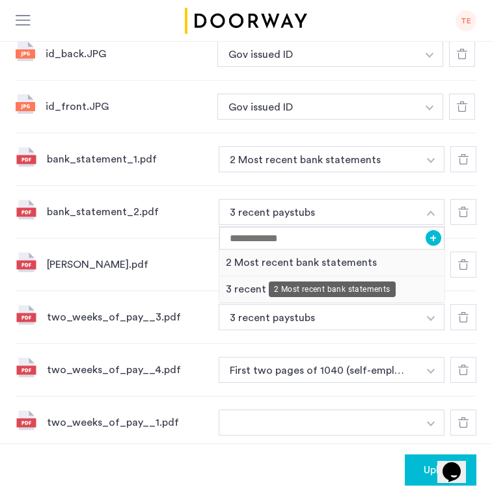
click at [311, 264] on div "2 Most recent bank statements" at bounding box center [331, 263] width 225 height 27
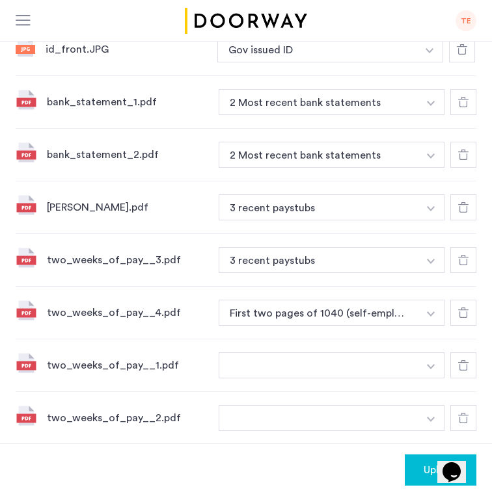
scroll to position [470, 0]
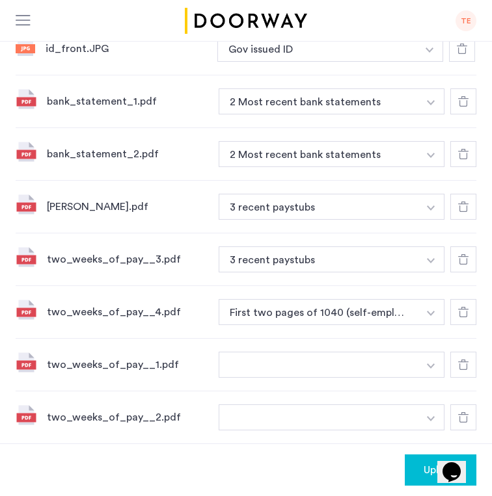
click at [432, 211] on img "button" at bounding box center [431, 208] width 8 height 5
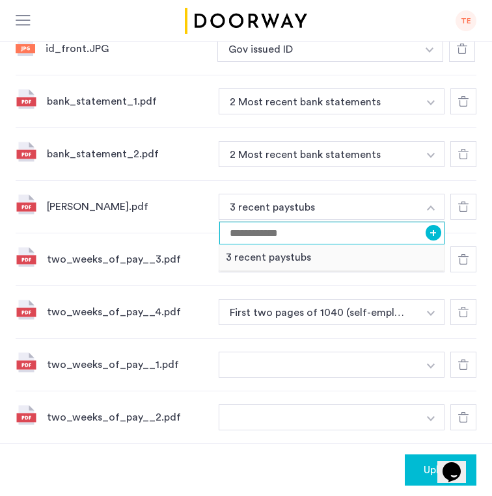
click at [373, 234] on input at bounding box center [331, 233] width 225 height 23
type input "**********"
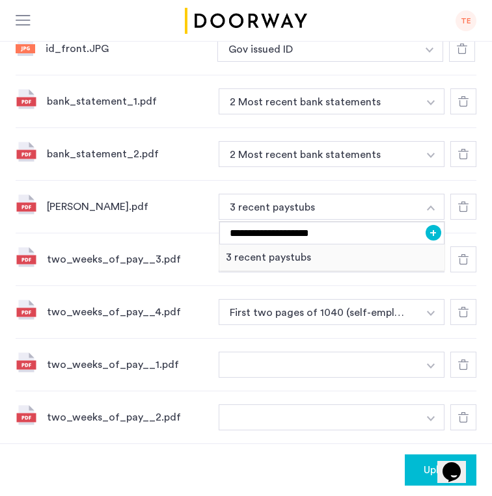
click at [433, 236] on button "+" at bounding box center [434, 233] width 16 height 16
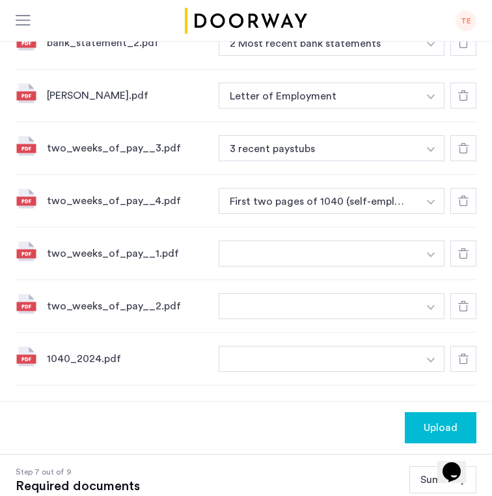
scroll to position [584, 0]
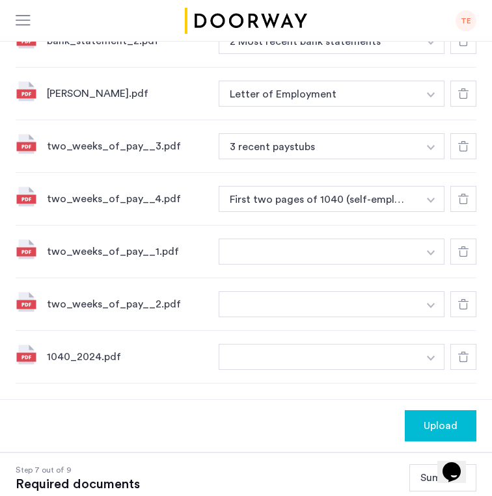
click at [431, 201] on button "button" at bounding box center [431, 199] width 27 height 26
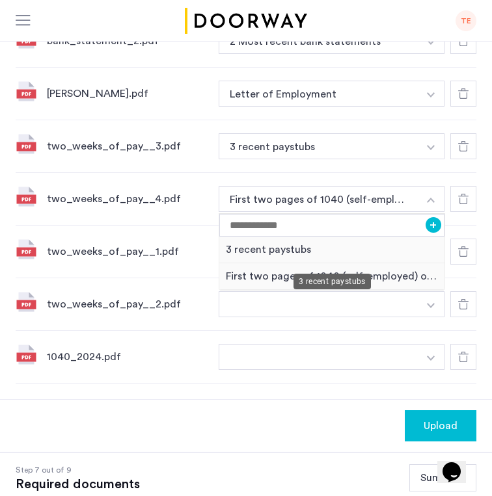
click at [303, 254] on div "3 recent paystubs" at bounding box center [331, 250] width 225 height 27
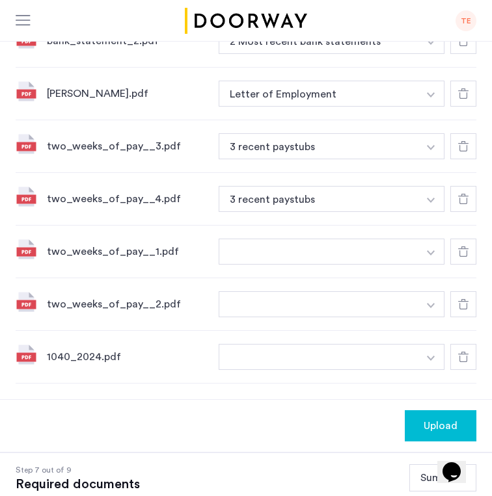
click at [424, 252] on button "button" at bounding box center [431, 252] width 27 height 26
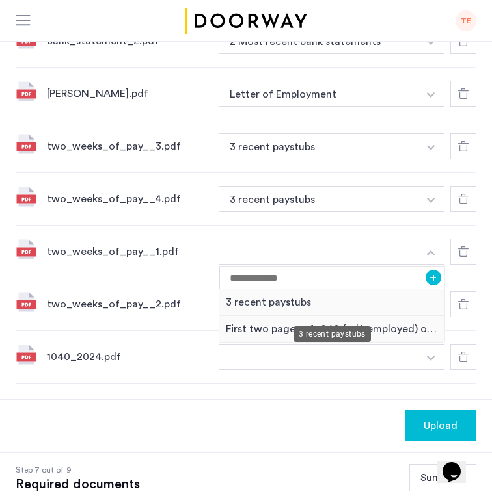
click at [314, 304] on div "3 recent paystubs" at bounding box center [331, 303] width 225 height 27
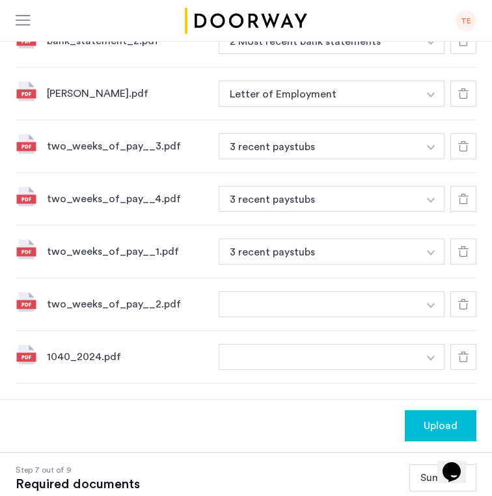
click at [428, 308] on img "button" at bounding box center [431, 305] width 8 height 5
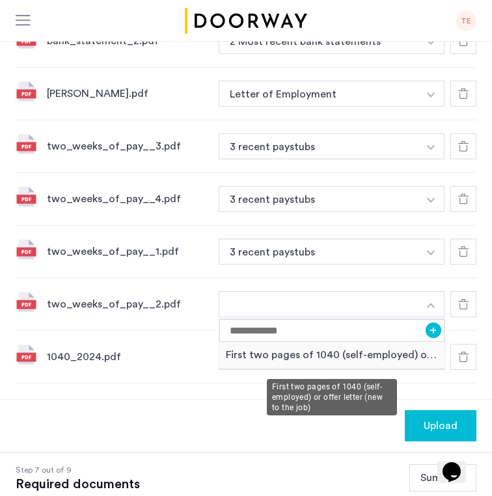
click at [349, 363] on div "First two pages of 1040 (self-employed) or offer letter (new to the job)" at bounding box center [331, 355] width 225 height 27
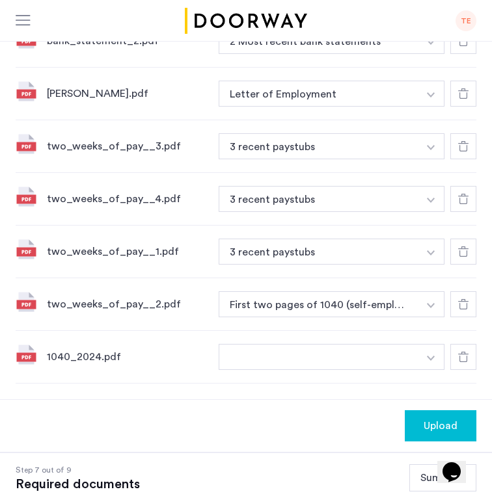
click at [431, 361] on img "button" at bounding box center [431, 358] width 8 height 5
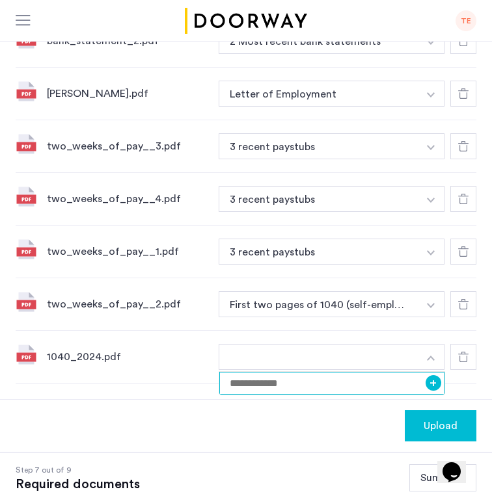
click at [376, 395] on input at bounding box center [331, 383] width 225 height 23
type input "****"
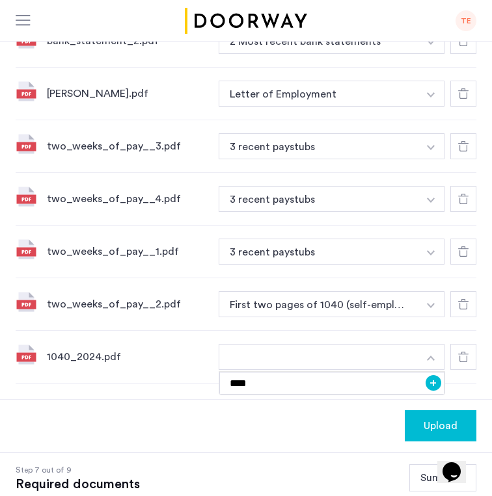
click at [353, 429] on div "Upload" at bounding box center [246, 425] width 492 height 53
click at [426, 366] on button "button" at bounding box center [431, 357] width 27 height 26
click at [434, 383] on button "+" at bounding box center [434, 383] width 16 height 16
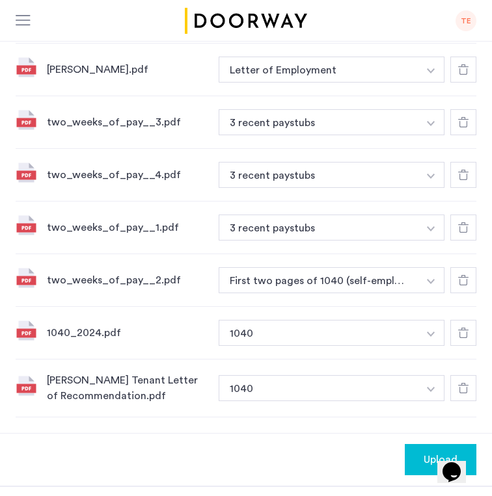
scroll to position [618, 0]
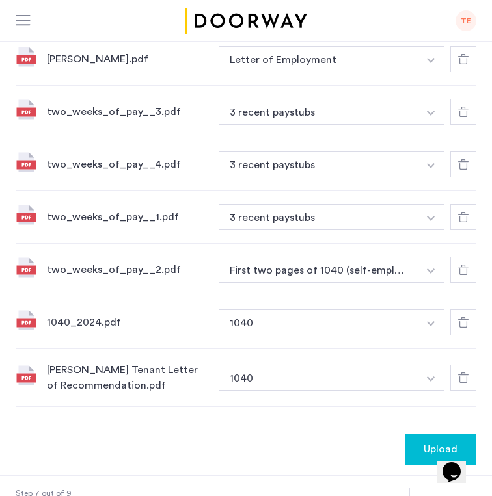
click at [429, 381] on button "button" at bounding box center [431, 378] width 27 height 26
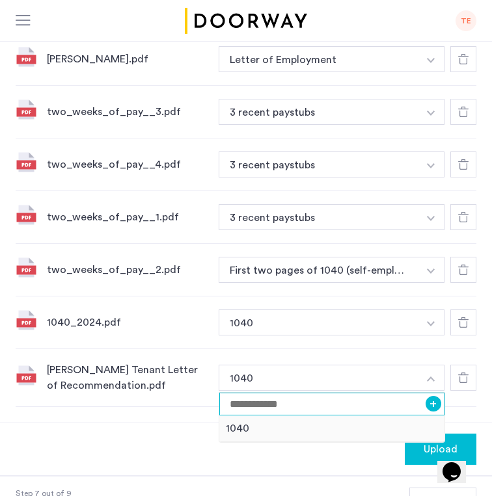
click at [395, 409] on input at bounding box center [331, 404] width 225 height 23
type input "**********"
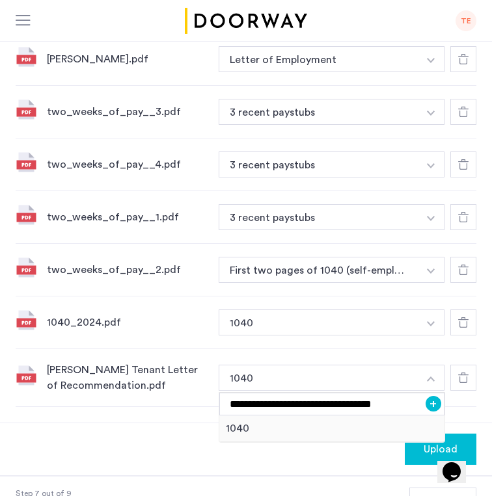
click at [434, 408] on button "+" at bounding box center [434, 404] width 16 height 16
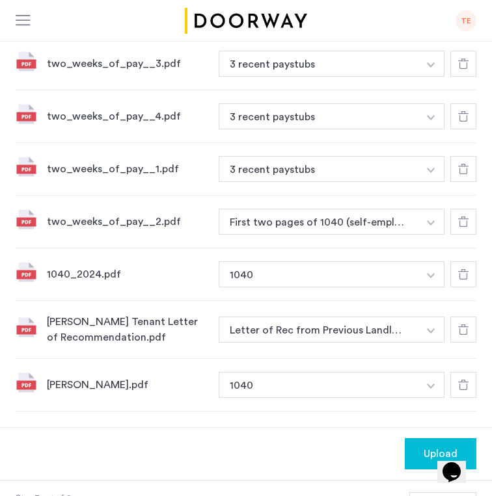
scroll to position [670, 0]
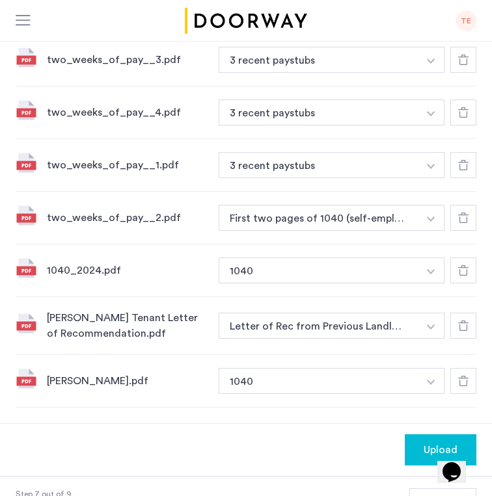
click at [423, 385] on button "button" at bounding box center [431, 381] width 27 height 26
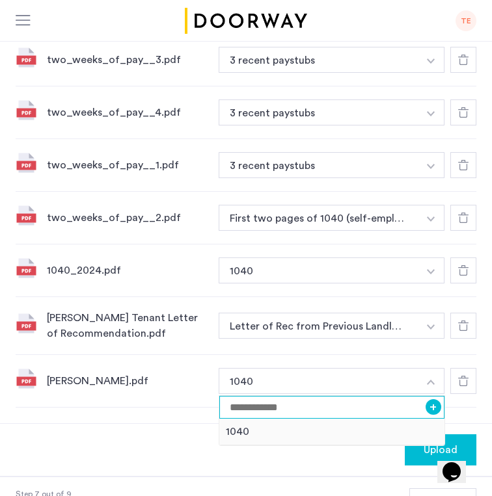
click at [379, 416] on input at bounding box center [331, 407] width 225 height 23
type input "*"
type input "**********"
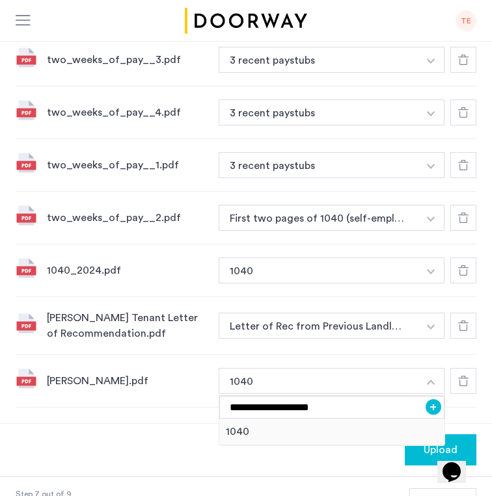
click at [431, 414] on button "+" at bounding box center [434, 407] width 16 height 16
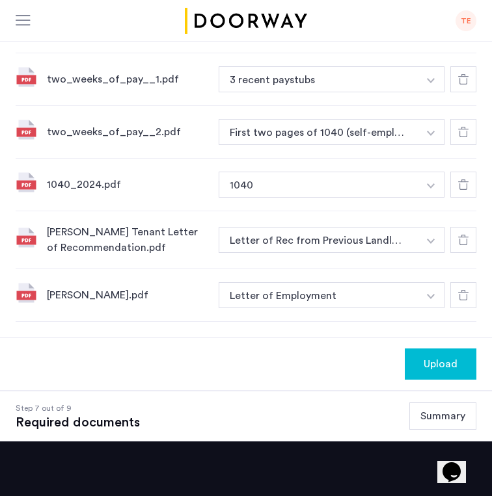
scroll to position [763, 0]
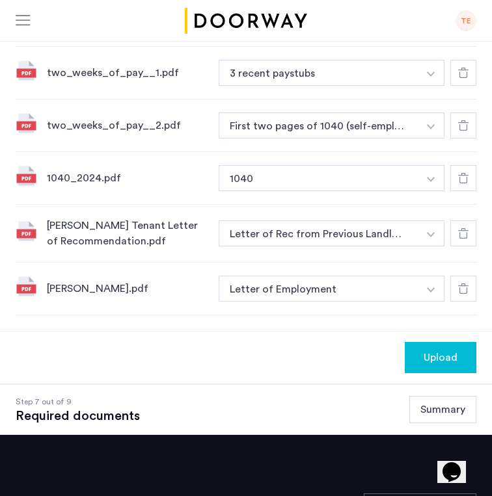
click at [439, 373] on button "Upload" at bounding box center [441, 357] width 72 height 31
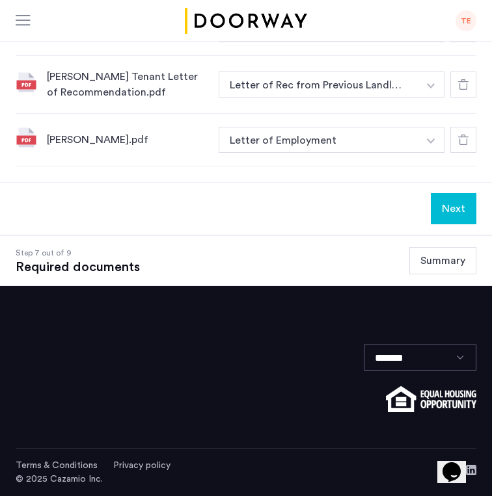
click at [452, 218] on button "Next" at bounding box center [454, 208] width 46 height 31
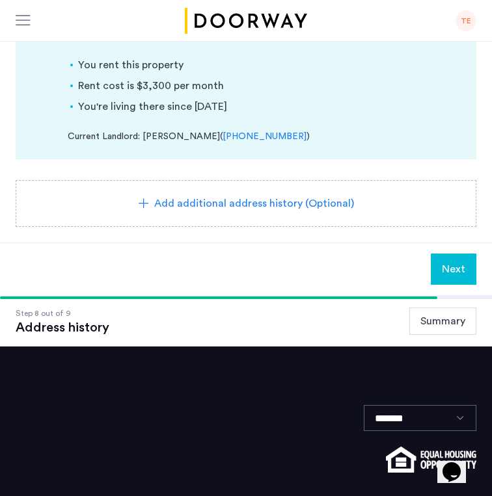
scroll to position [187, 0]
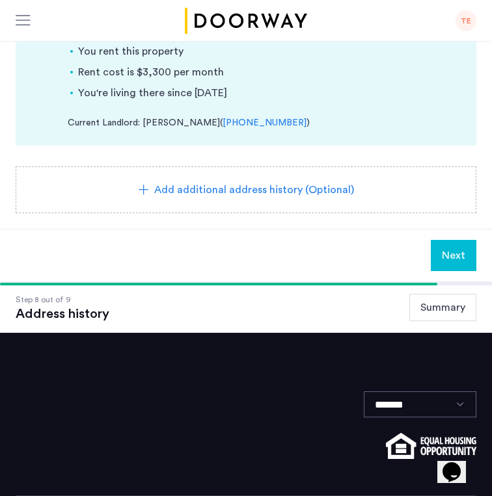
click at [450, 261] on span "Next" at bounding box center [453, 256] width 23 height 16
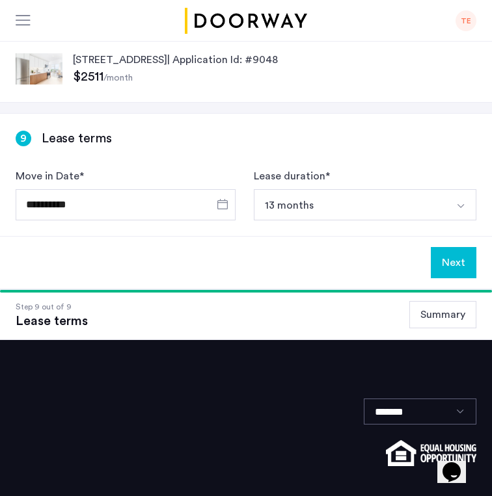
click at [441, 254] on button "Next" at bounding box center [454, 262] width 46 height 31
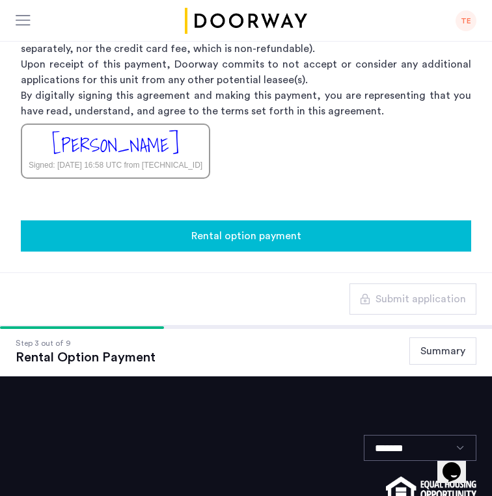
scroll to position [270, 0]
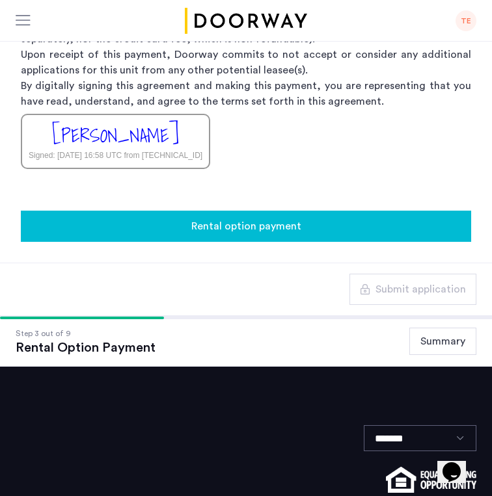
click at [286, 228] on span "Rental option payment" at bounding box center [246, 227] width 110 height 16
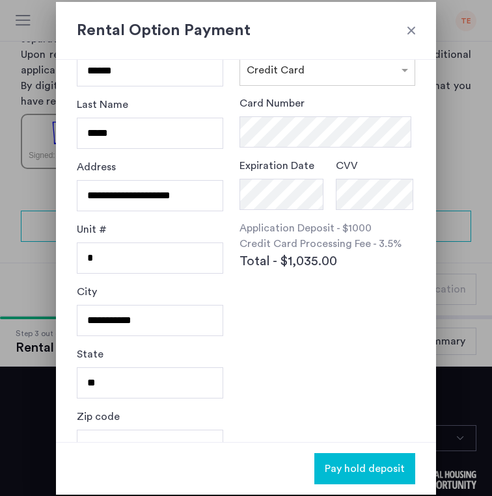
scroll to position [75, 0]
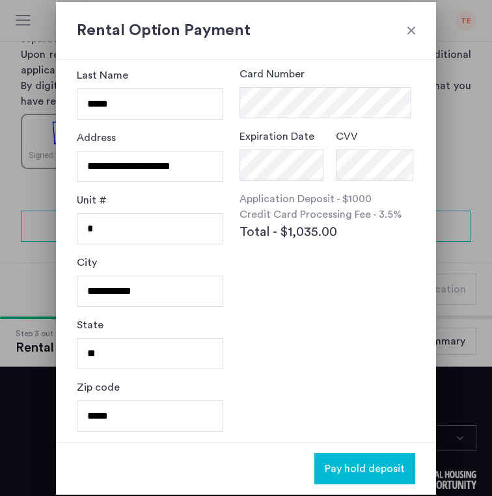
click at [412, 31] on div at bounding box center [411, 30] width 13 height 13
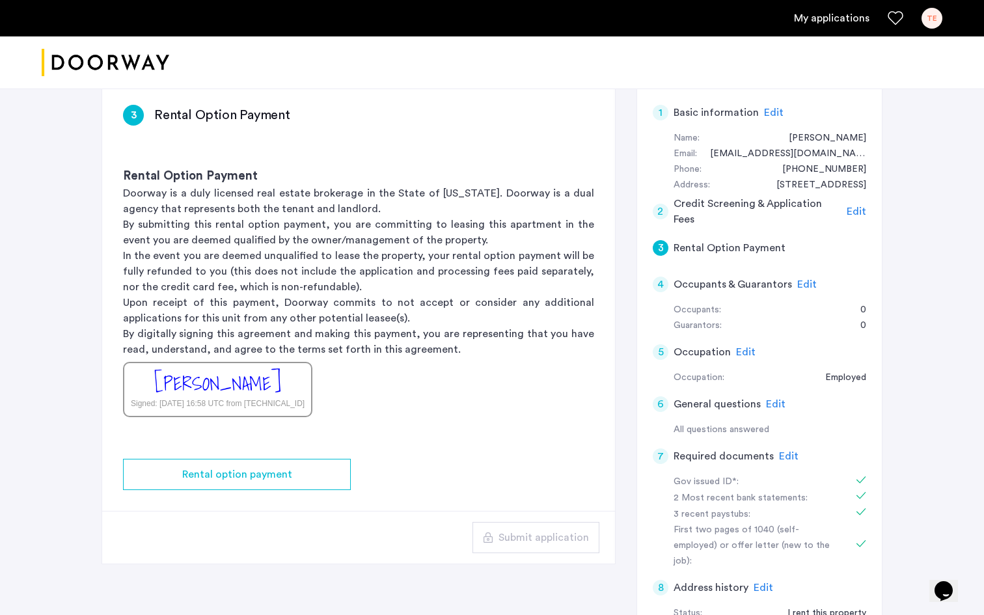
scroll to position [0, 0]
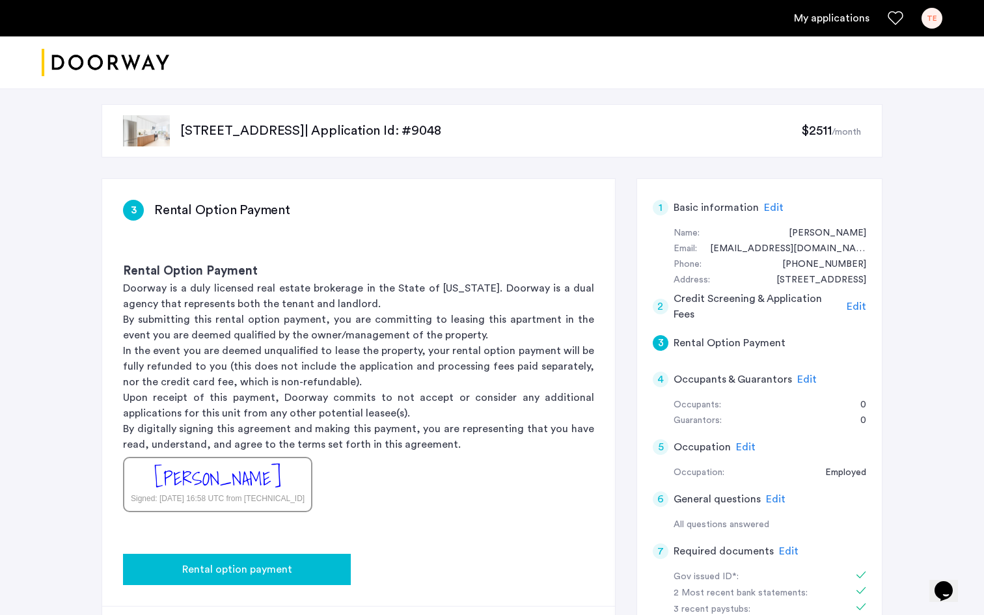
click at [234, 571] on span "Rental option payment" at bounding box center [237, 569] width 110 height 16
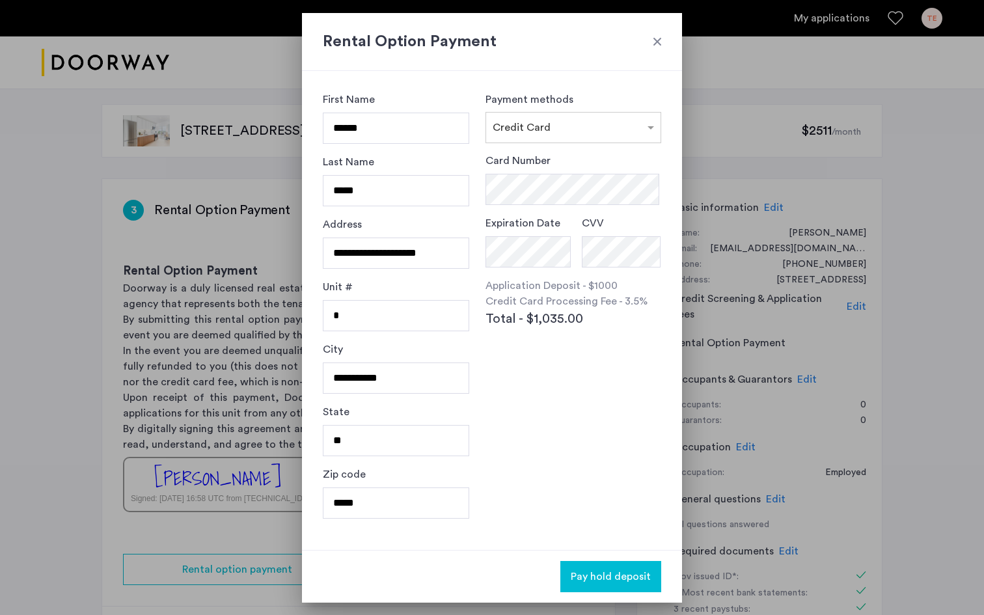
click at [655, 39] on div at bounding box center [657, 41] width 13 height 13
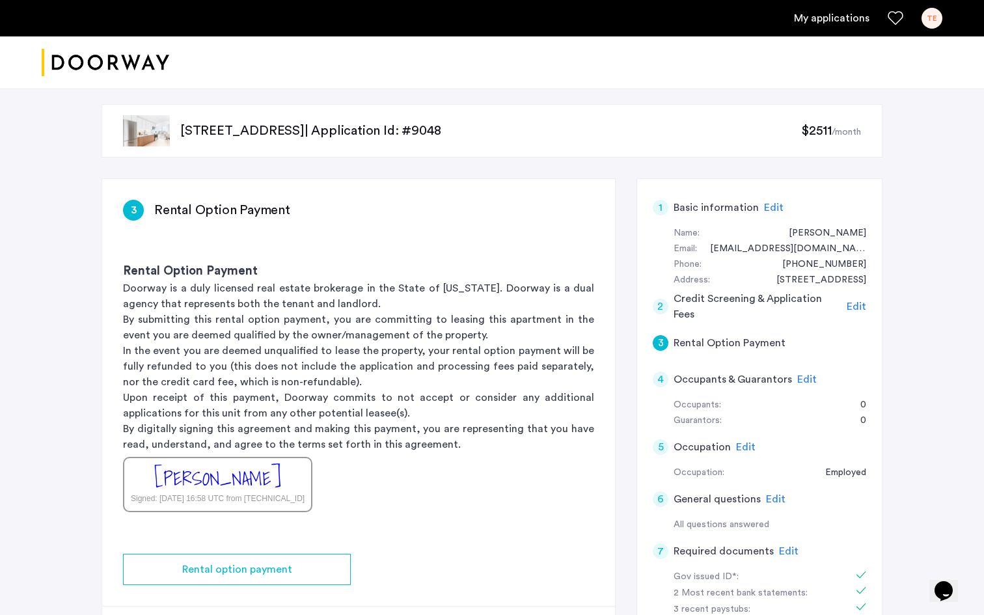
drag, startPoint x: 465, startPoint y: 135, endPoint x: 182, endPoint y: 132, distance: 283.7
click at [182, 132] on p "123 Linden Boulevard, Unit 9P, Brooklyn, NY 11226 | Application Id: #9048" at bounding box center [490, 131] width 621 height 18
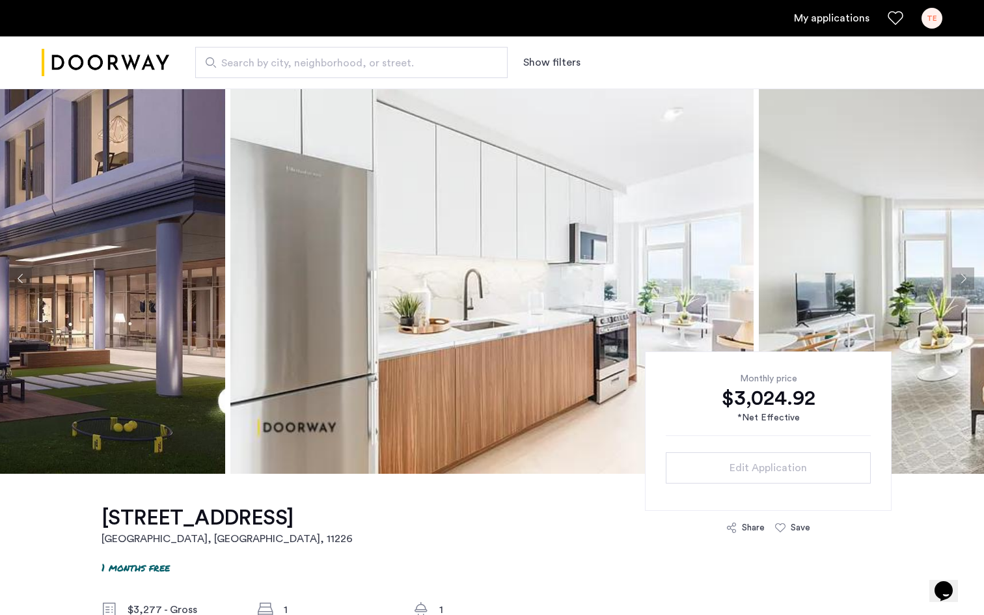
click at [967, 277] on button "Next apartment" at bounding box center [963, 278] width 22 height 22
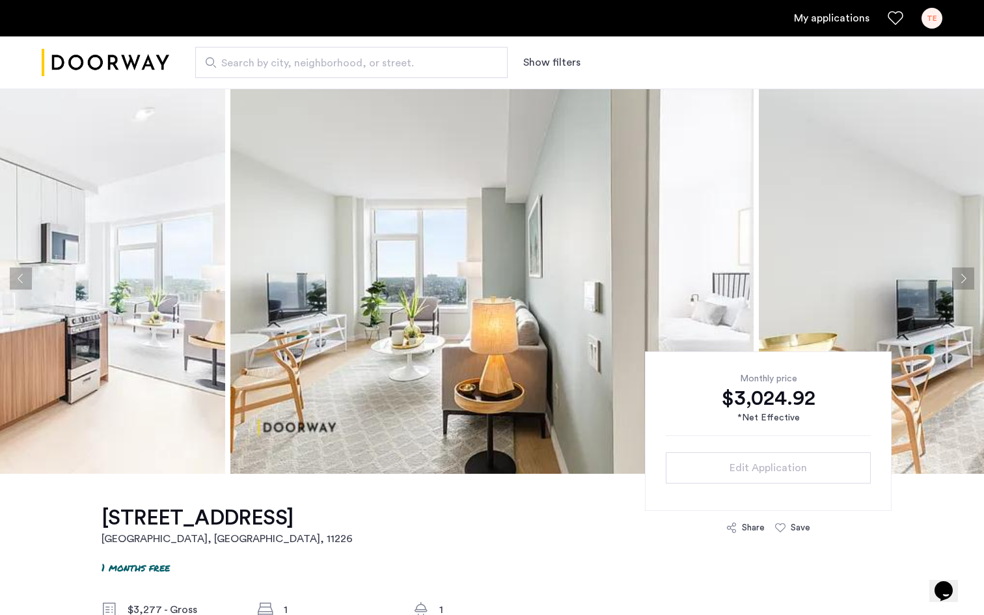
click at [967, 277] on button "Next apartment" at bounding box center [963, 278] width 22 height 22
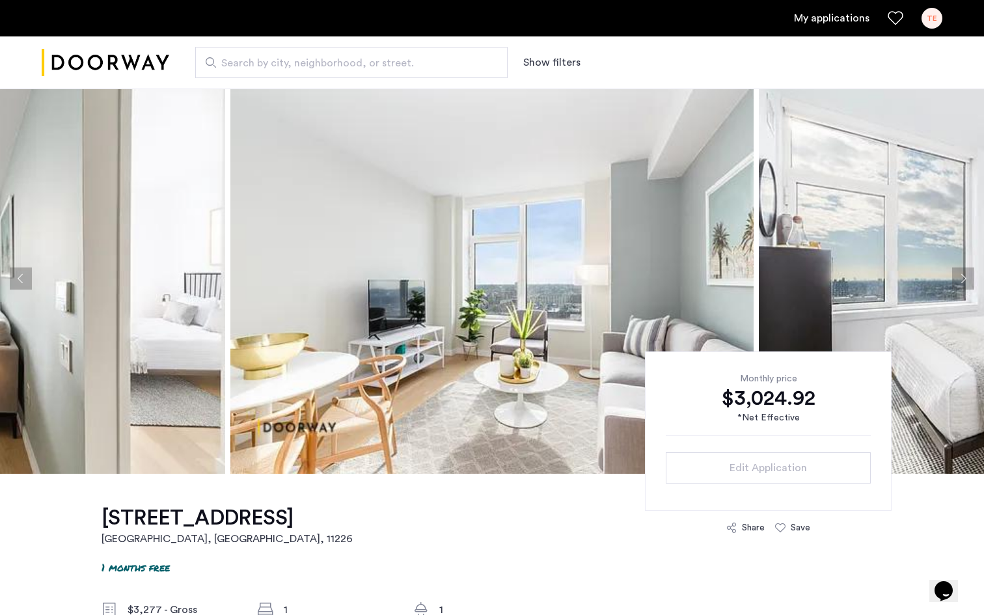
click at [967, 277] on button "Next apartment" at bounding box center [963, 278] width 22 height 22
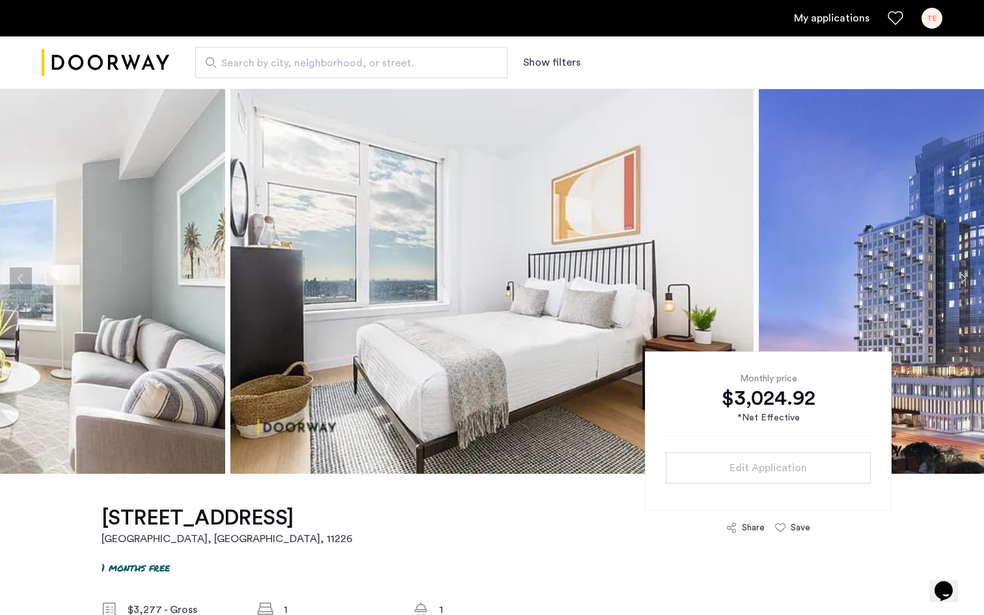
click at [967, 277] on button "Next apartment" at bounding box center [963, 278] width 22 height 22
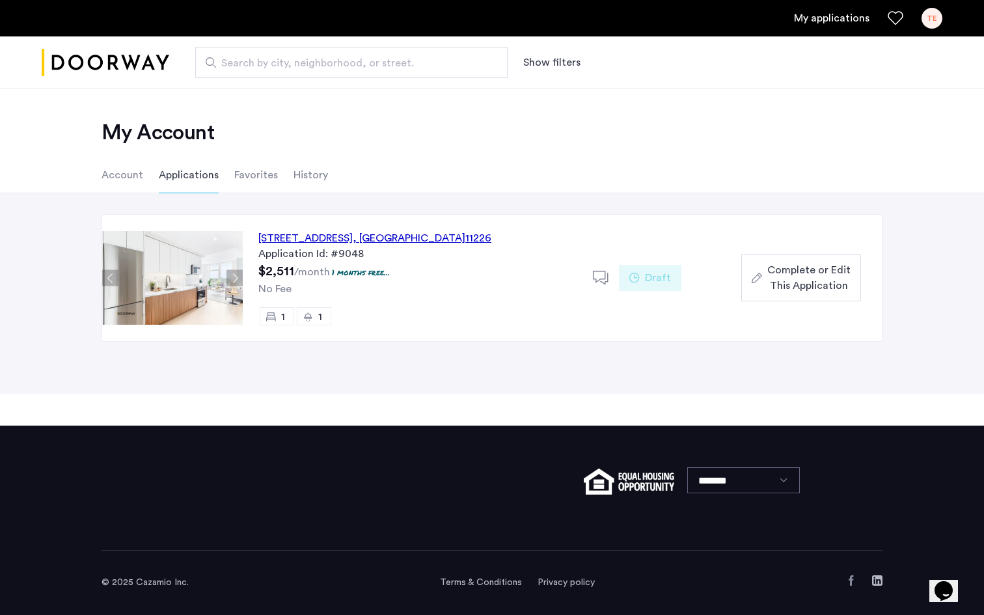
click at [307, 236] on div "123 Linden Boulevard, Unit 9P, Brooklyn , NY 11226" at bounding box center [374, 238] width 233 height 16
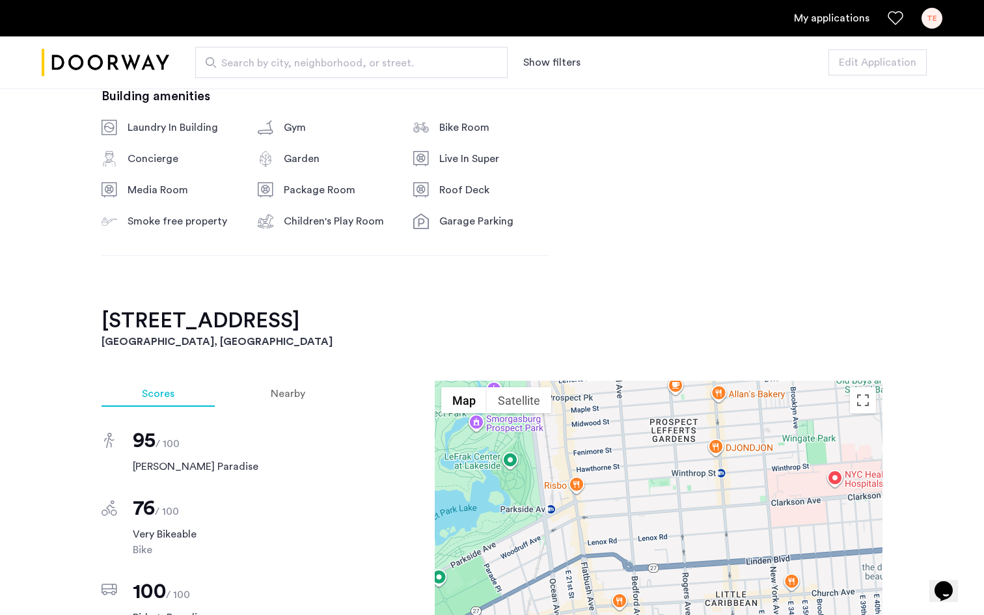
scroll to position [1025, 0]
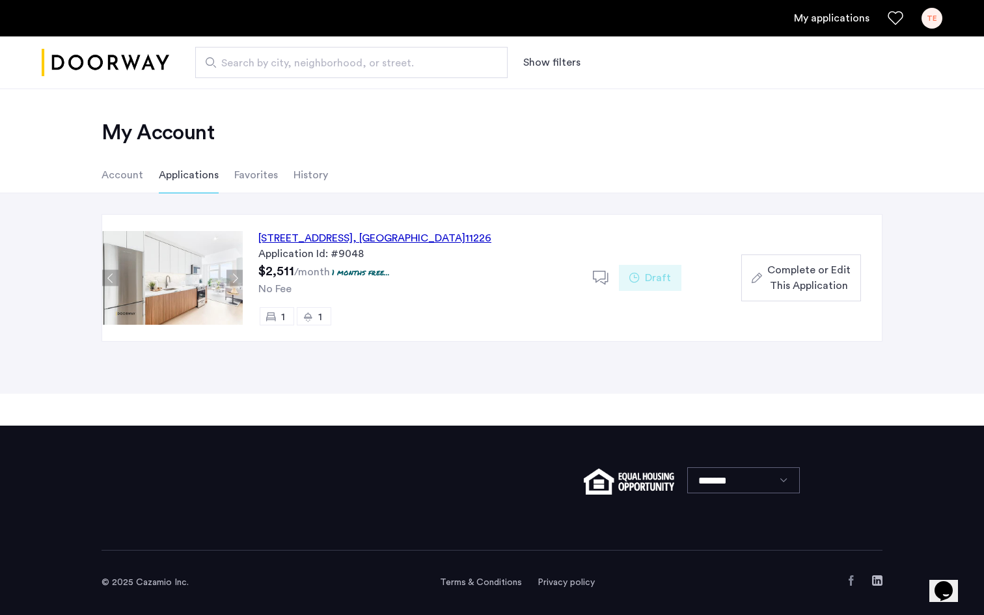
click at [596, 275] on icon at bounding box center [601, 278] width 16 height 16
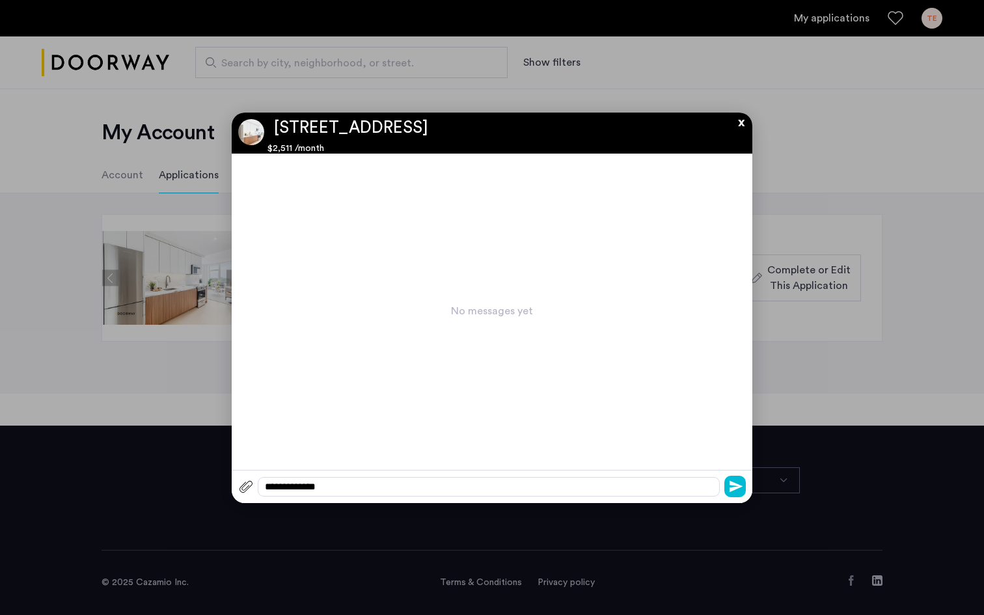
click at [742, 124] on button "x" at bounding box center [738, 120] width 20 height 14
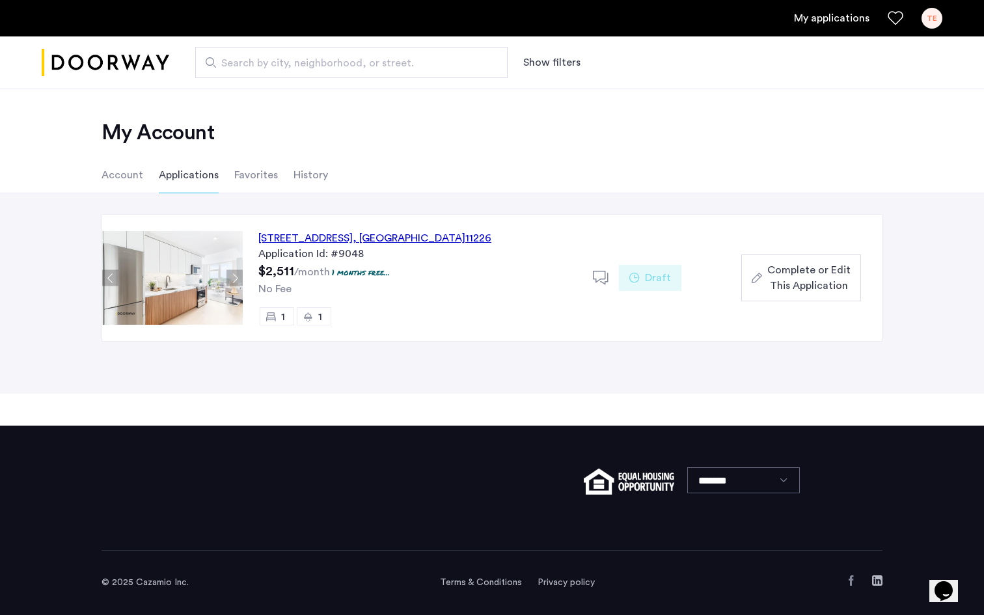
click at [767, 269] on span "Complete or Edit This Application" at bounding box center [808, 277] width 83 height 31
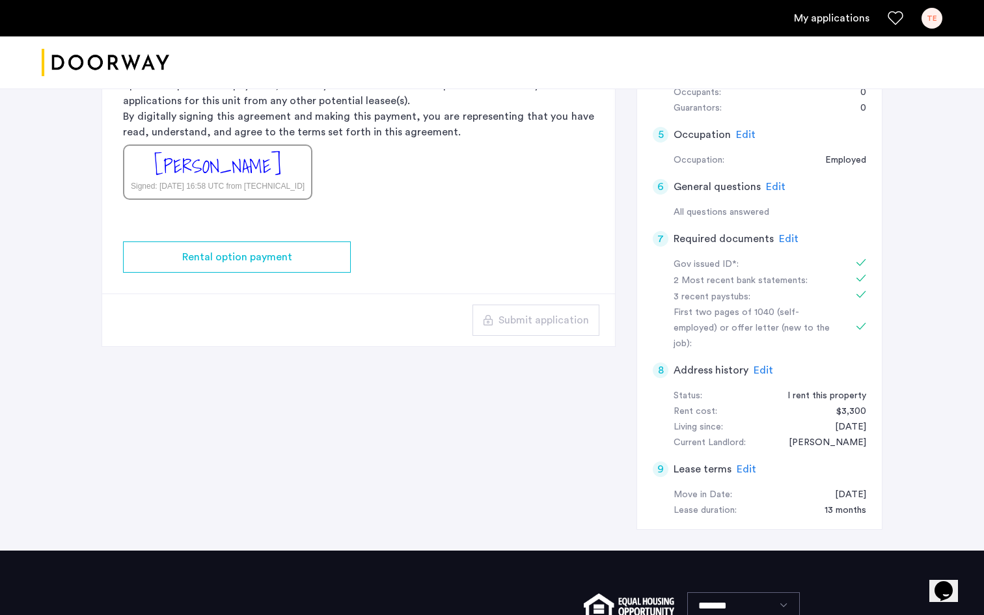
scroll to position [319, 0]
